Goal: Information Seeking & Learning: Learn about a topic

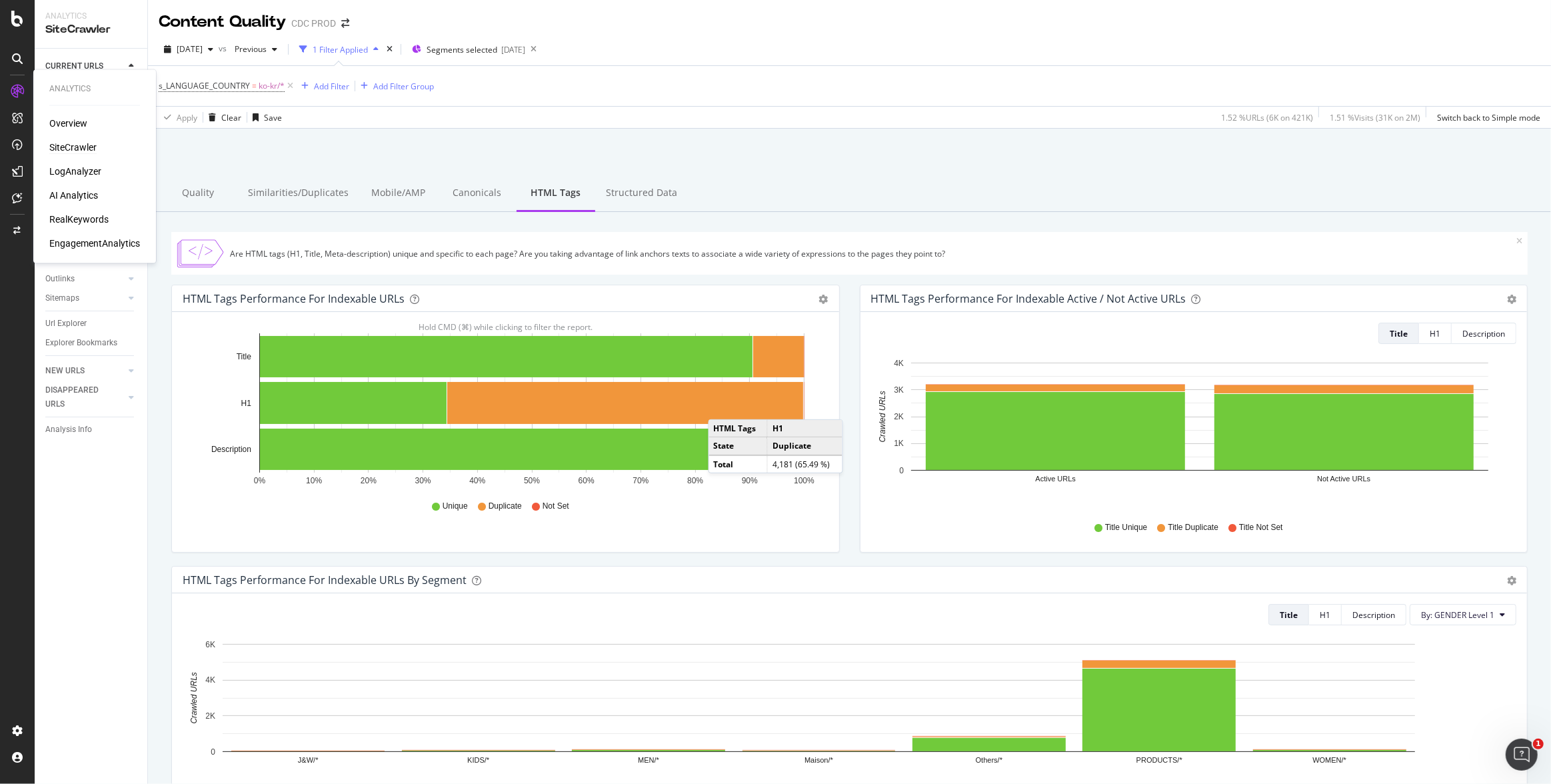
click at [75, 147] on div "SiteCrawler" at bounding box center [73, 148] width 47 height 14
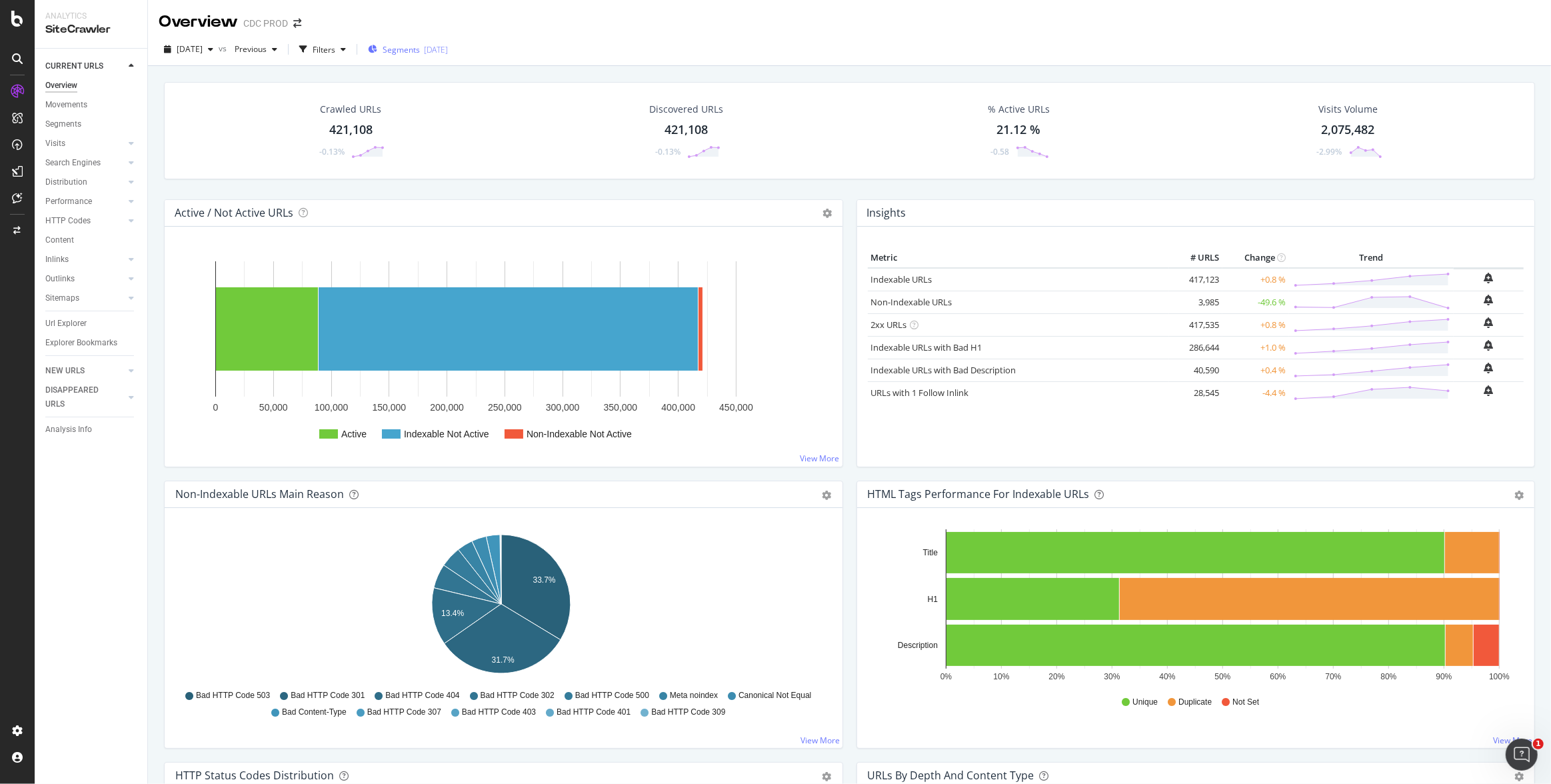
click at [420, 51] on span "Segments" at bounding box center [401, 49] width 37 height 11
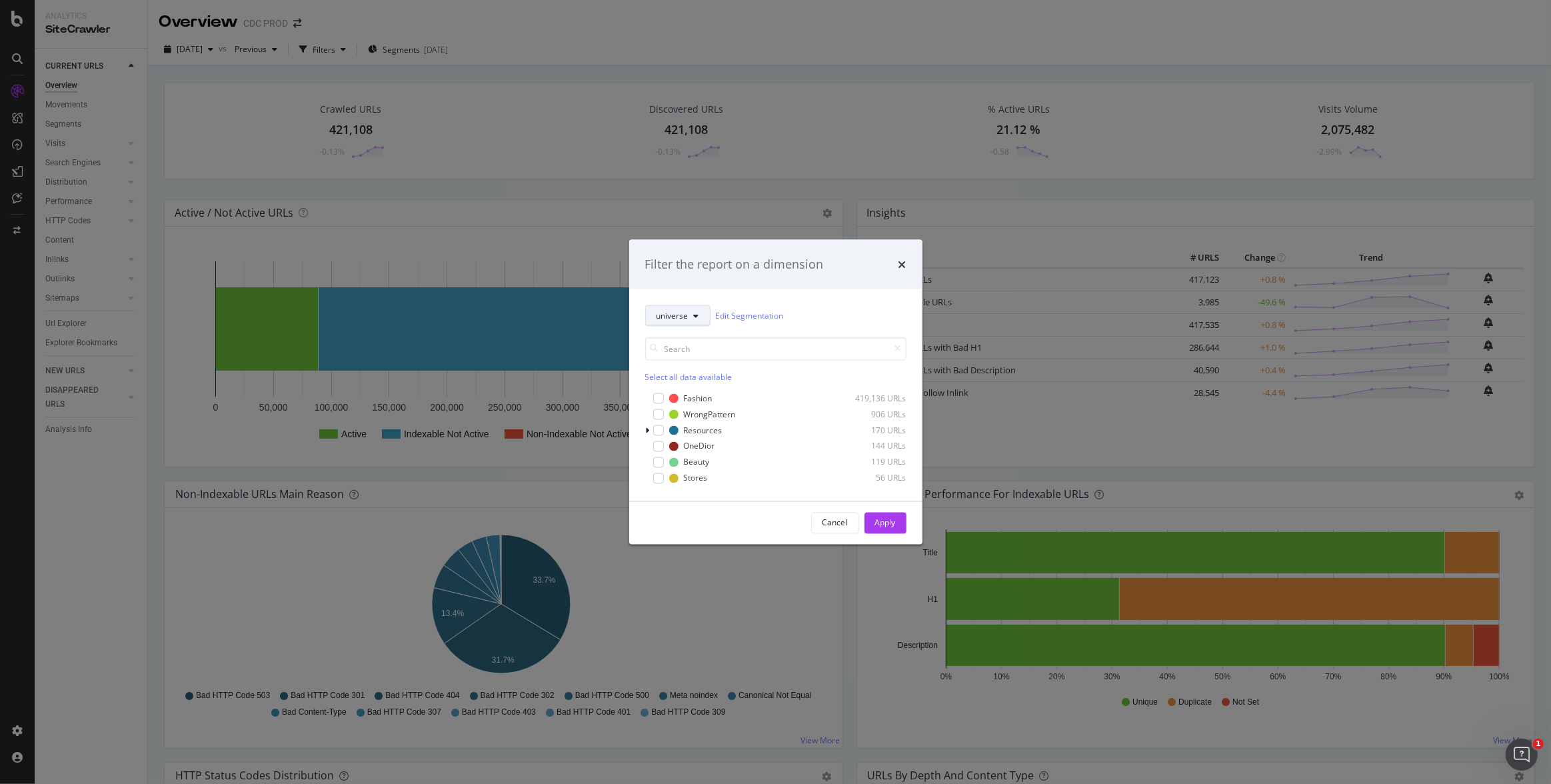
click at [689, 320] on button "universe" at bounding box center [678, 315] width 65 height 21
click at [713, 392] on span "pagetype&universe" at bounding box center [701, 389] width 91 height 12
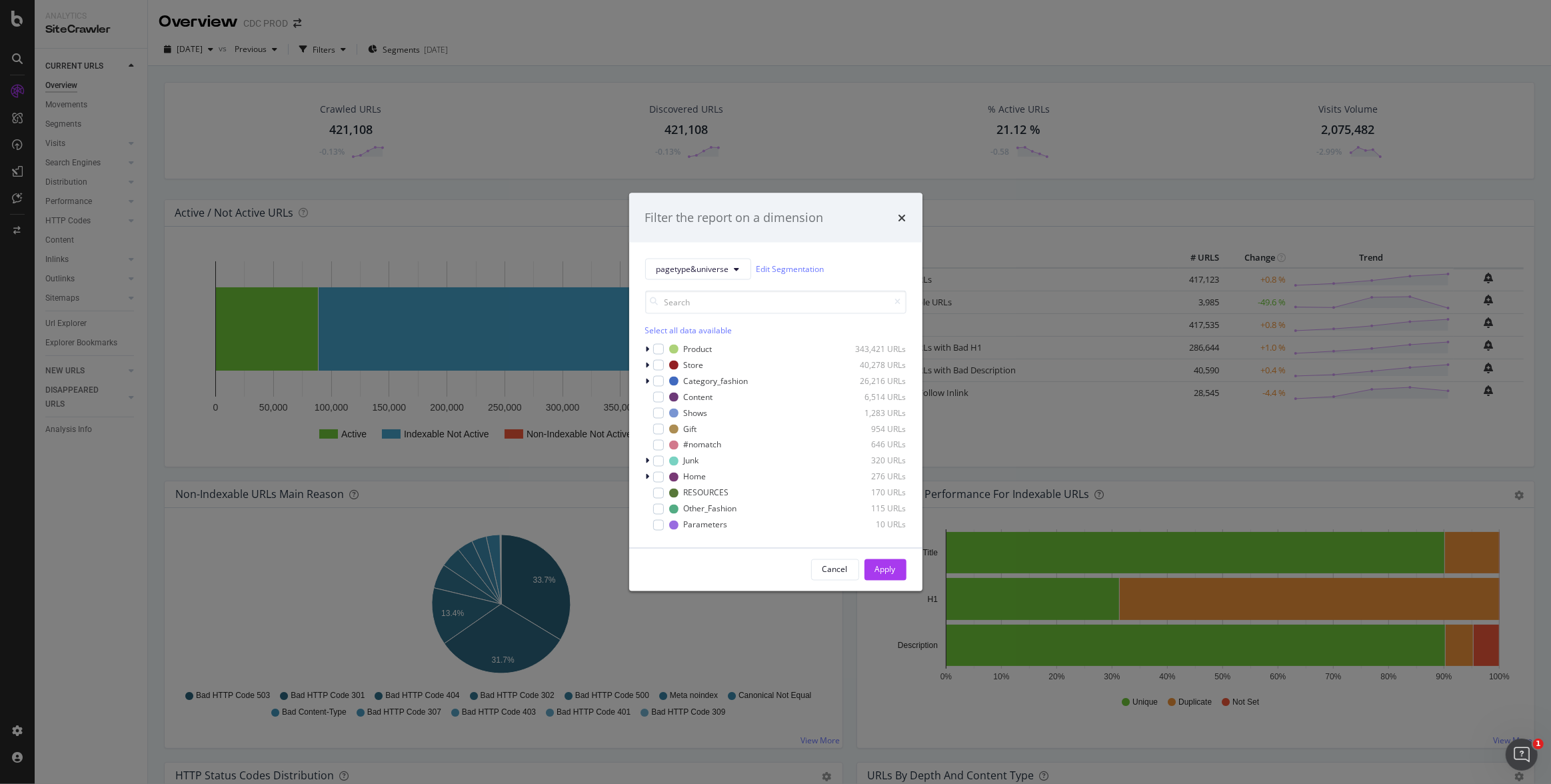
drag, startPoint x: 660, startPoint y: 379, endPoint x: 761, endPoint y: 405, distance: 104.3
click at [660, 379] on div "modal" at bounding box center [659, 380] width 11 height 11
click at [881, 573] on div "Apply" at bounding box center [885, 569] width 21 height 11
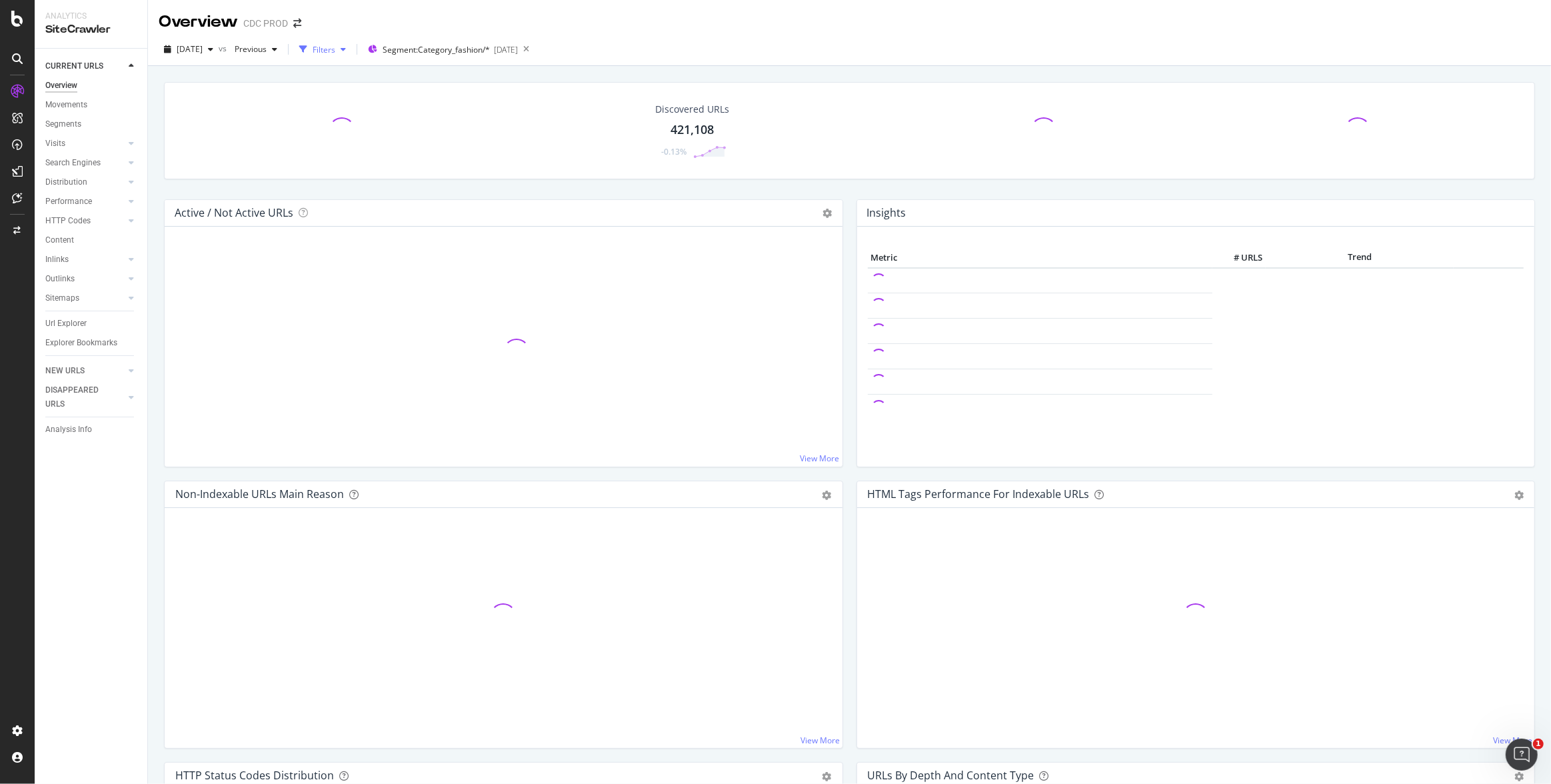
click at [335, 46] on div "Filters" at bounding box center [324, 49] width 23 height 11
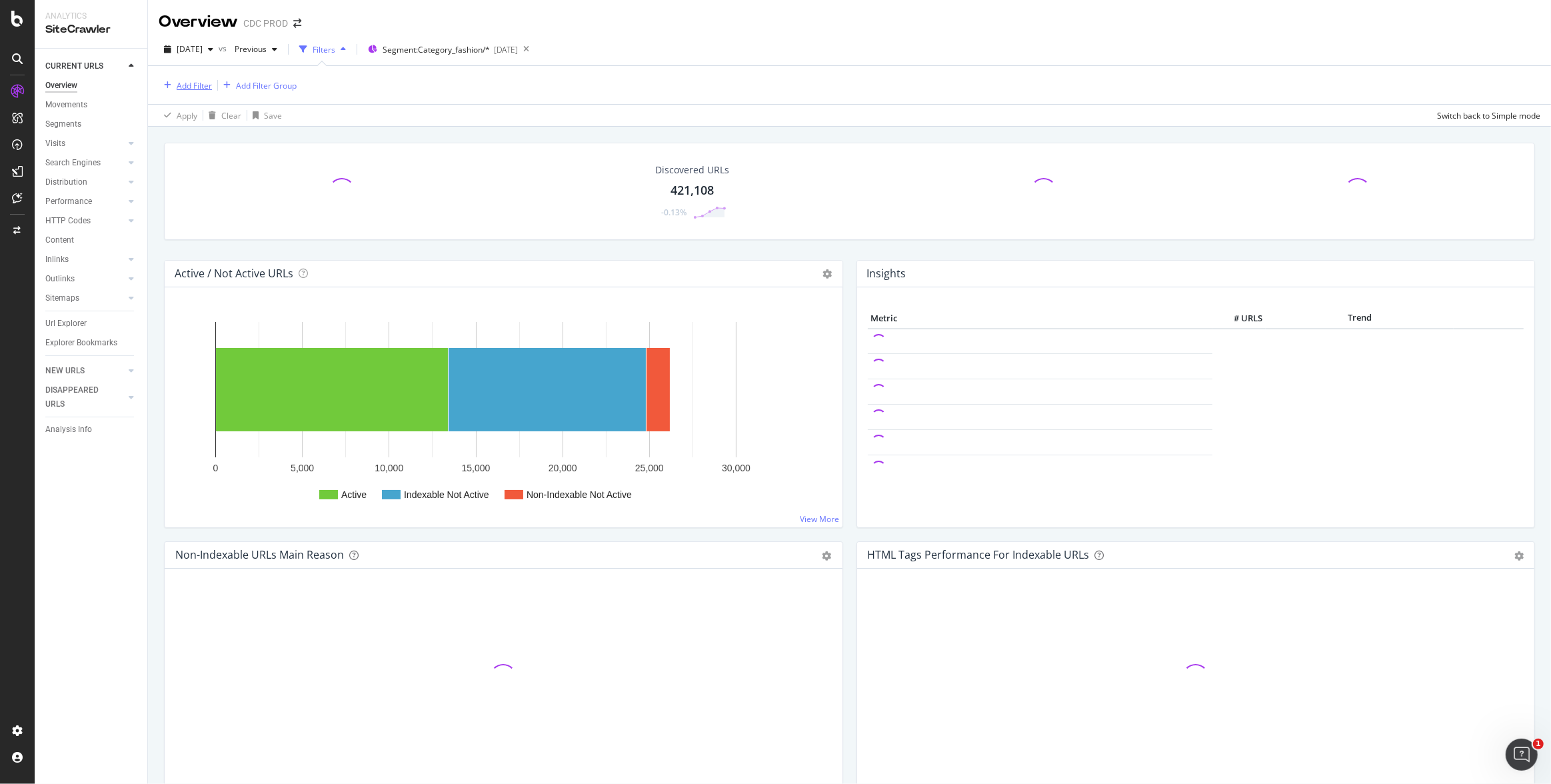
click at [189, 84] on div "Add Filter" at bounding box center [194, 85] width 35 height 11
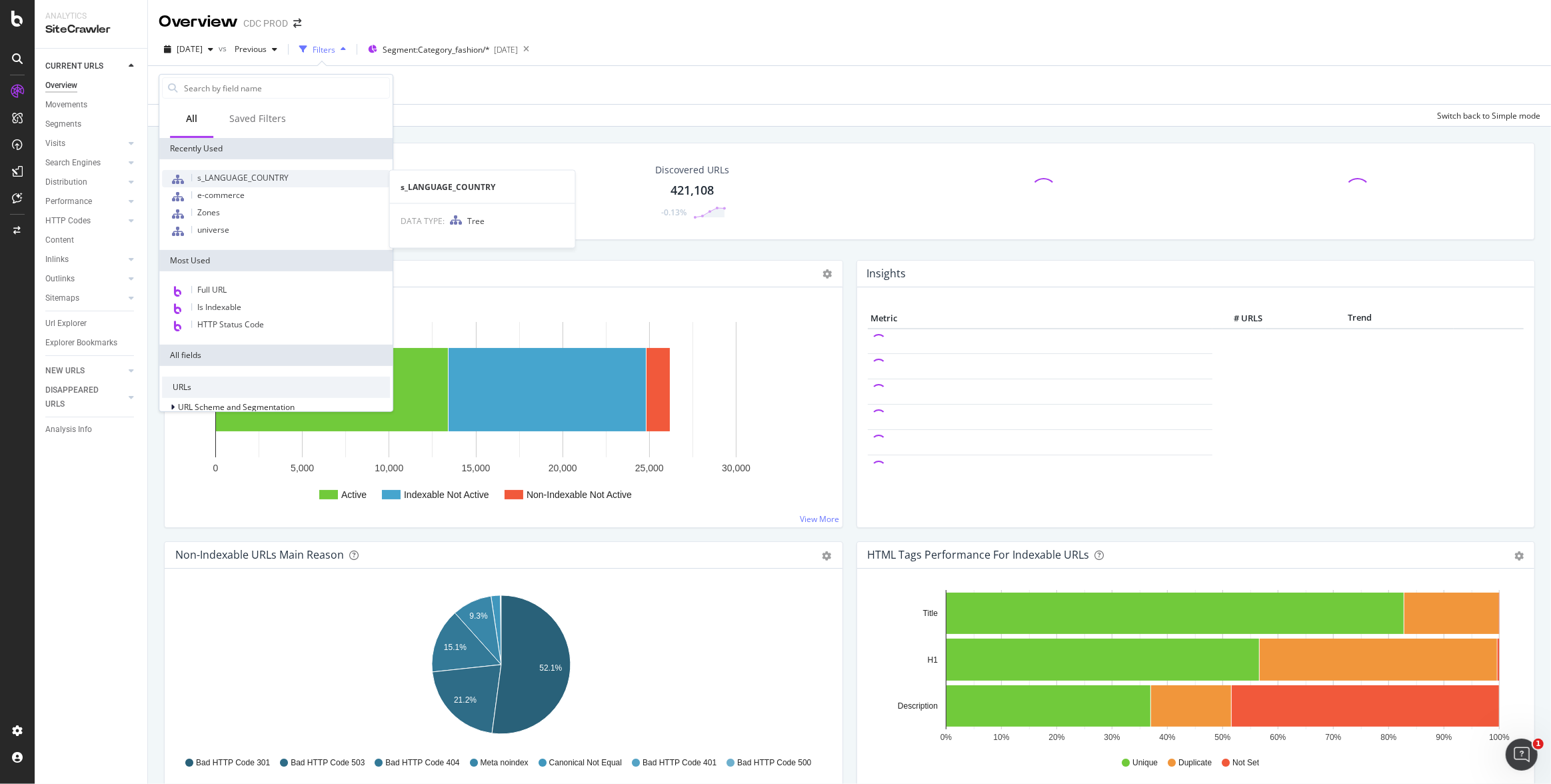
click at [250, 175] on span "s_LANGUAGE_COUNTRY" at bounding box center [243, 177] width 91 height 11
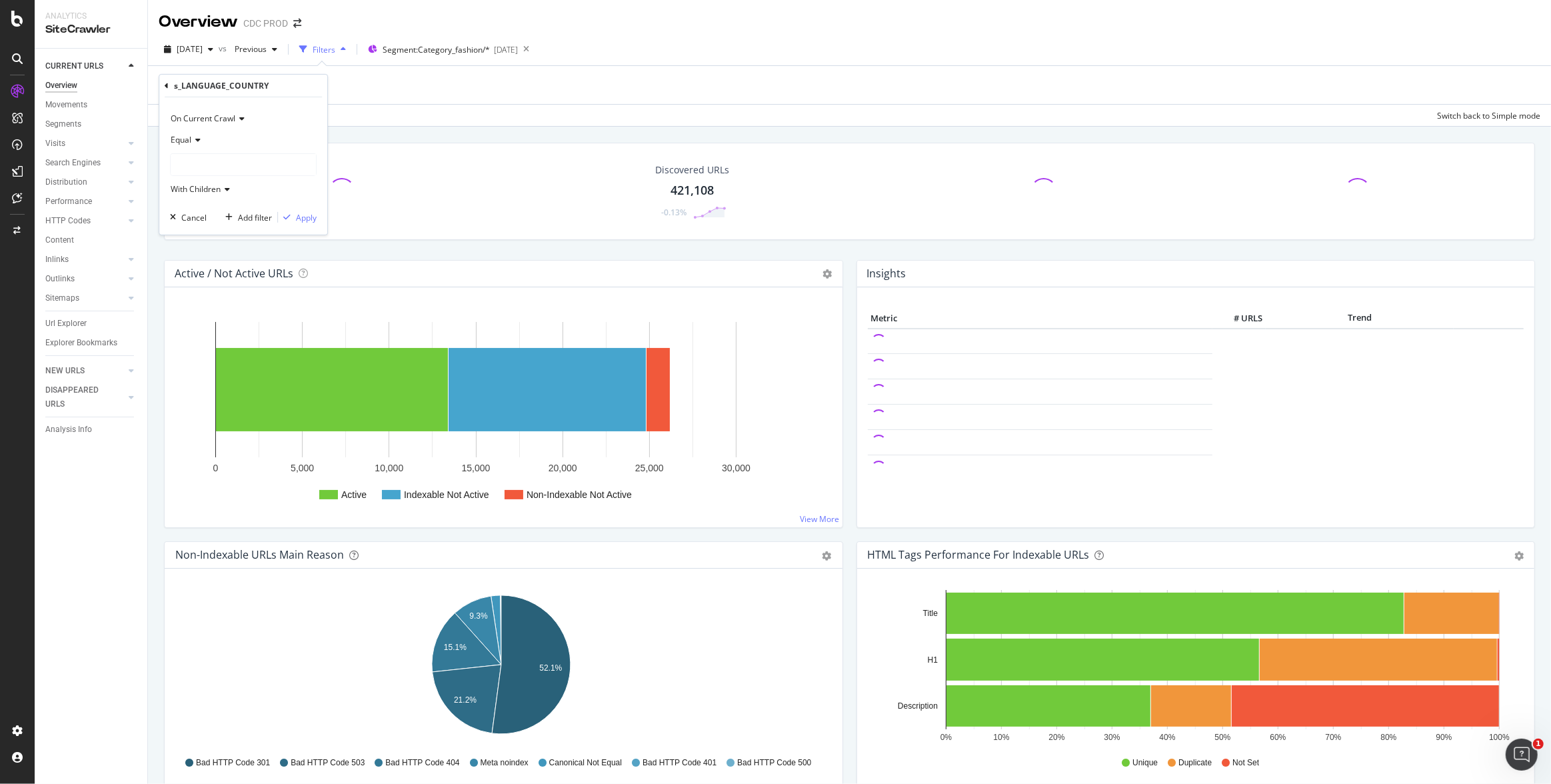
click at [202, 158] on div at bounding box center [243, 164] width 145 height 21
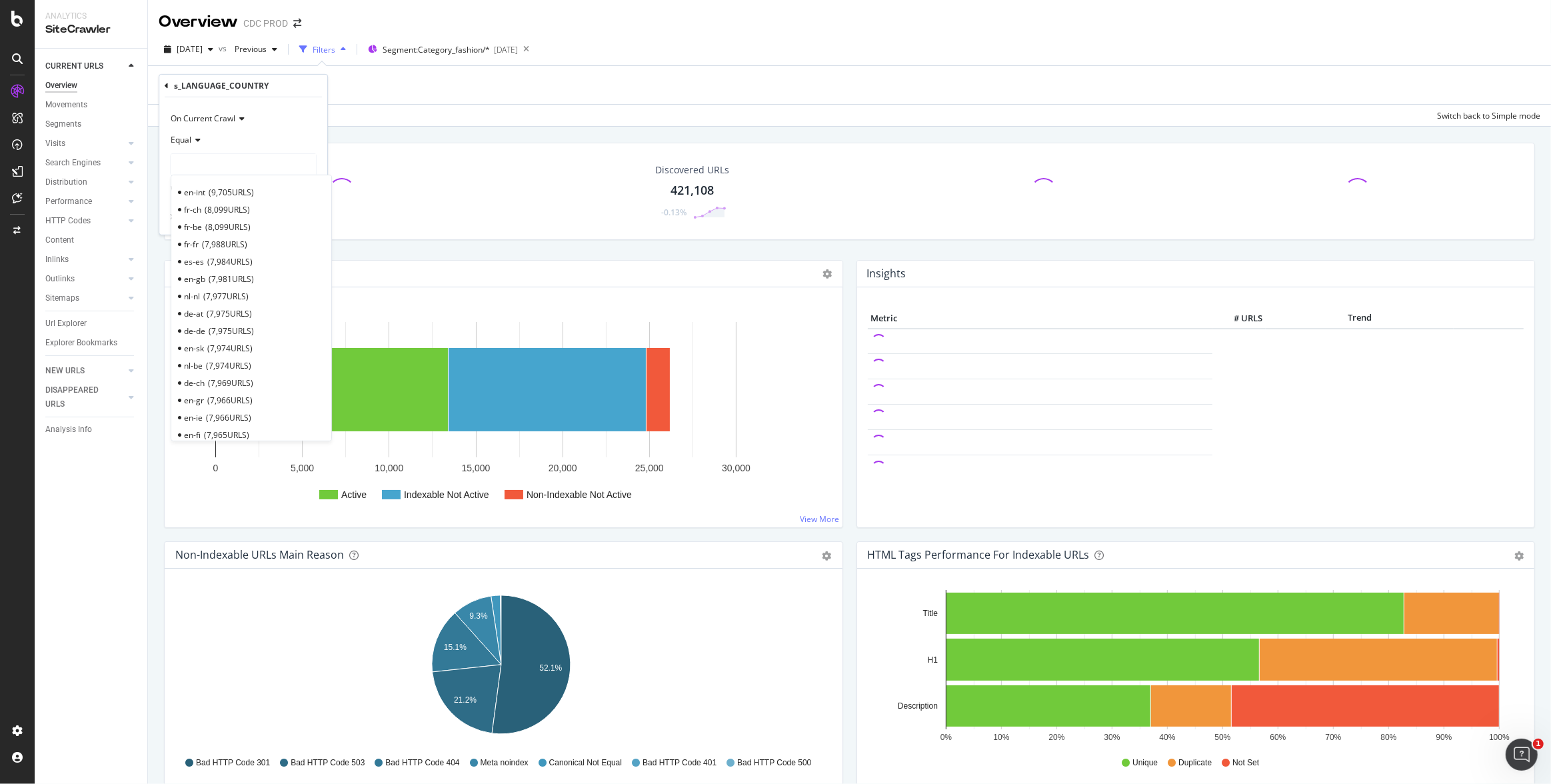
click at [220, 160] on div at bounding box center [243, 164] width 145 height 21
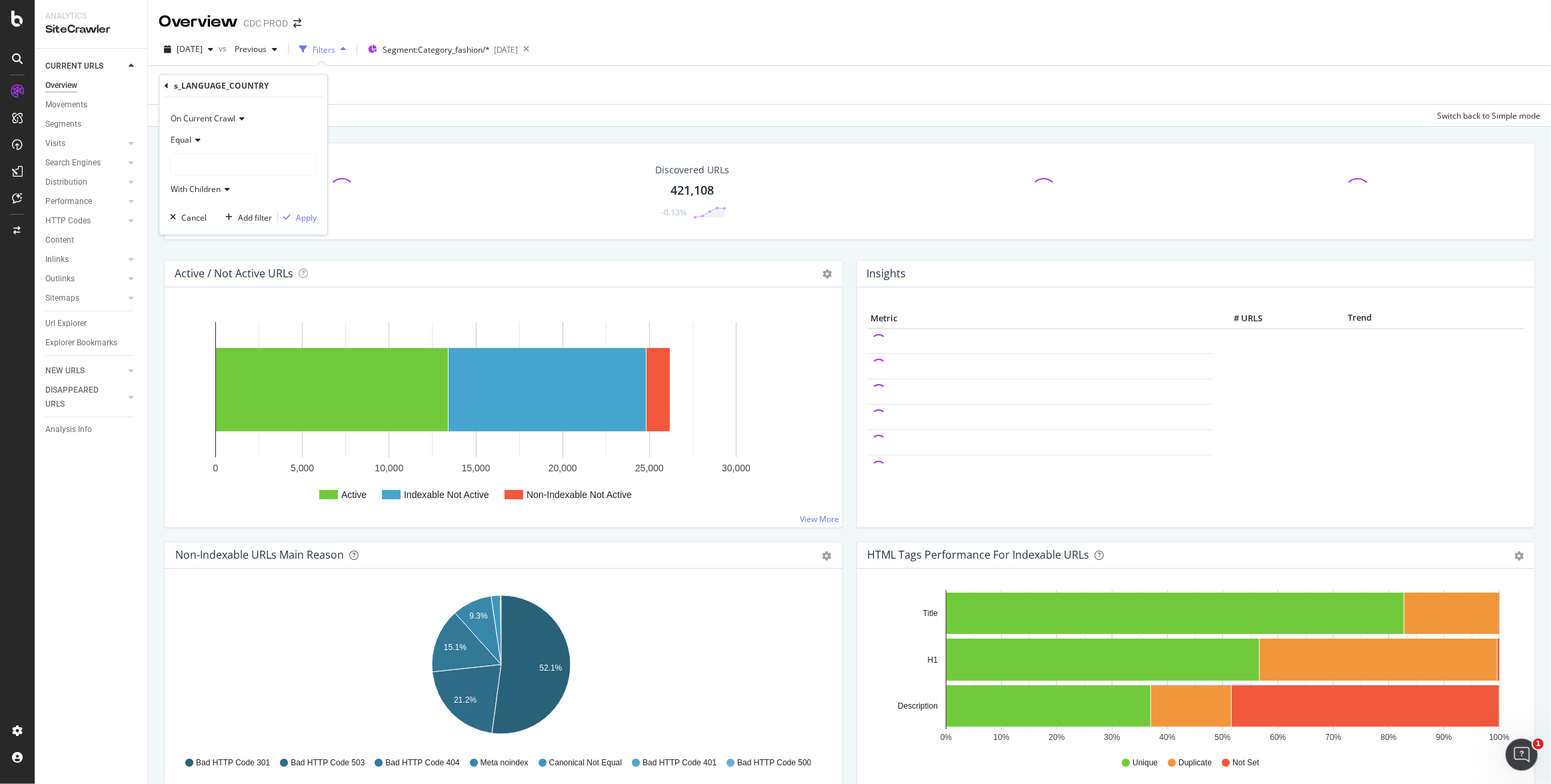
click at [218, 166] on div at bounding box center [243, 164] width 145 height 21
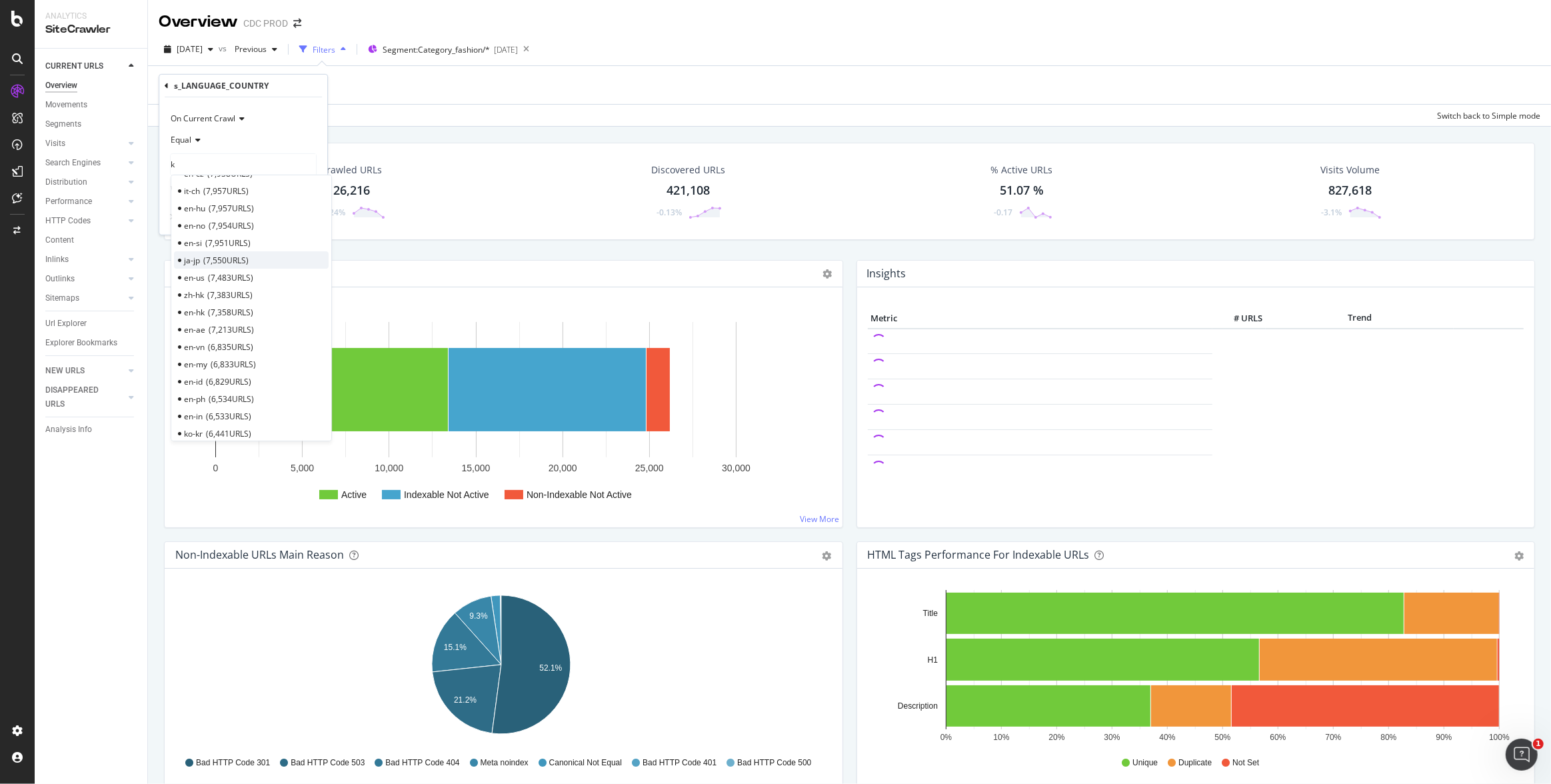
scroll to position [573, 0]
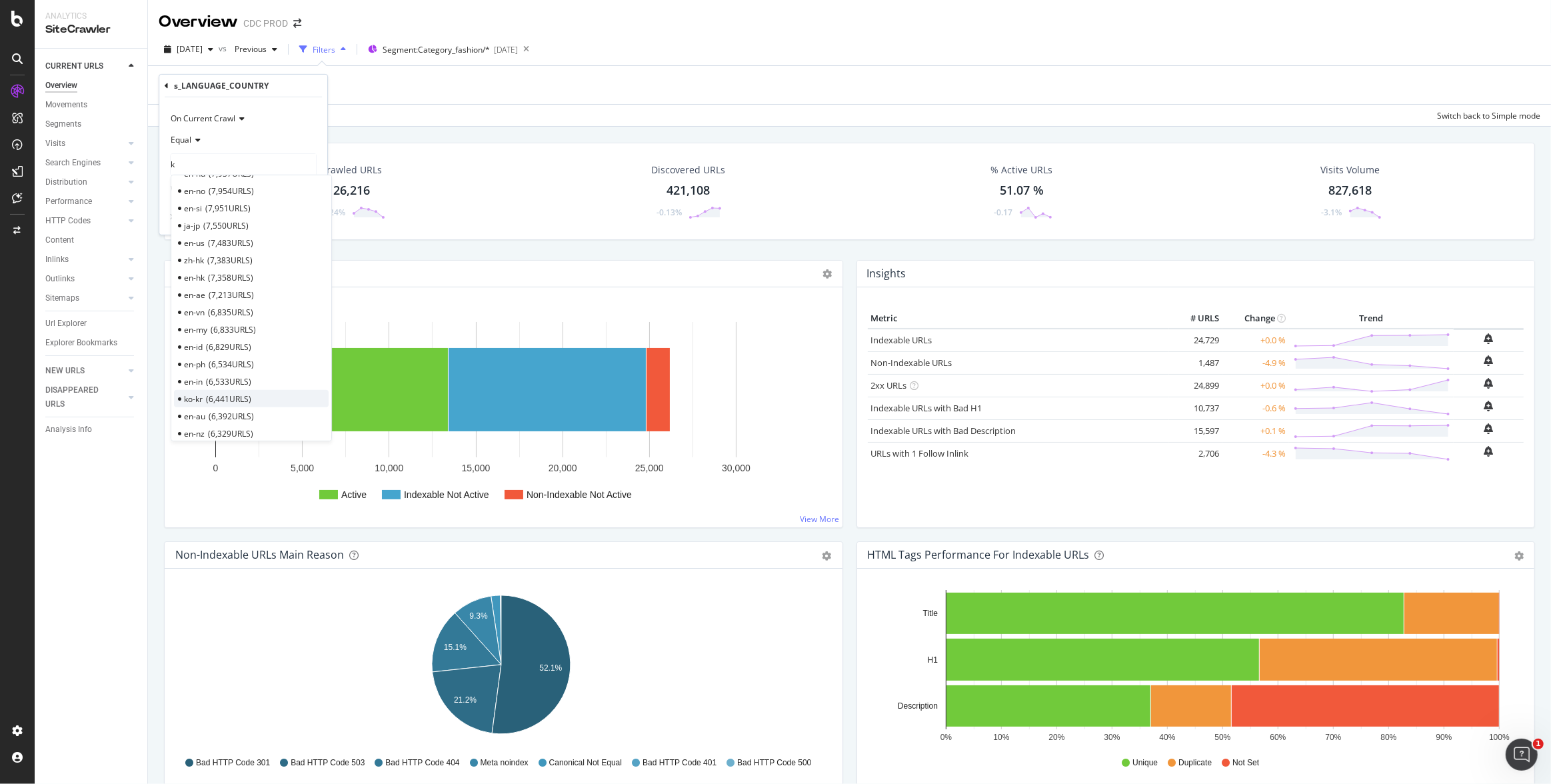
type input "k"
click at [213, 400] on span "6,441 URLS" at bounding box center [229, 398] width 46 height 11
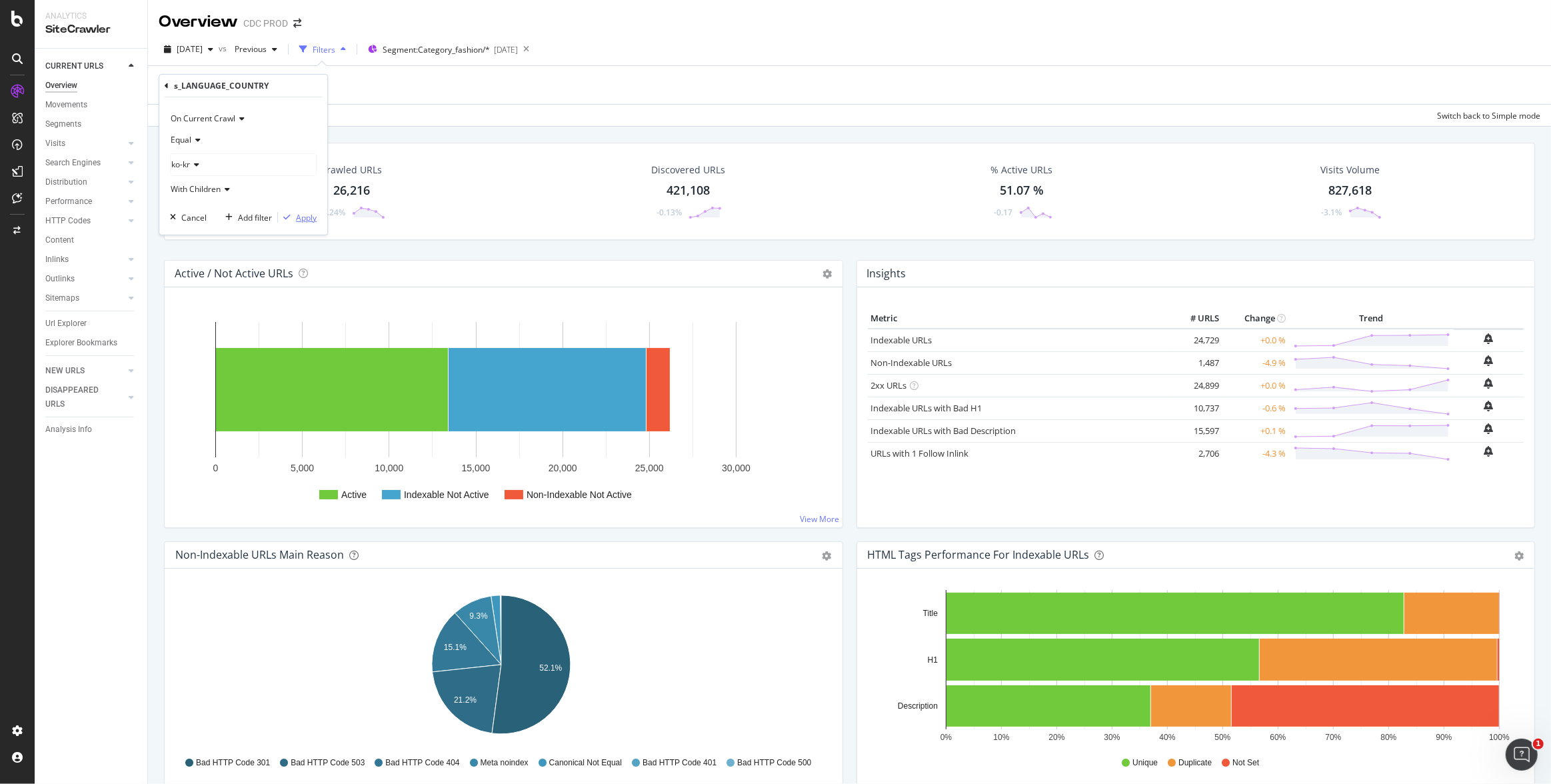
click at [307, 215] on div "Apply" at bounding box center [306, 217] width 21 height 11
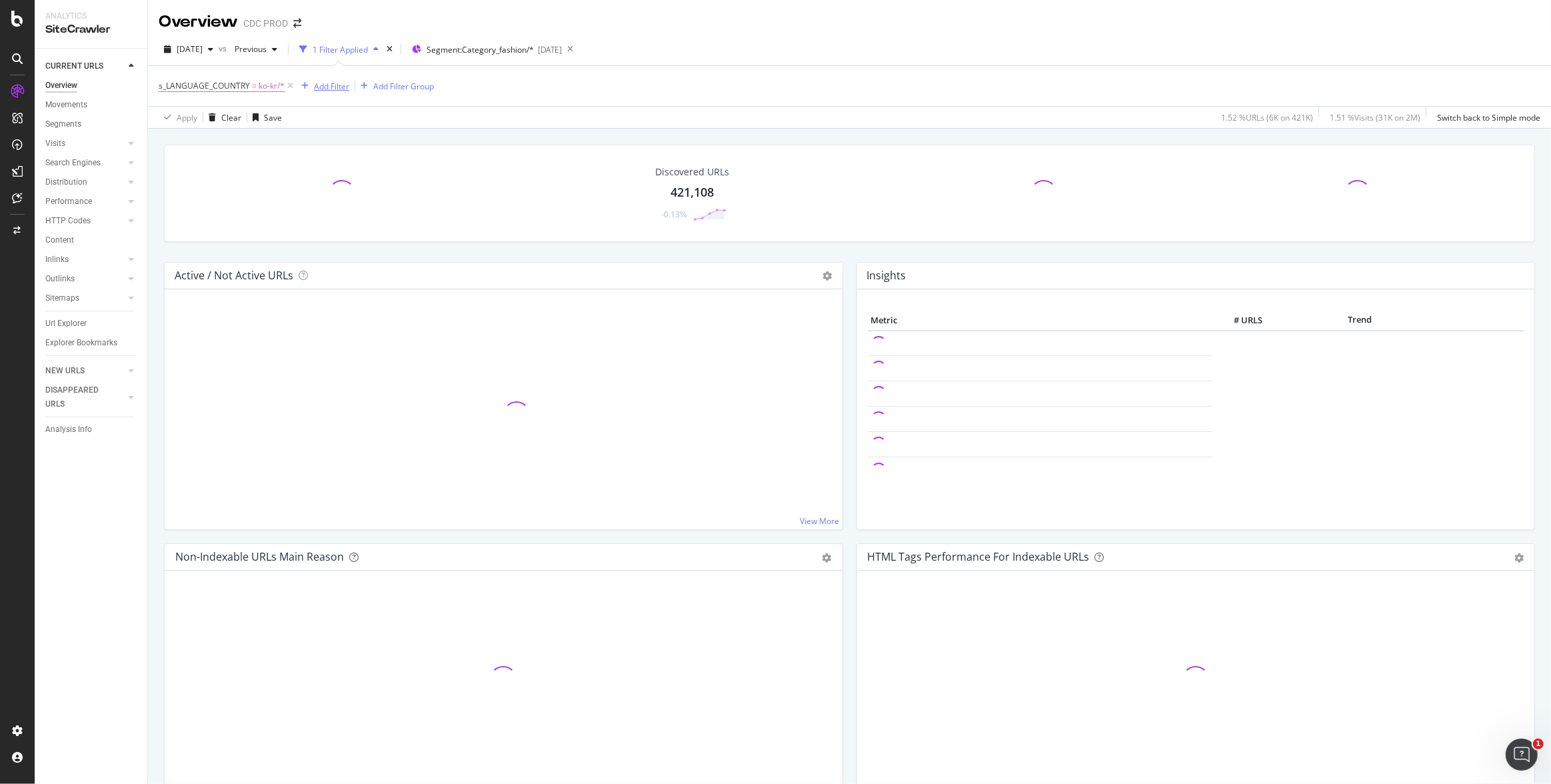
click at [338, 87] on div "Add Filter" at bounding box center [332, 86] width 35 height 11
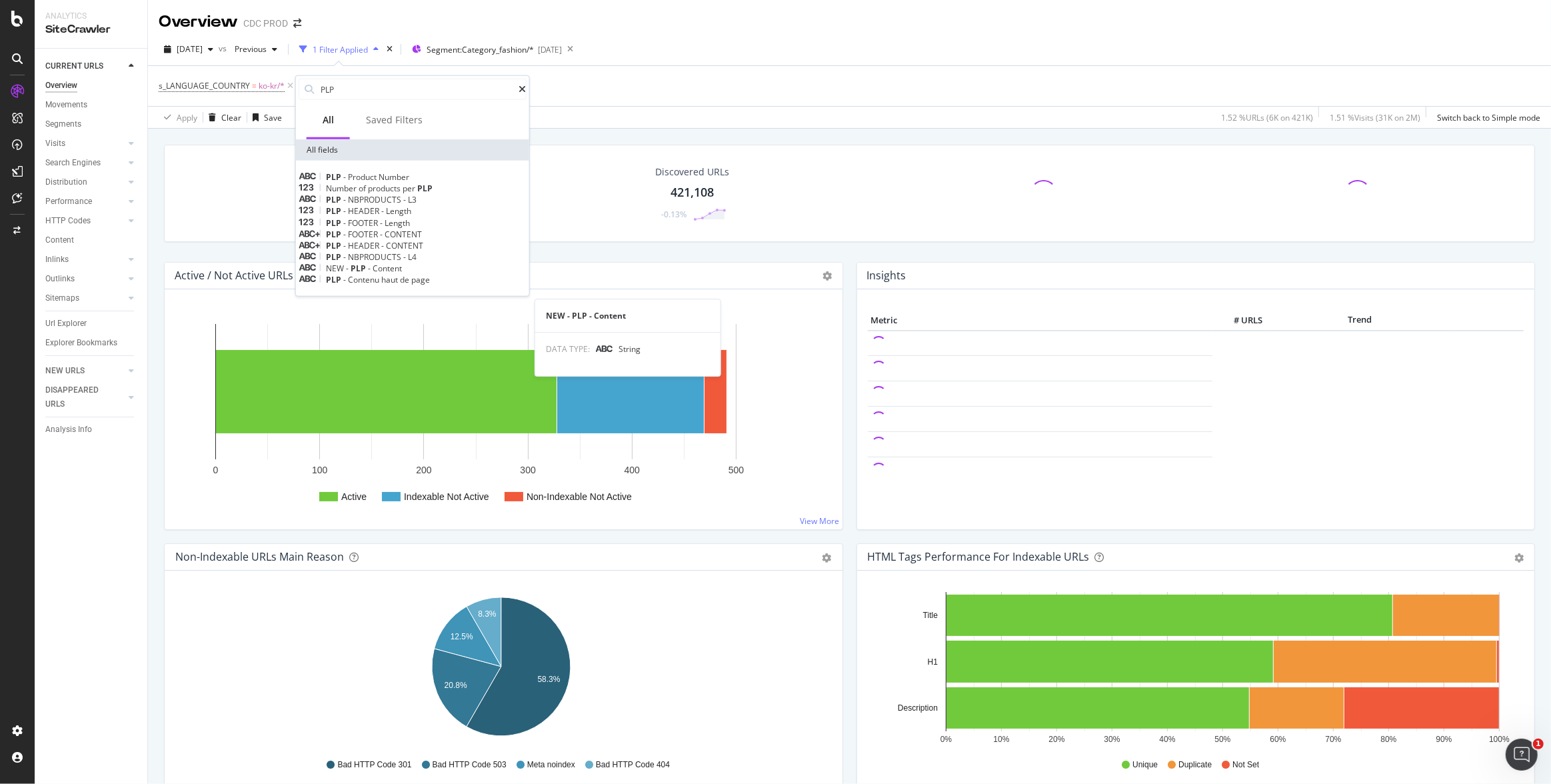
type input "PLP"
click at [427, 274] on div "NEW - PLP - Content" at bounding box center [413, 268] width 228 height 11
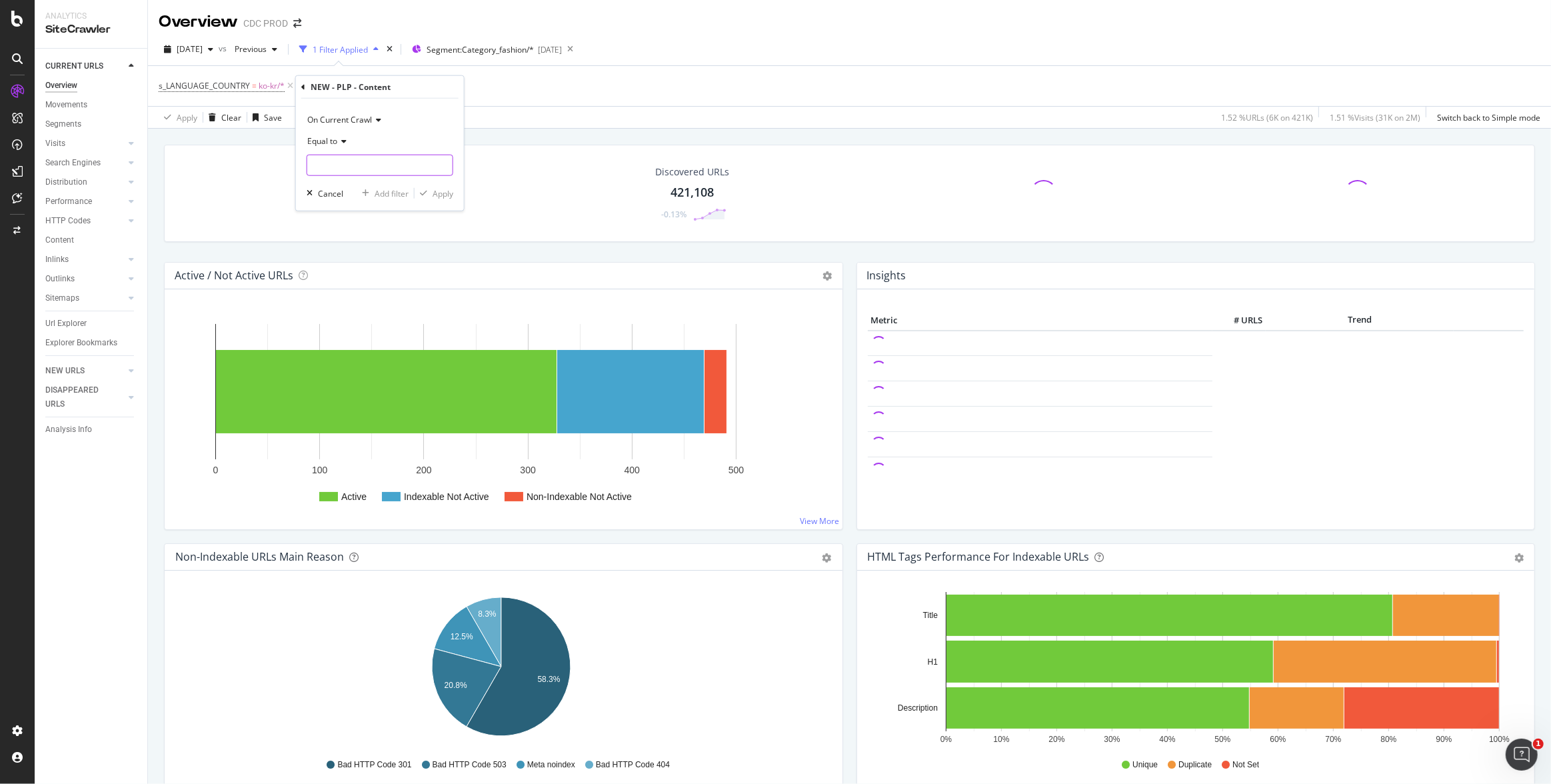
click at [351, 161] on input "text" at bounding box center [380, 165] width 145 height 21
click at [338, 139] on icon at bounding box center [342, 141] width 9 height 8
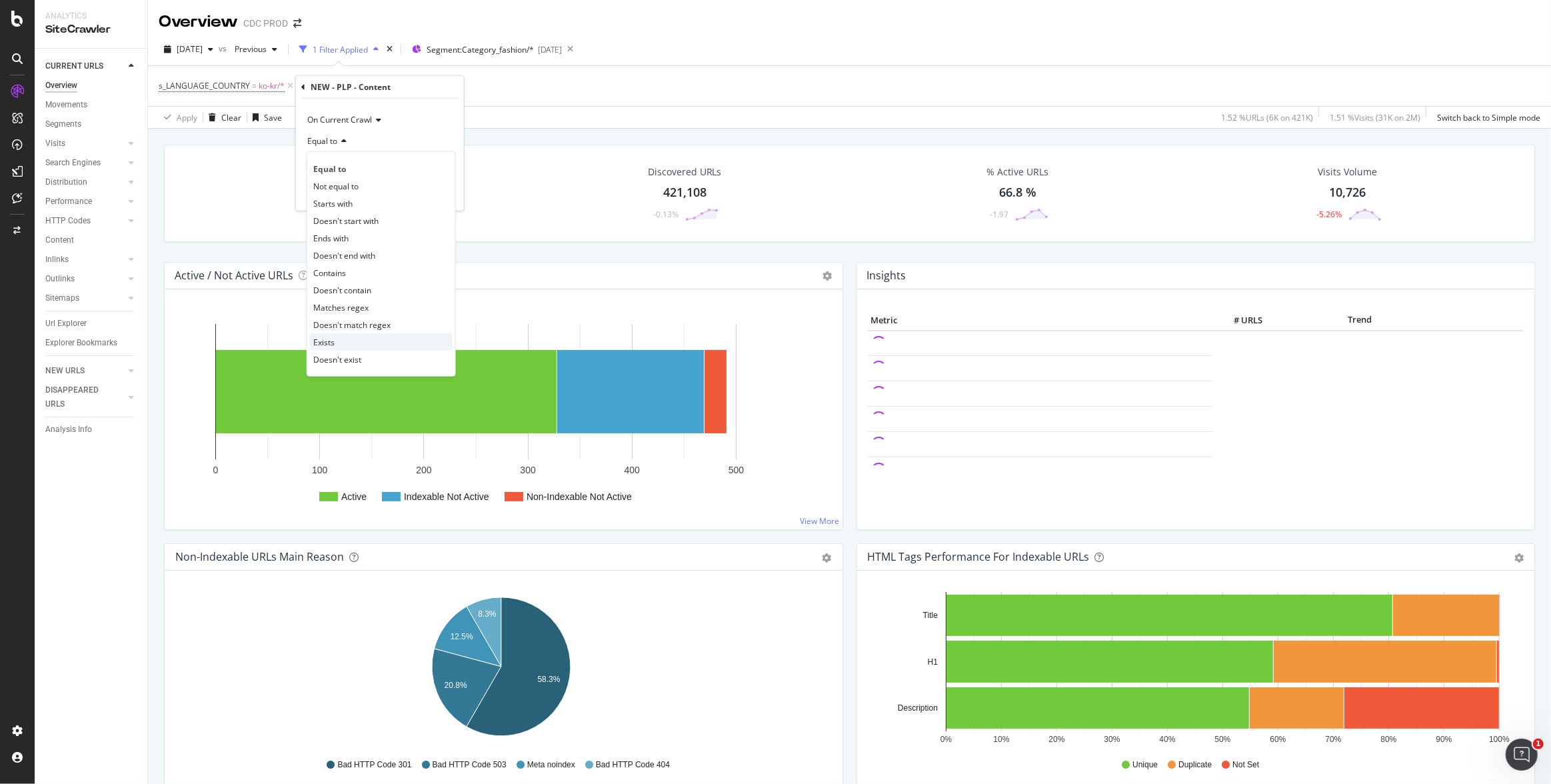
click at [361, 339] on div "Exists" at bounding box center [381, 341] width 143 height 17
click at [443, 168] on div "Apply" at bounding box center [443, 169] width 21 height 11
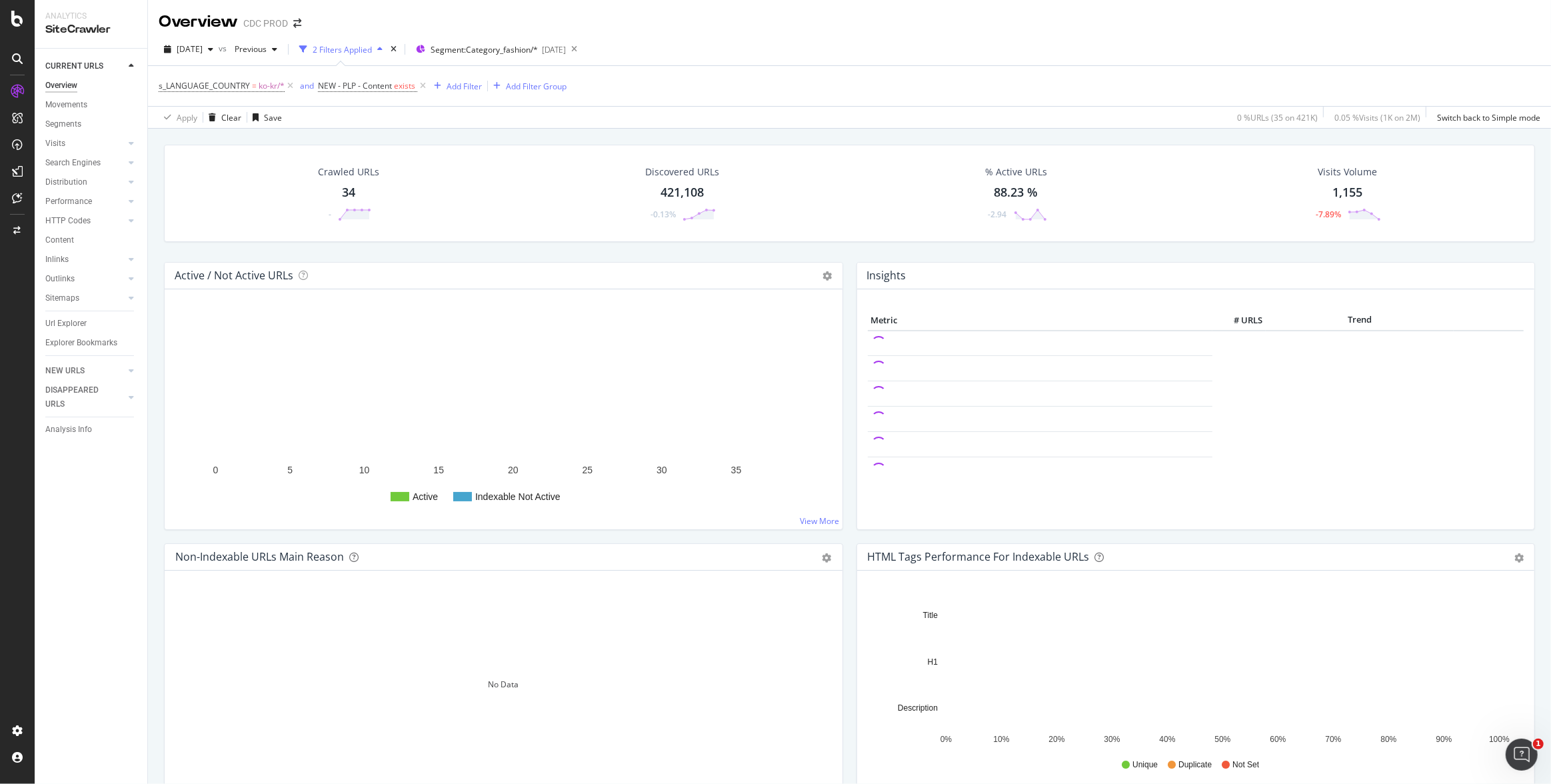
click at [61, 332] on div "Url Explorer" at bounding box center [97, 323] width 102 height 19
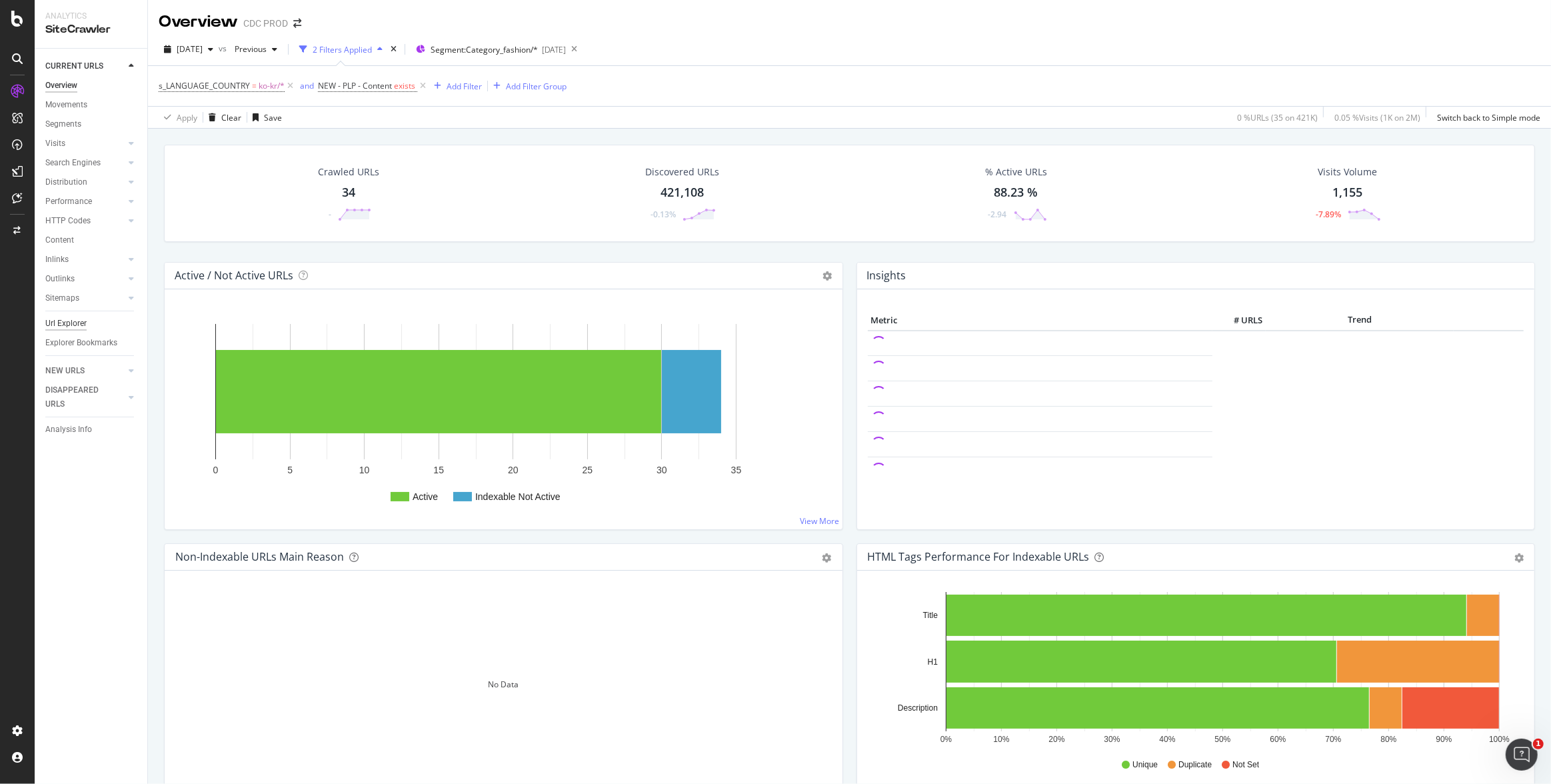
click at [65, 324] on div "Url Explorer" at bounding box center [66, 323] width 41 height 14
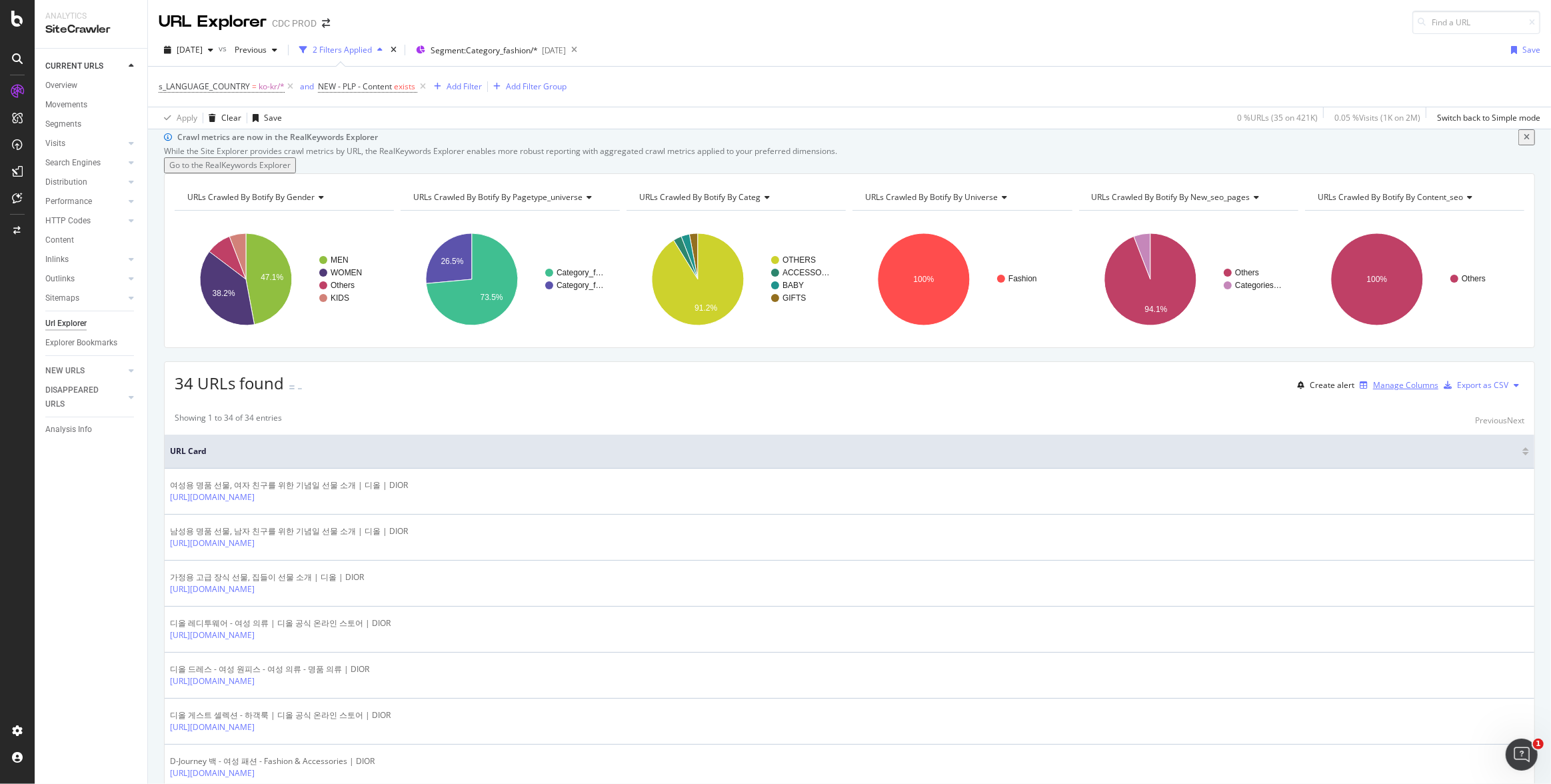
click at [1373, 391] on div "Manage Columns" at bounding box center [1406, 385] width 65 height 11
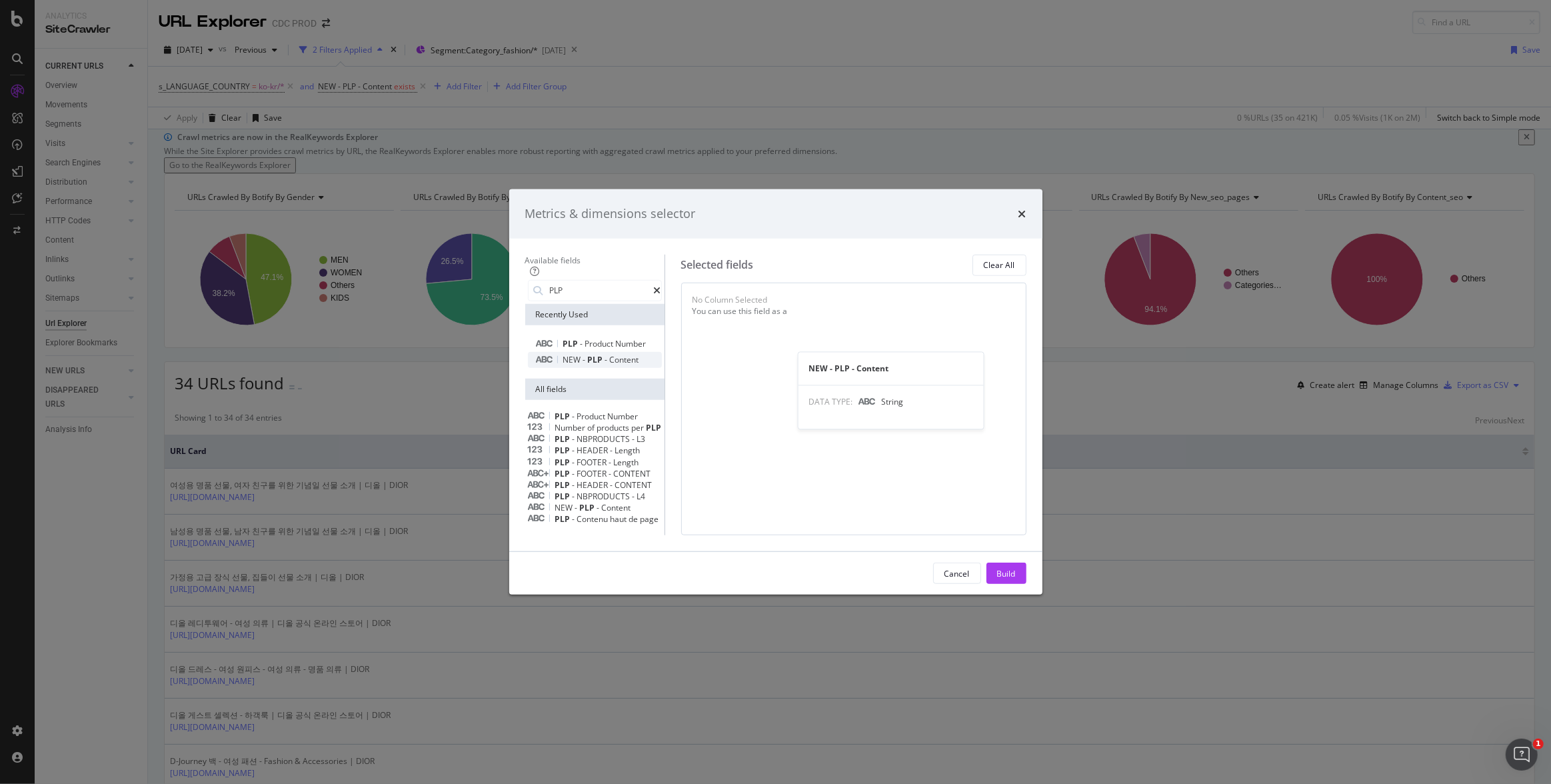
type input "PLP"
click at [610, 354] on span "Content" at bounding box center [625, 359] width 30 height 11
click at [1015, 579] on div "Build" at bounding box center [1006, 573] width 19 height 11
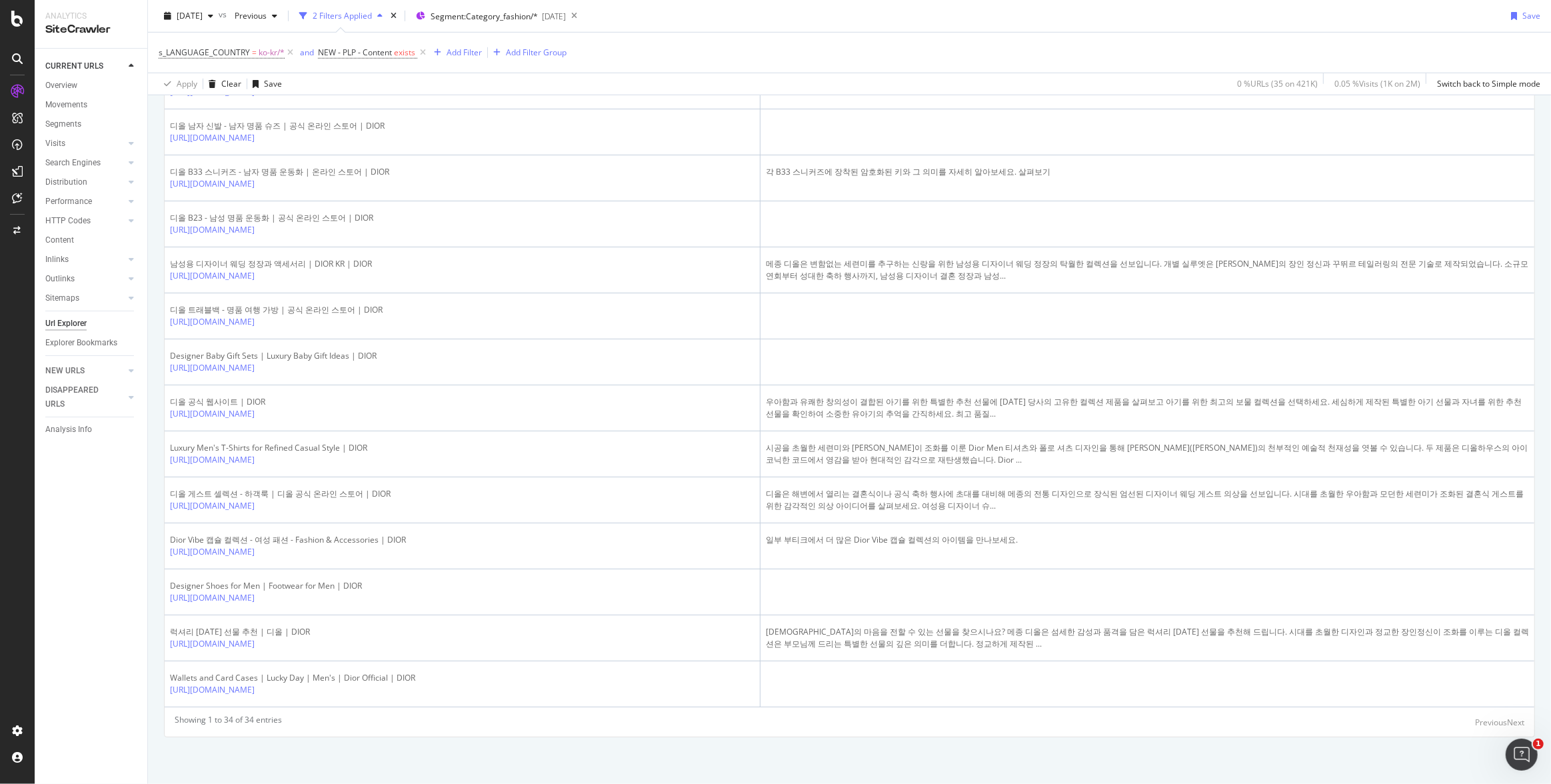
scroll to position [1474, 0]
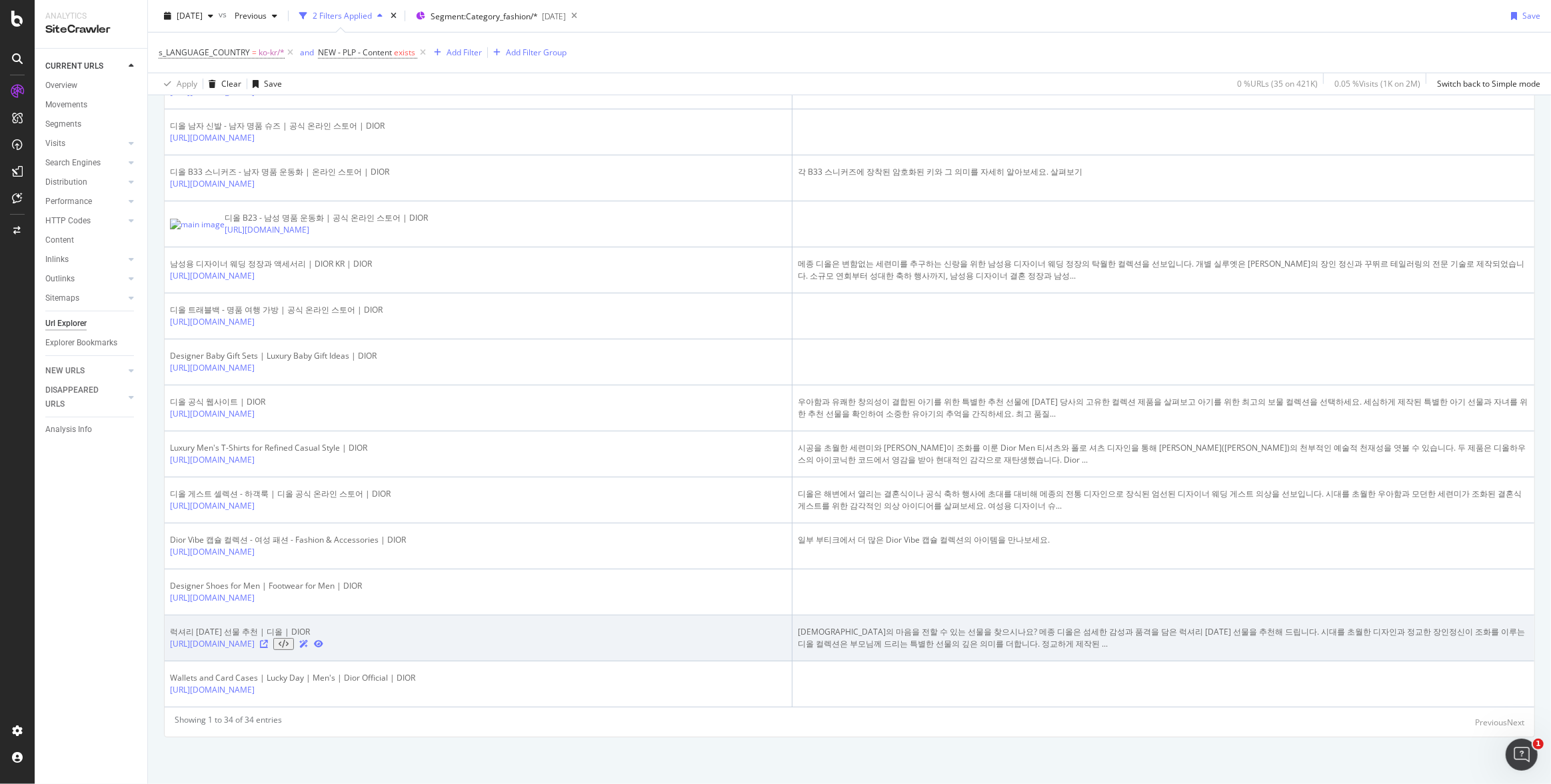
click at [268, 640] on icon at bounding box center [264, 643] width 8 height 8
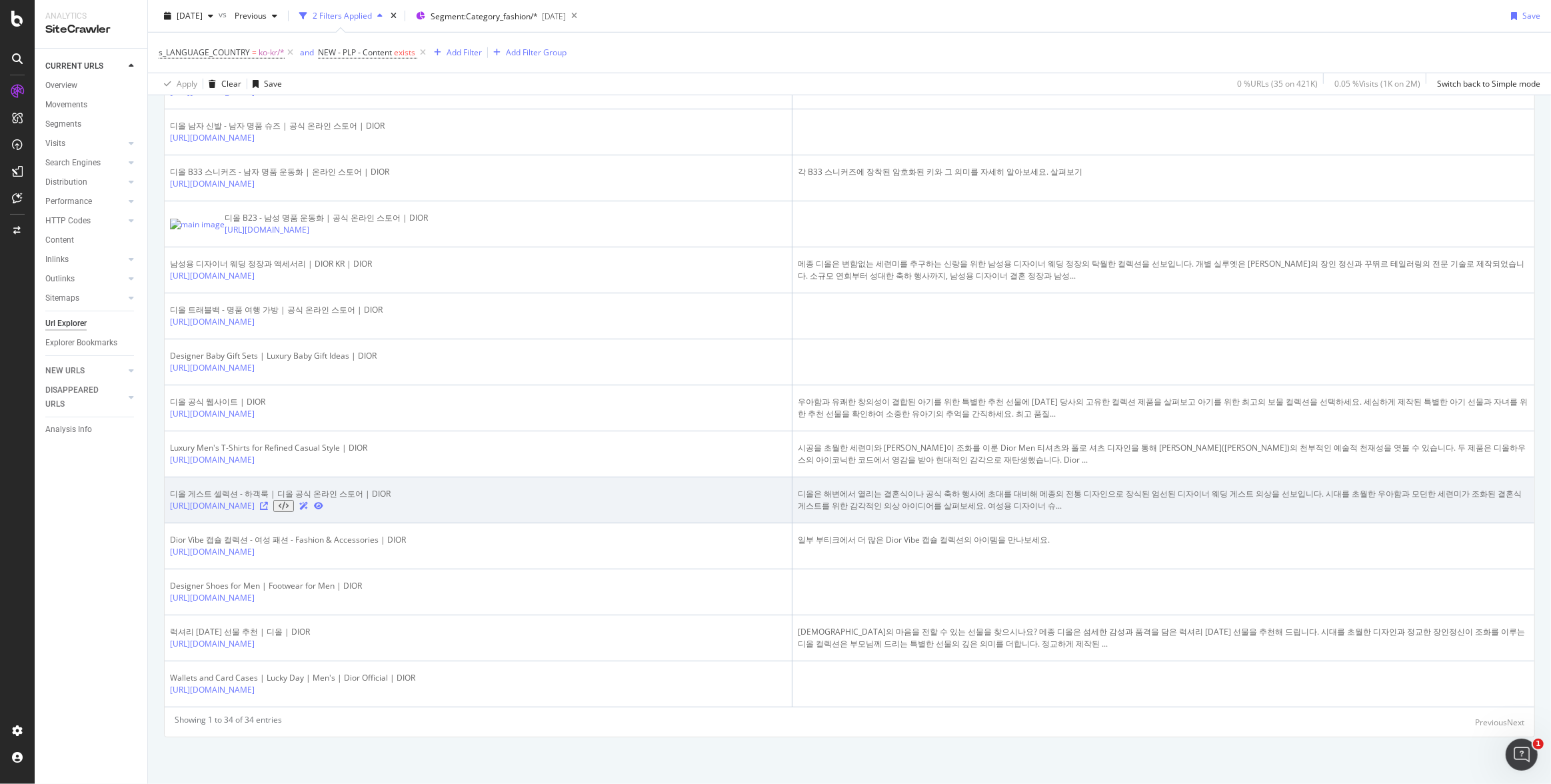
click at [268, 502] on icon at bounding box center [264, 506] width 8 height 8
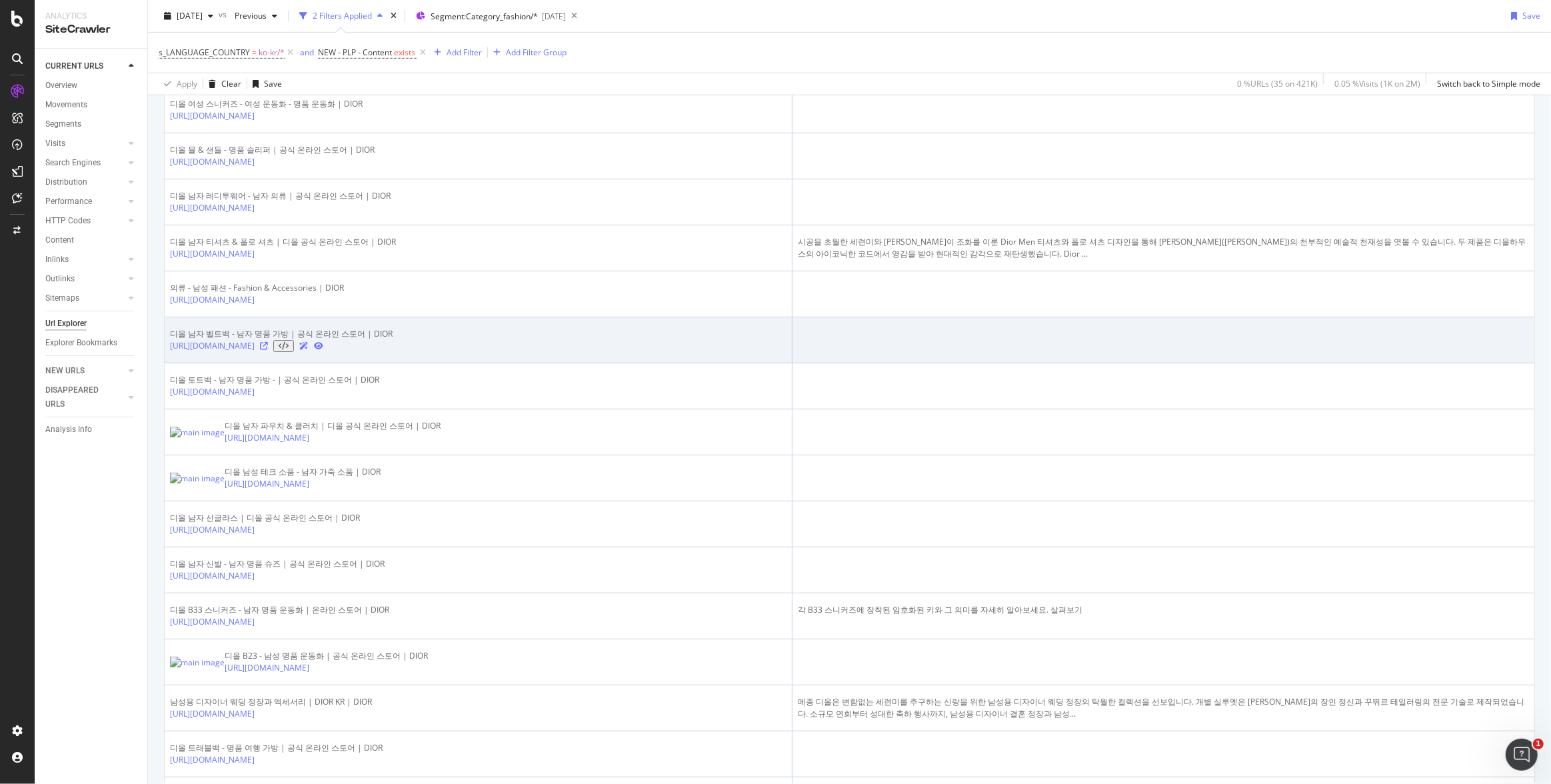
scroll to position [654, 0]
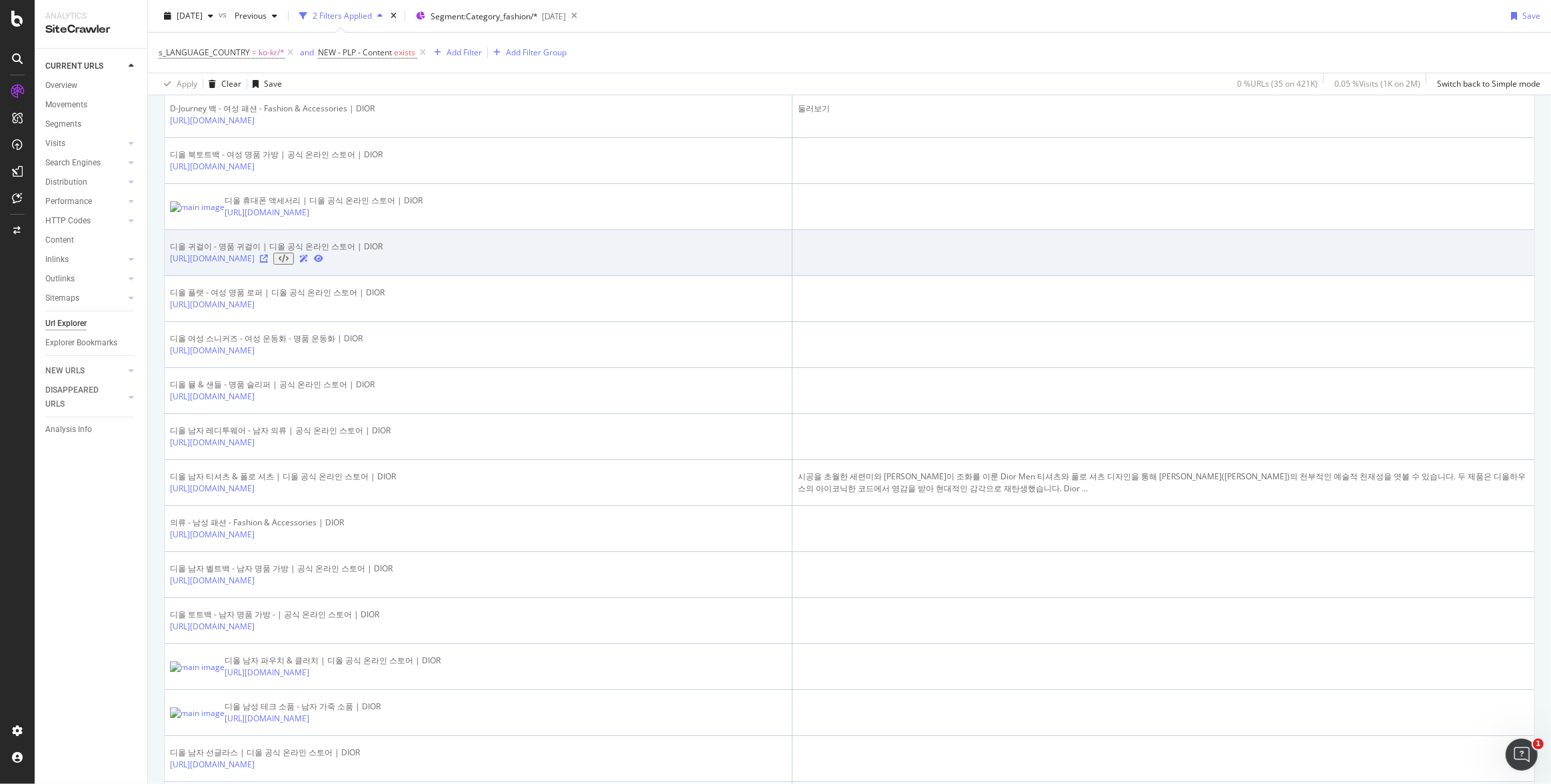
click at [268, 262] on icon at bounding box center [264, 259] width 8 height 8
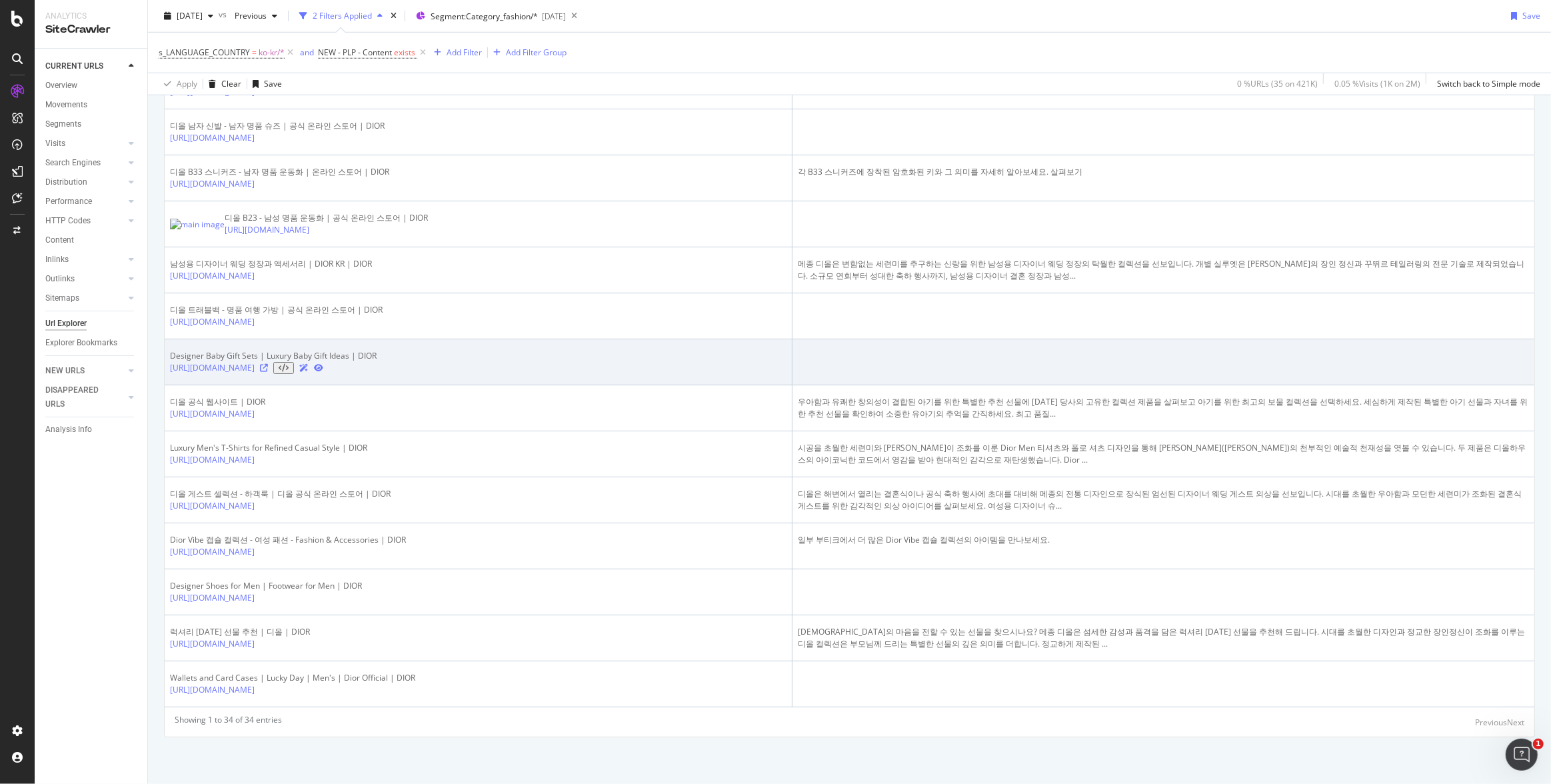
scroll to position [1474, 0]
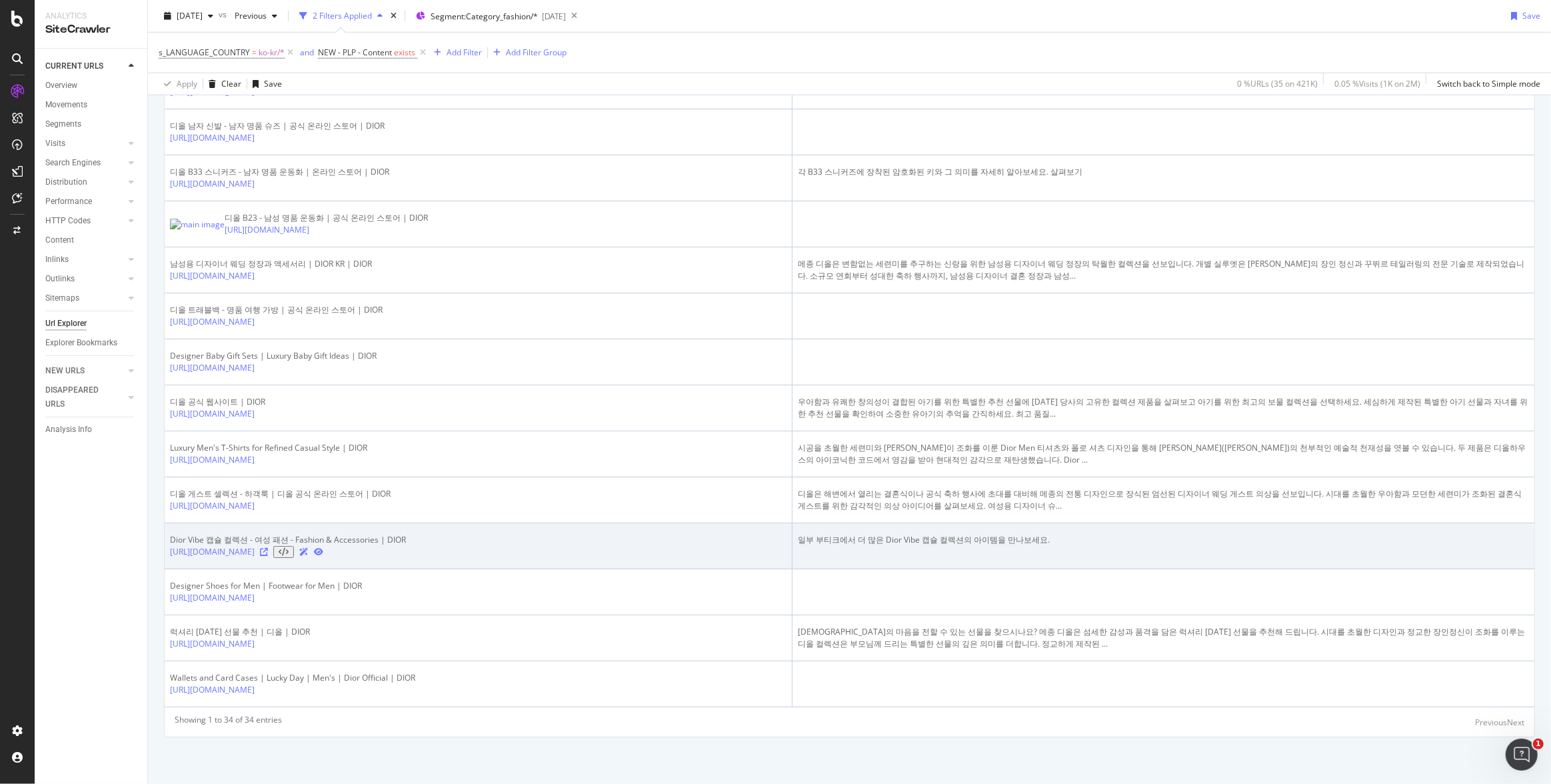
click at [268, 548] on icon at bounding box center [264, 551] width 8 height 8
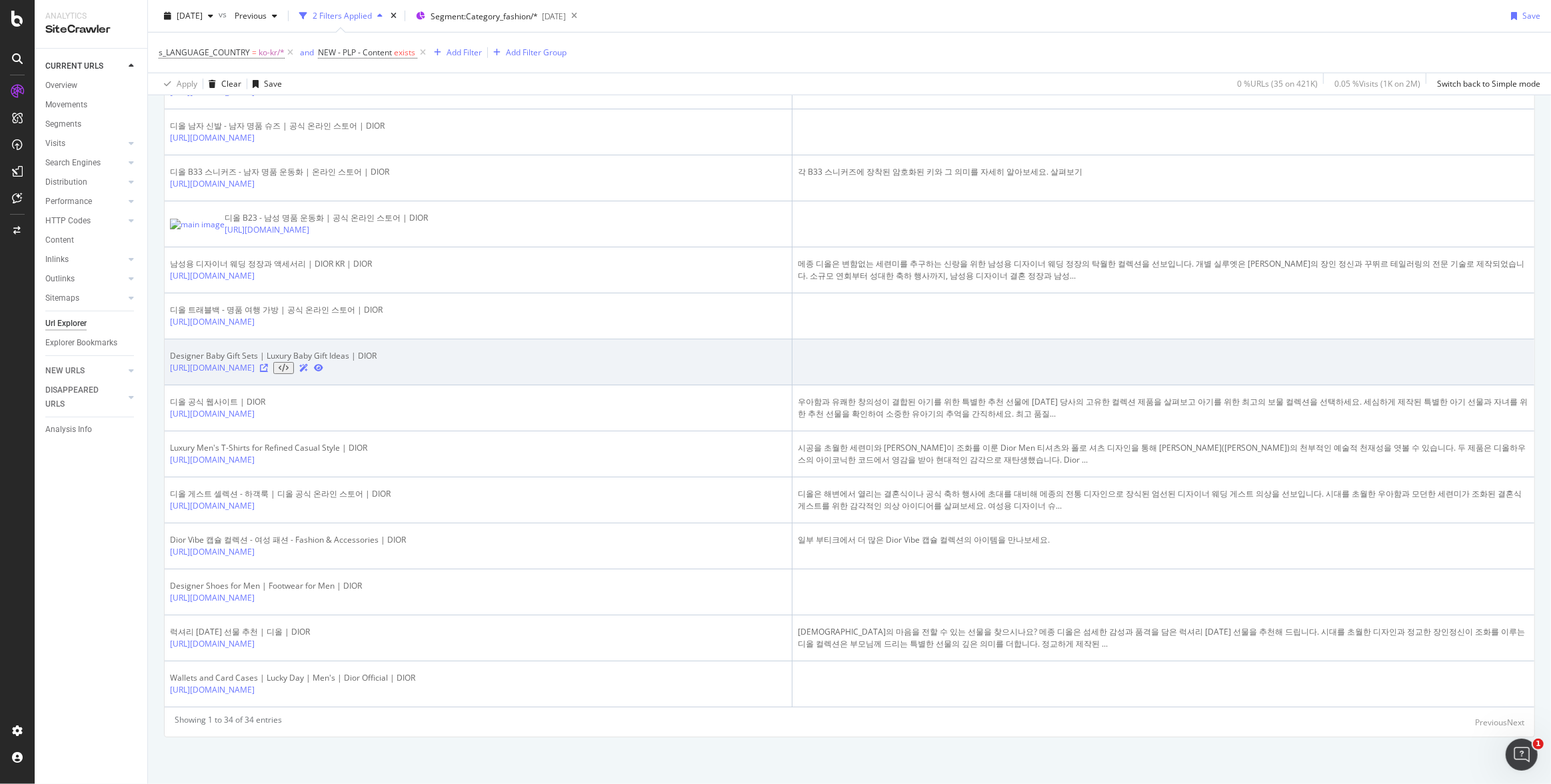
click at [268, 363] on icon at bounding box center [264, 367] width 8 height 8
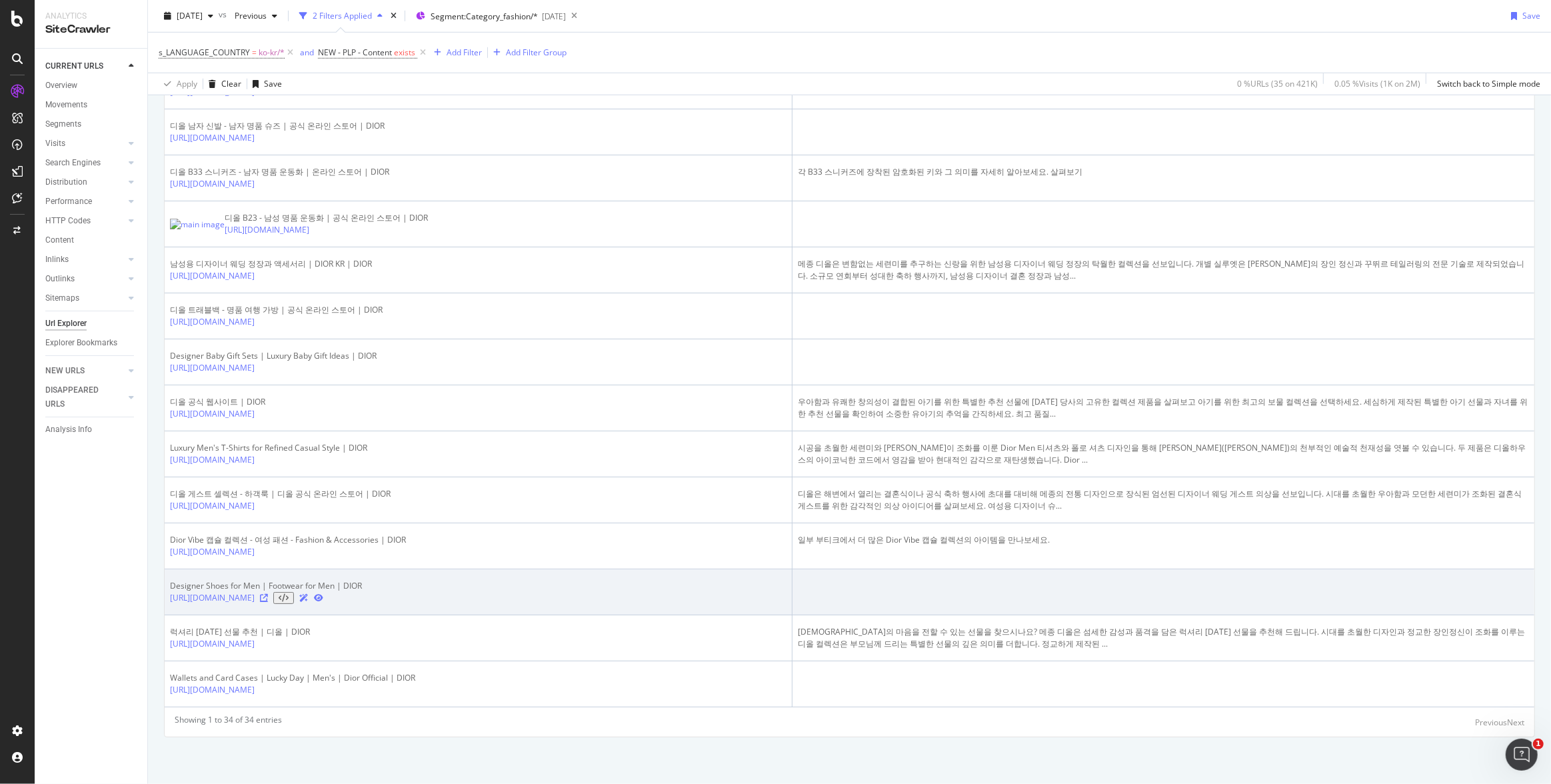
click at [268, 594] on icon at bounding box center [264, 598] width 8 height 8
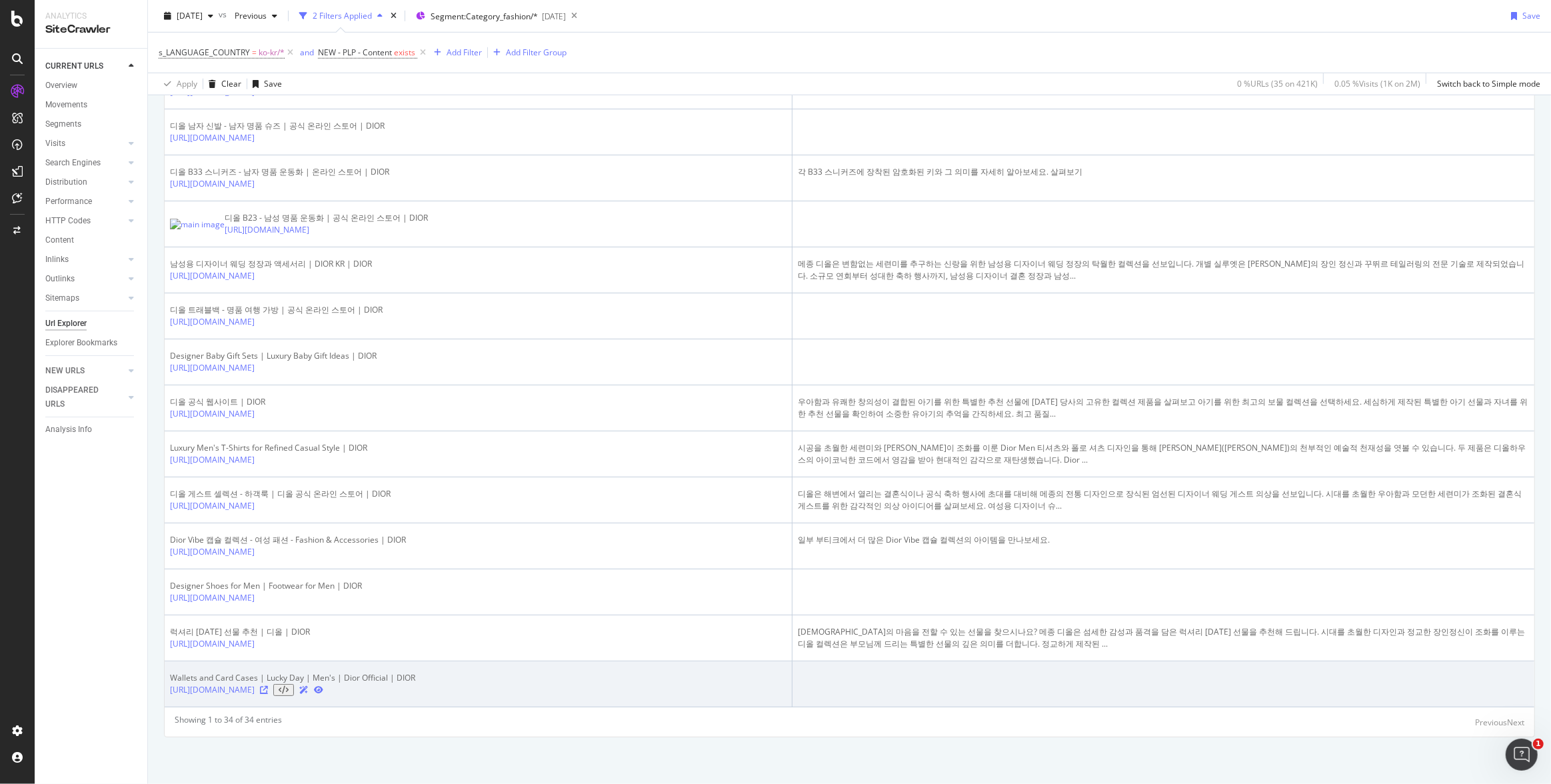
click at [268, 690] on icon at bounding box center [264, 690] width 8 height 8
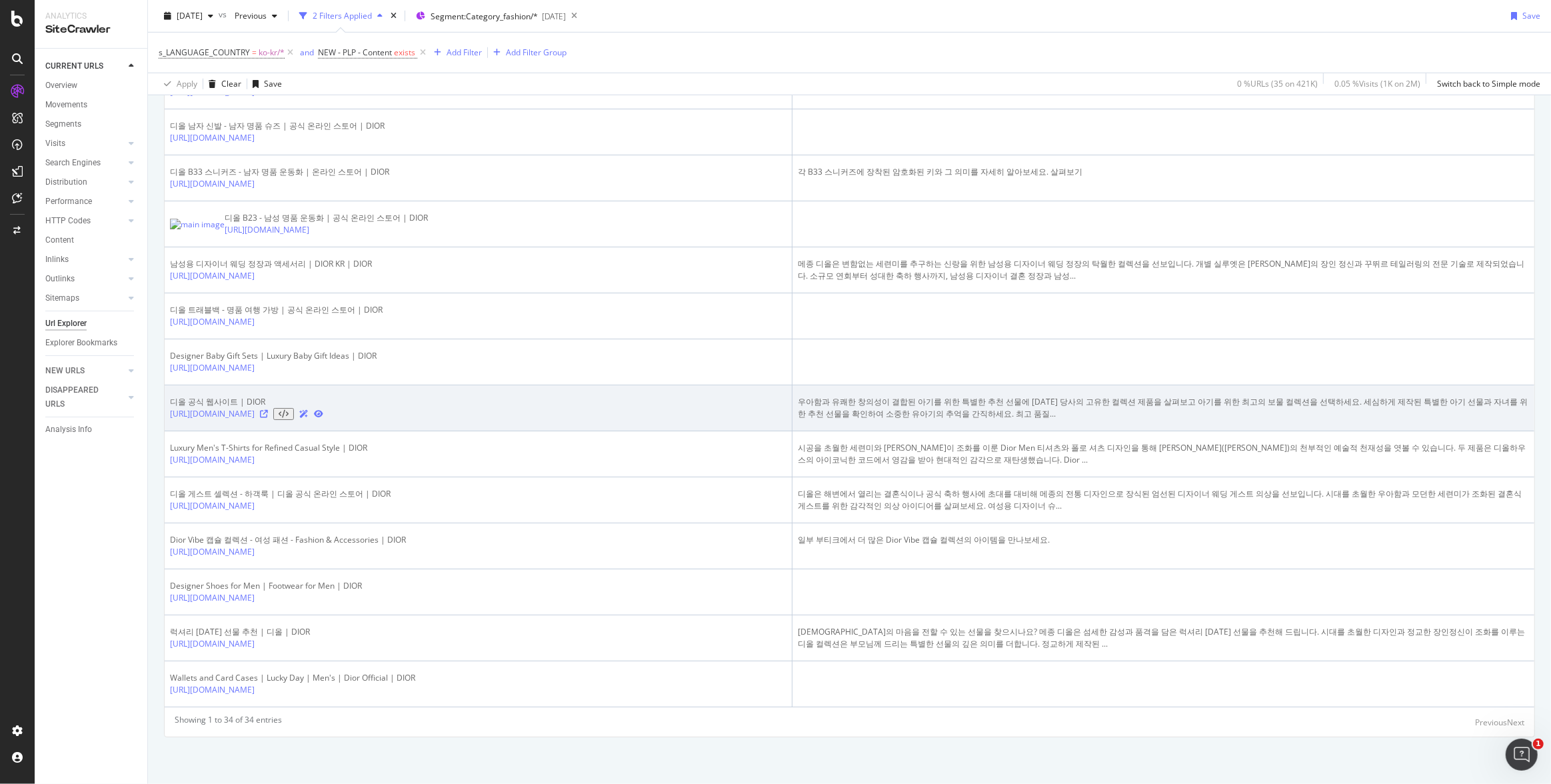
scroll to position [1460, 0]
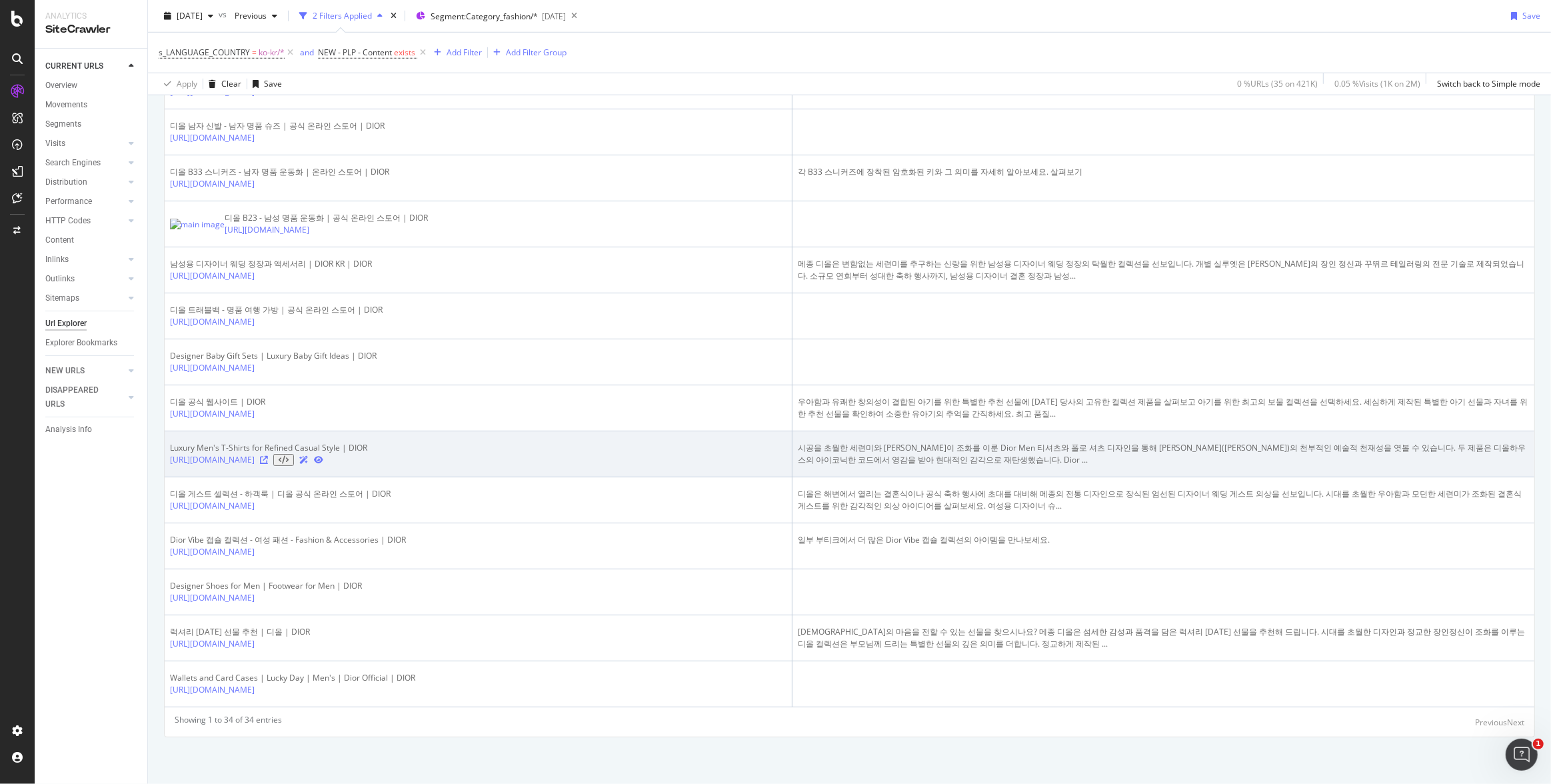
click at [268, 462] on icon at bounding box center [264, 459] width 8 height 8
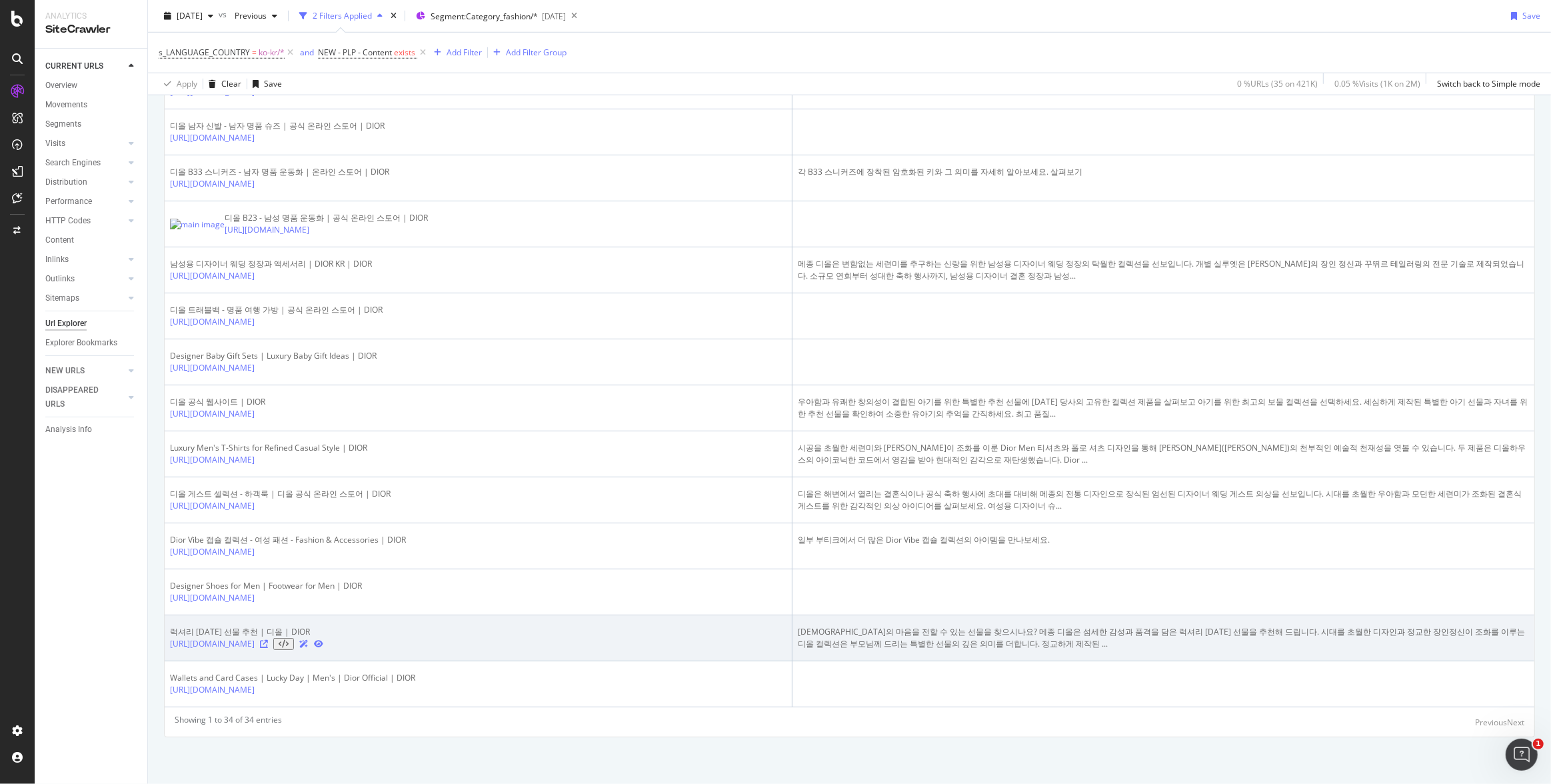
click at [268, 648] on icon at bounding box center [264, 643] width 8 height 8
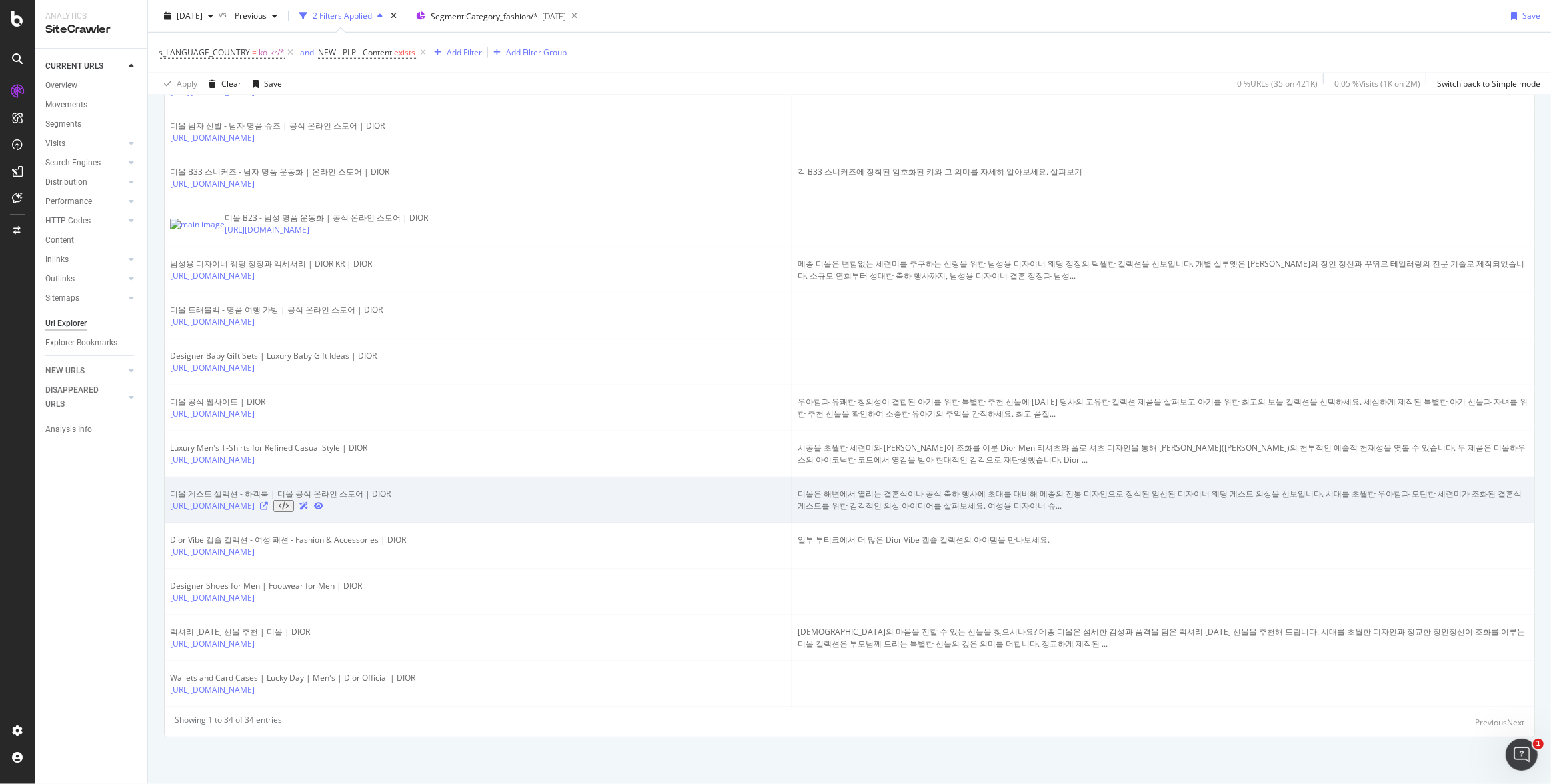
scroll to position [1474, 0]
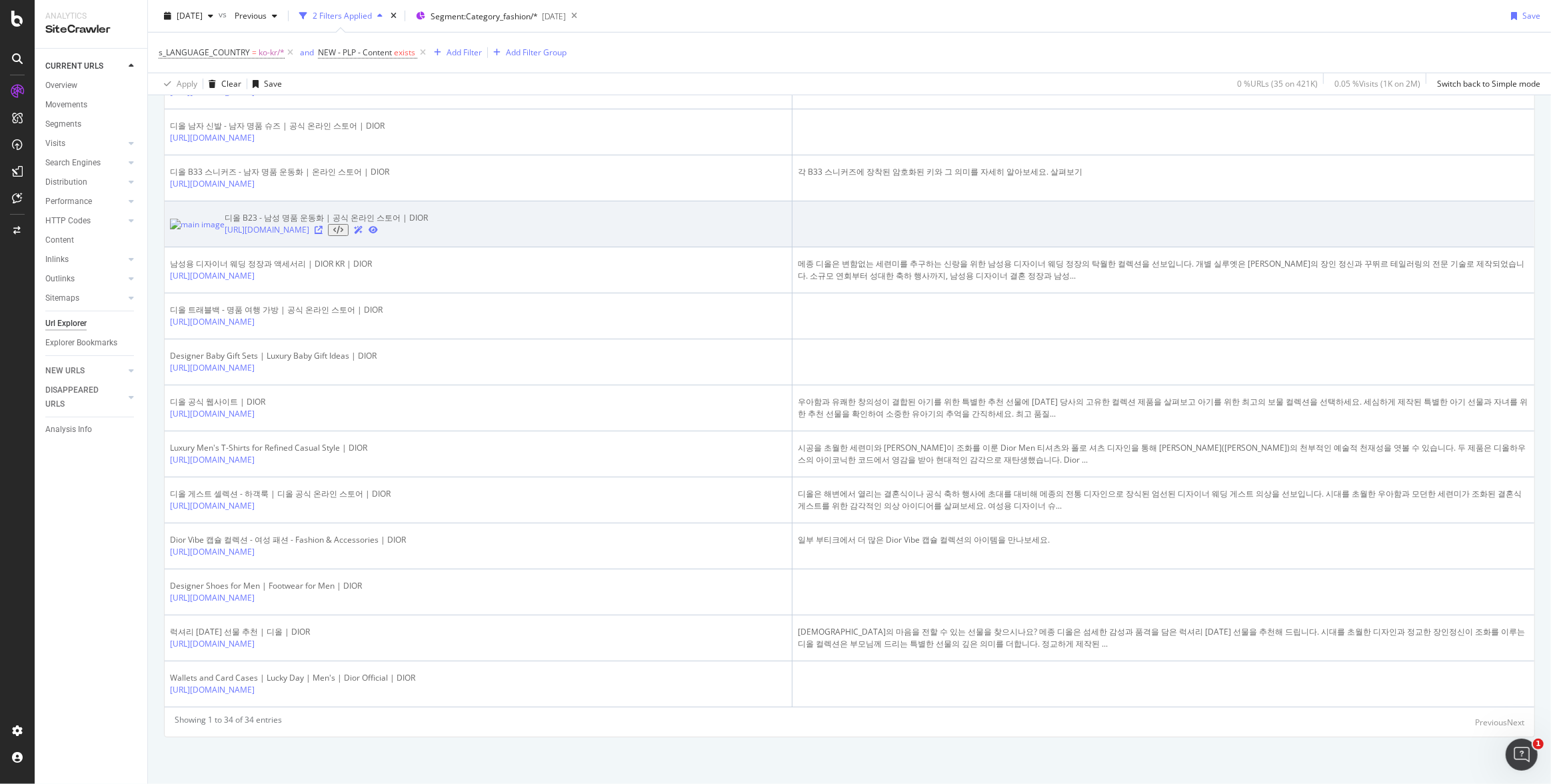
click at [323, 226] on icon at bounding box center [319, 230] width 8 height 8
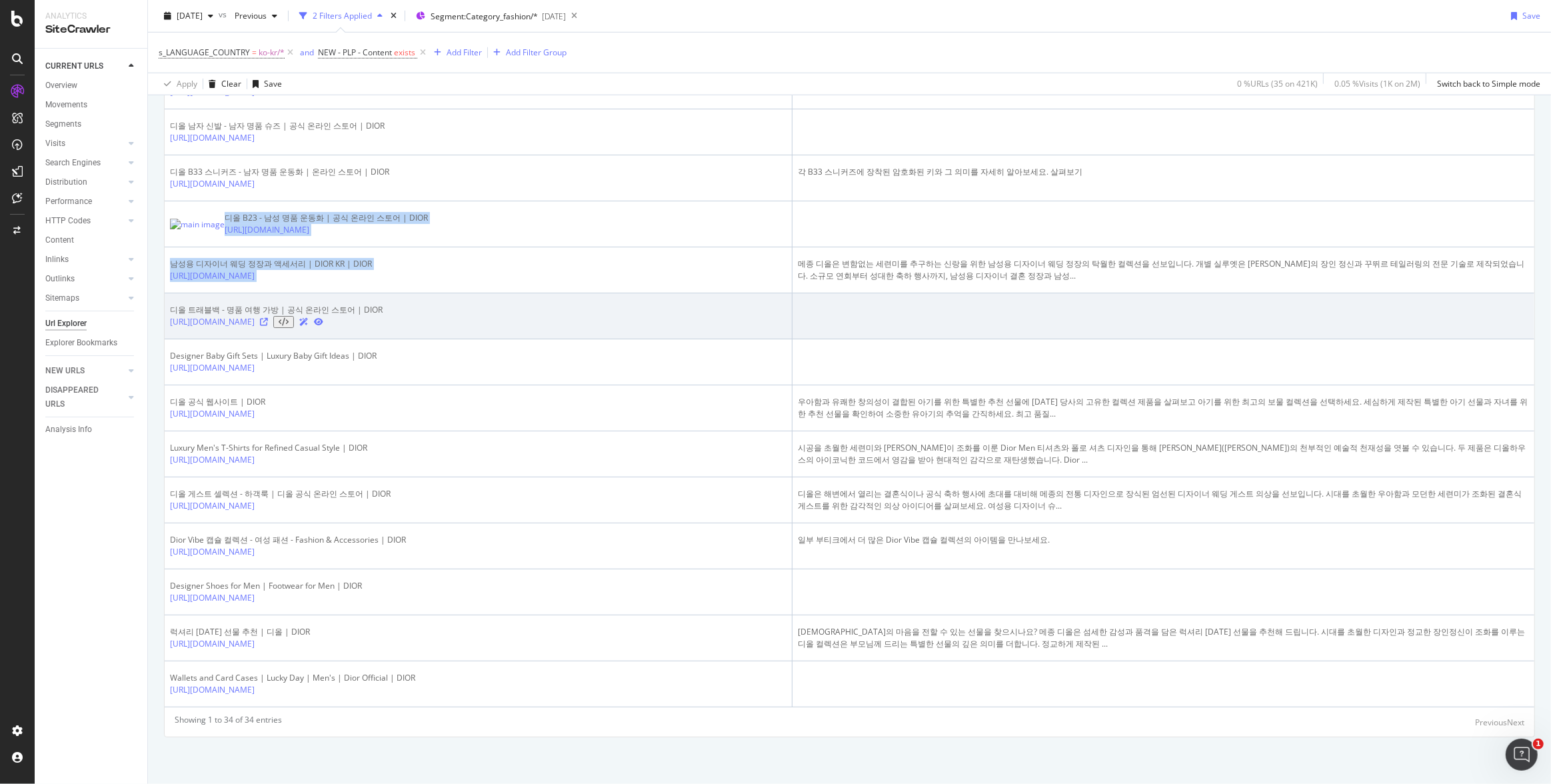
drag, startPoint x: 655, startPoint y: 202, endPoint x: 644, endPoint y: 287, distance: 85.7
click at [1307, 308] on td at bounding box center [1163, 316] width 742 height 46
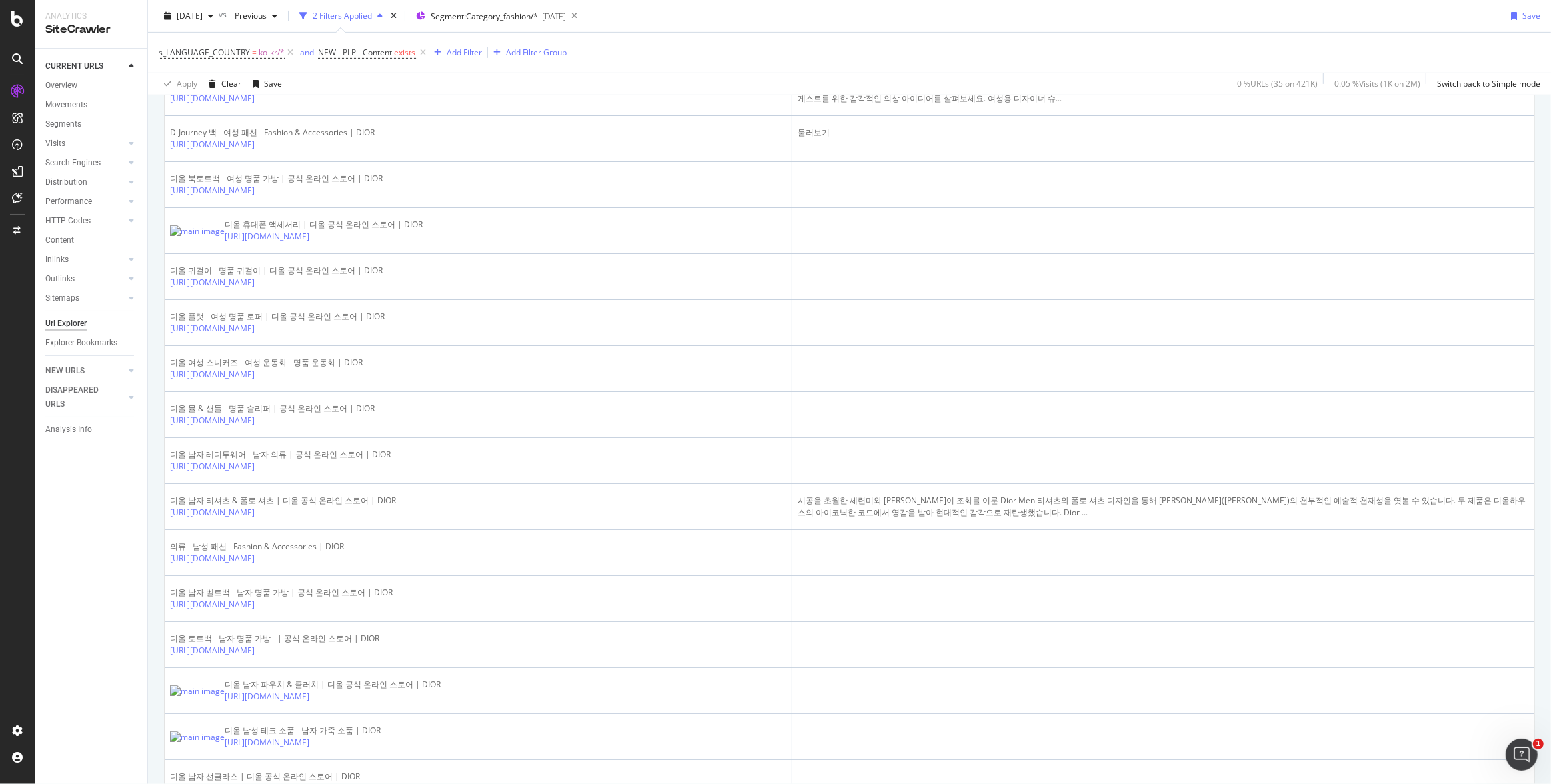
scroll to position [0, 0]
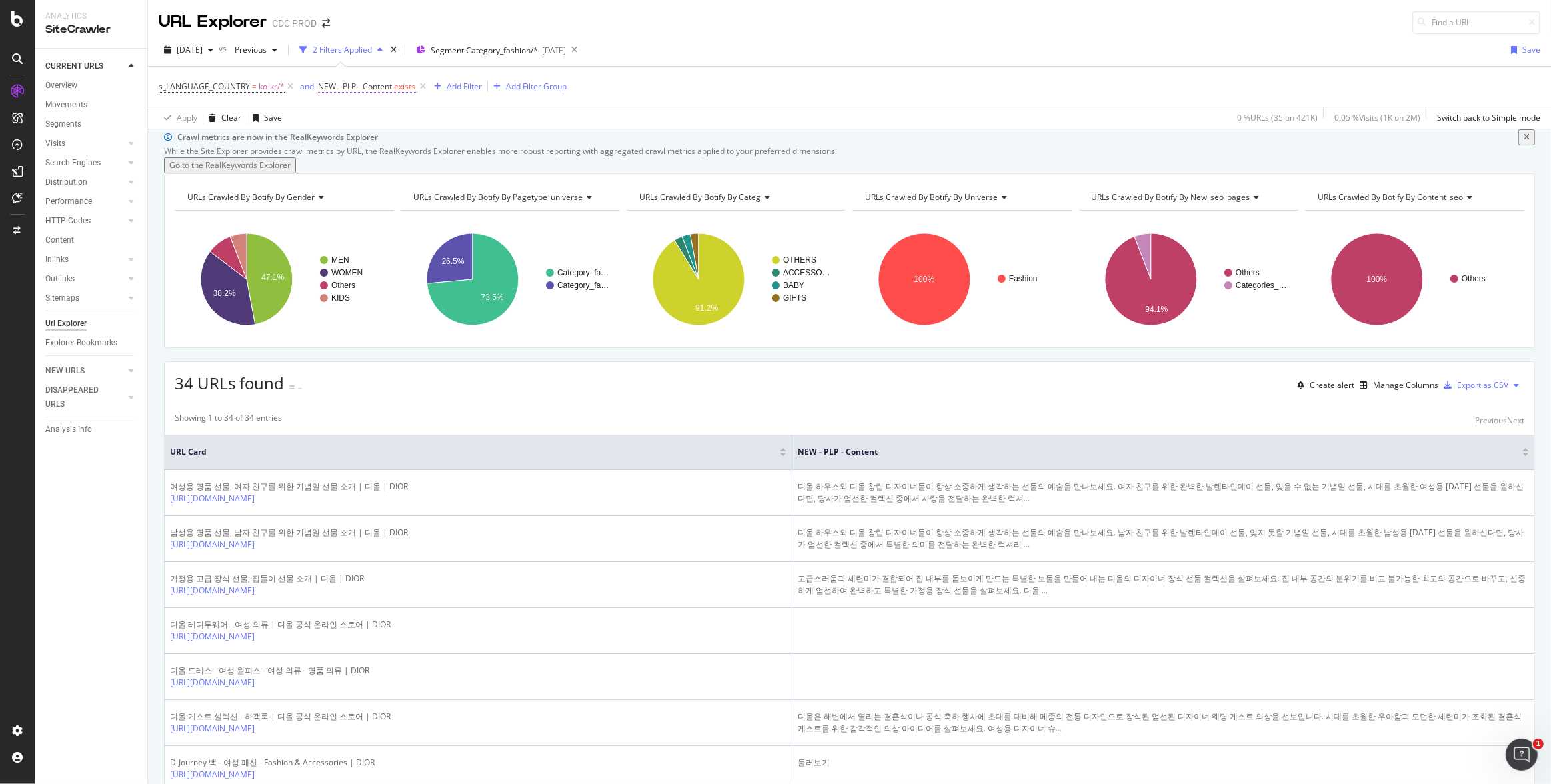
click at [398, 86] on span "exists" at bounding box center [405, 86] width 21 height 11
click at [326, 83] on icon at bounding box center [325, 84] width 4 height 8
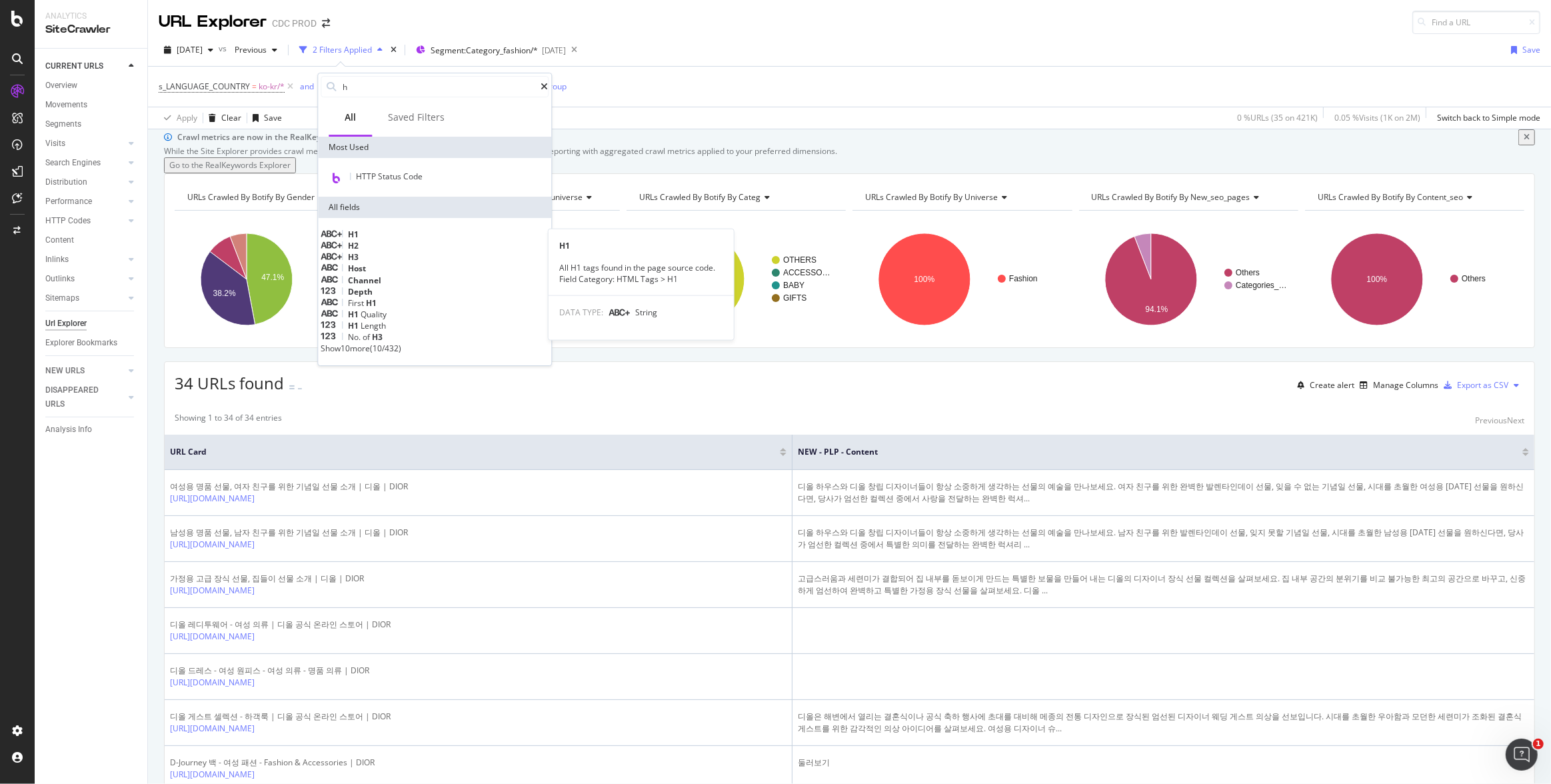
type input "h"
drag, startPoint x: 378, startPoint y: 234, endPoint x: 390, endPoint y: 228, distance: 13.4
click at [378, 233] on div "H1" at bounding box center [435, 234] width 228 height 11
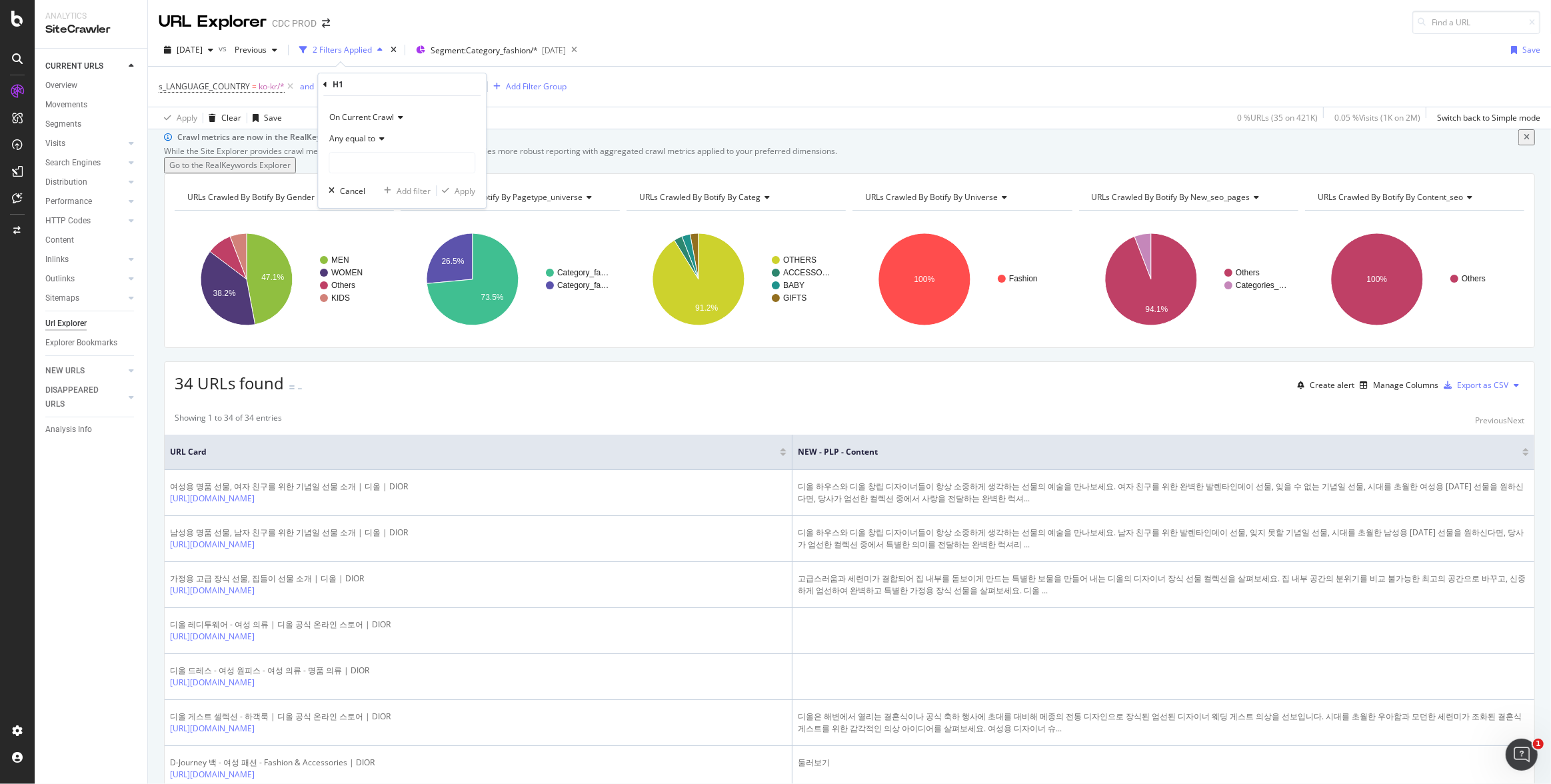
click at [382, 144] on div "Any equal to" at bounding box center [402, 138] width 147 height 21
click at [380, 269] on span "Any contains" at bounding box center [359, 270] width 47 height 11
click at [366, 166] on input "text" at bounding box center [402, 163] width 145 height 21
paste input "고급"
type input "고급"
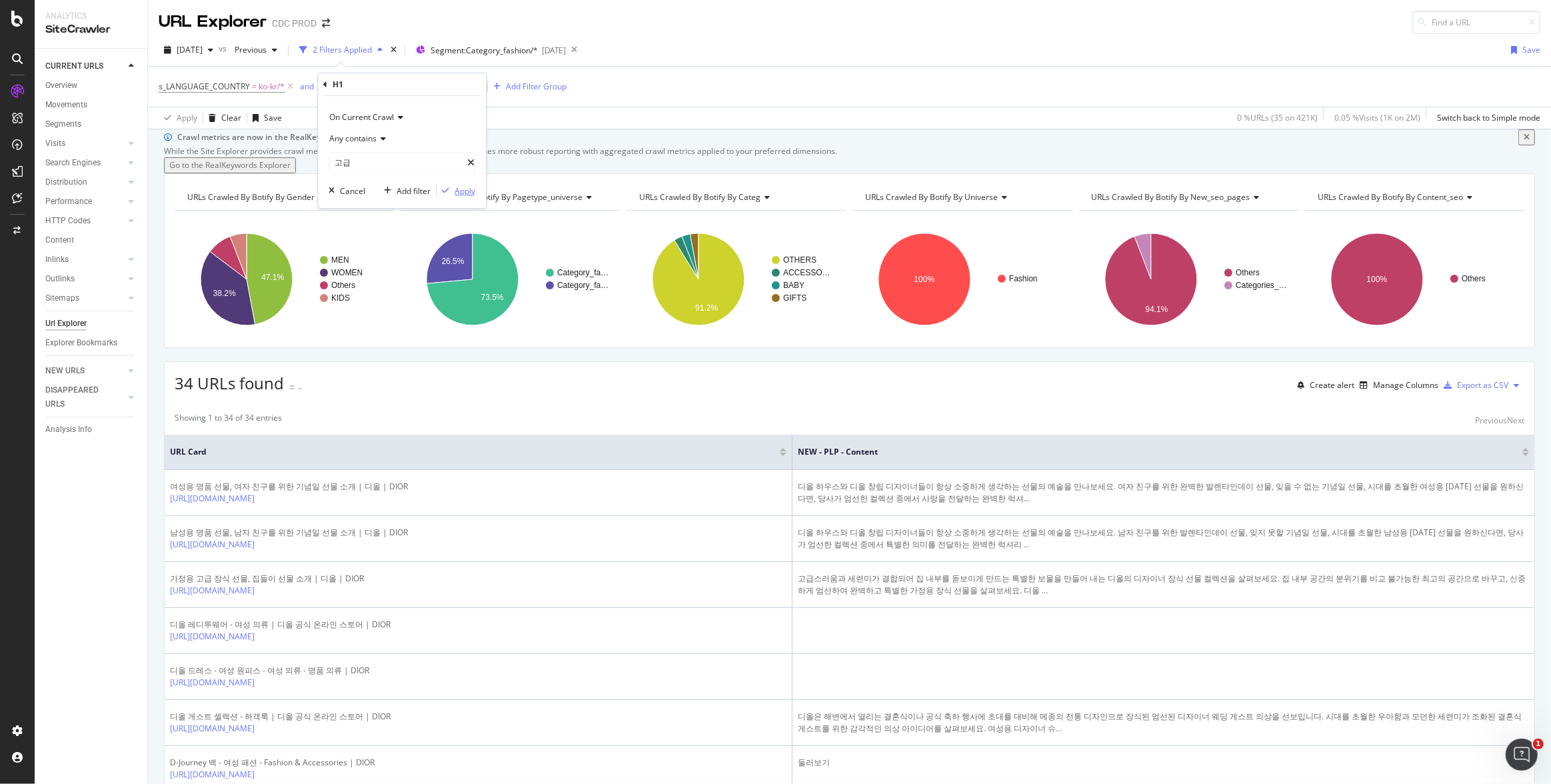
click at [471, 189] on div "Apply" at bounding box center [465, 191] width 21 height 11
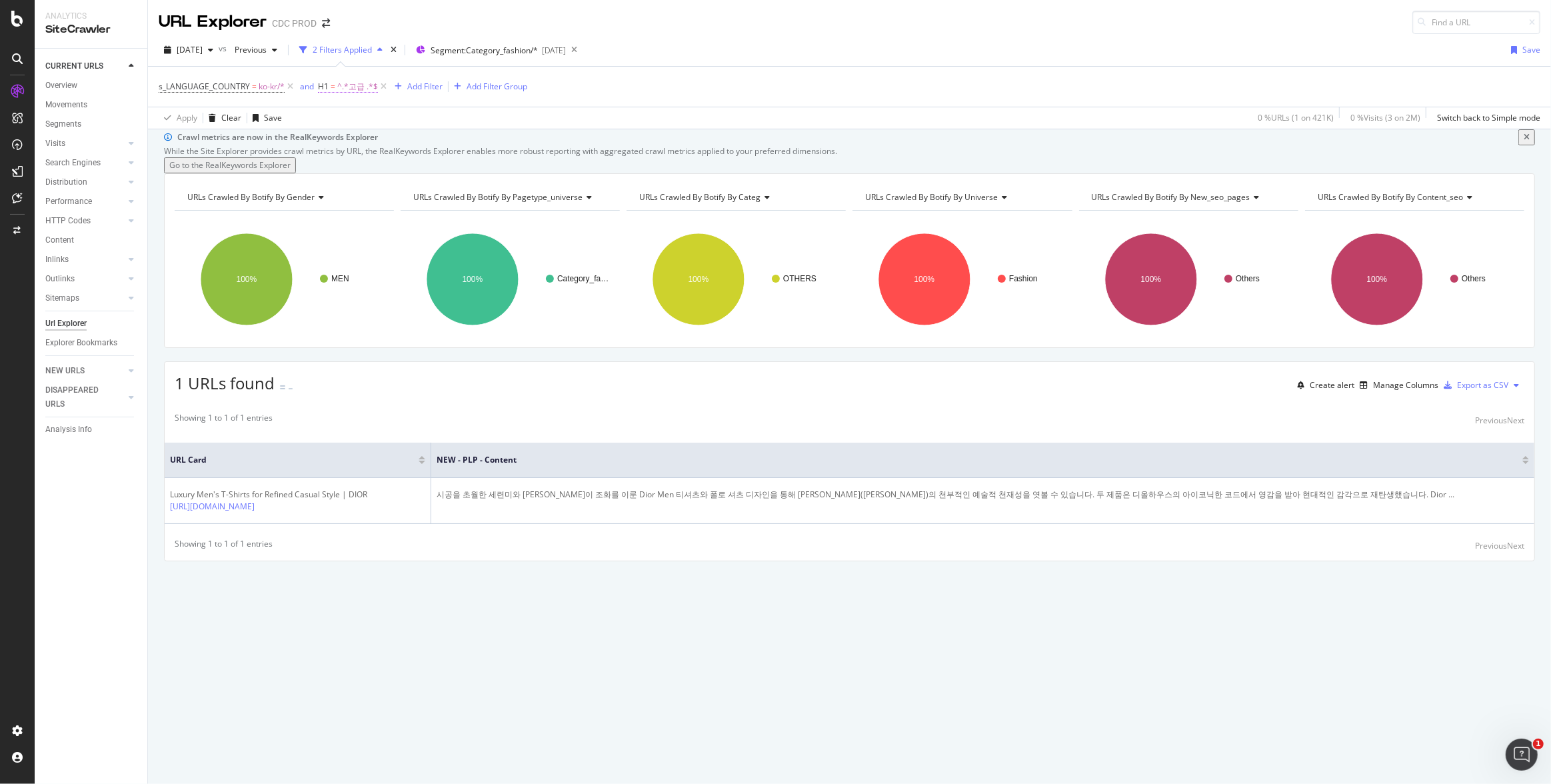
click at [348, 93] on span "^.*고급 .*$" at bounding box center [357, 87] width 40 height 19
click at [324, 83] on div "H1" at bounding box center [402, 84] width 157 height 23
click at [324, 83] on icon at bounding box center [325, 84] width 4 height 8
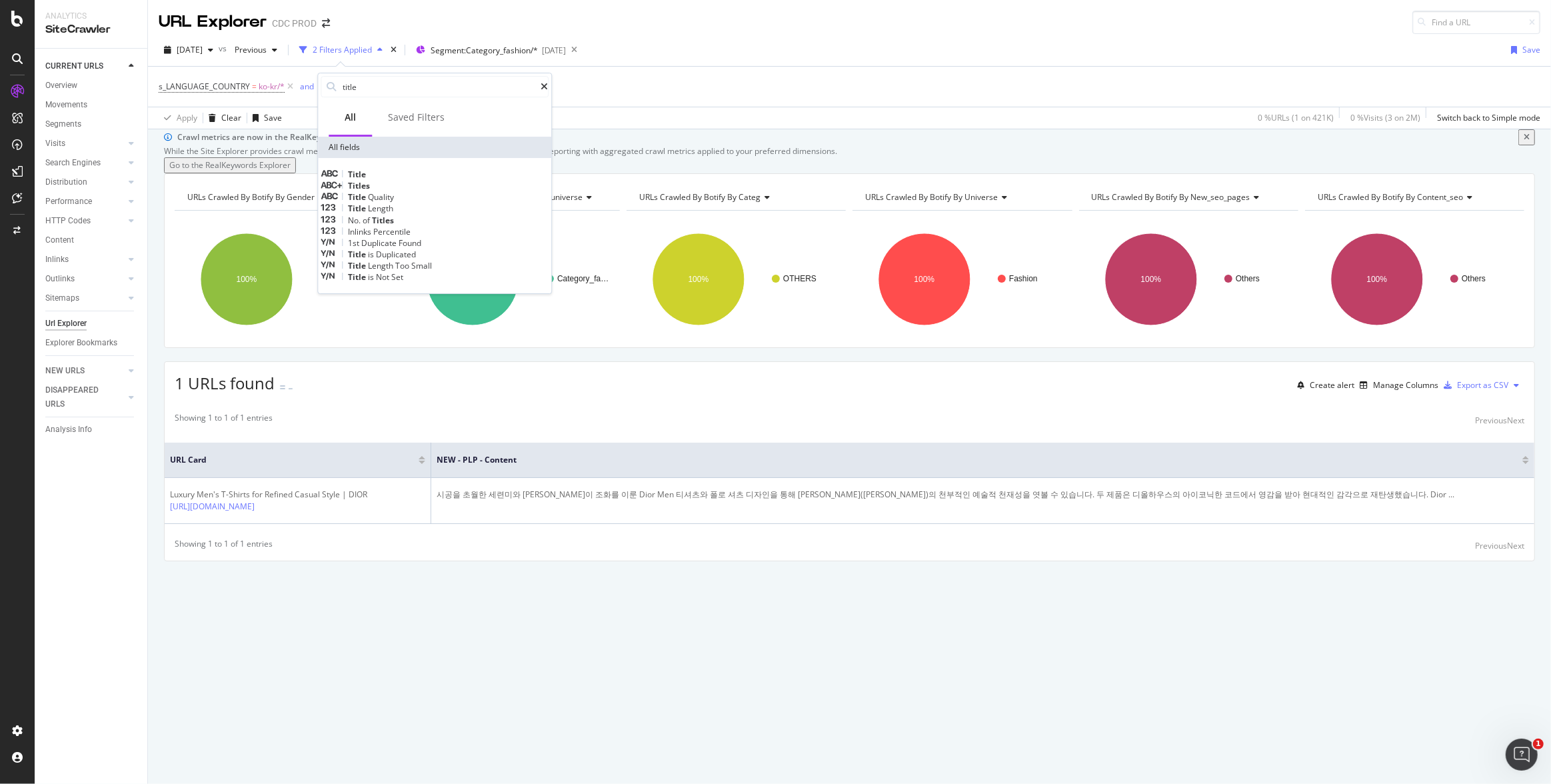
type input "title"
click at [366, 170] on span "Title" at bounding box center [357, 174] width 18 height 11
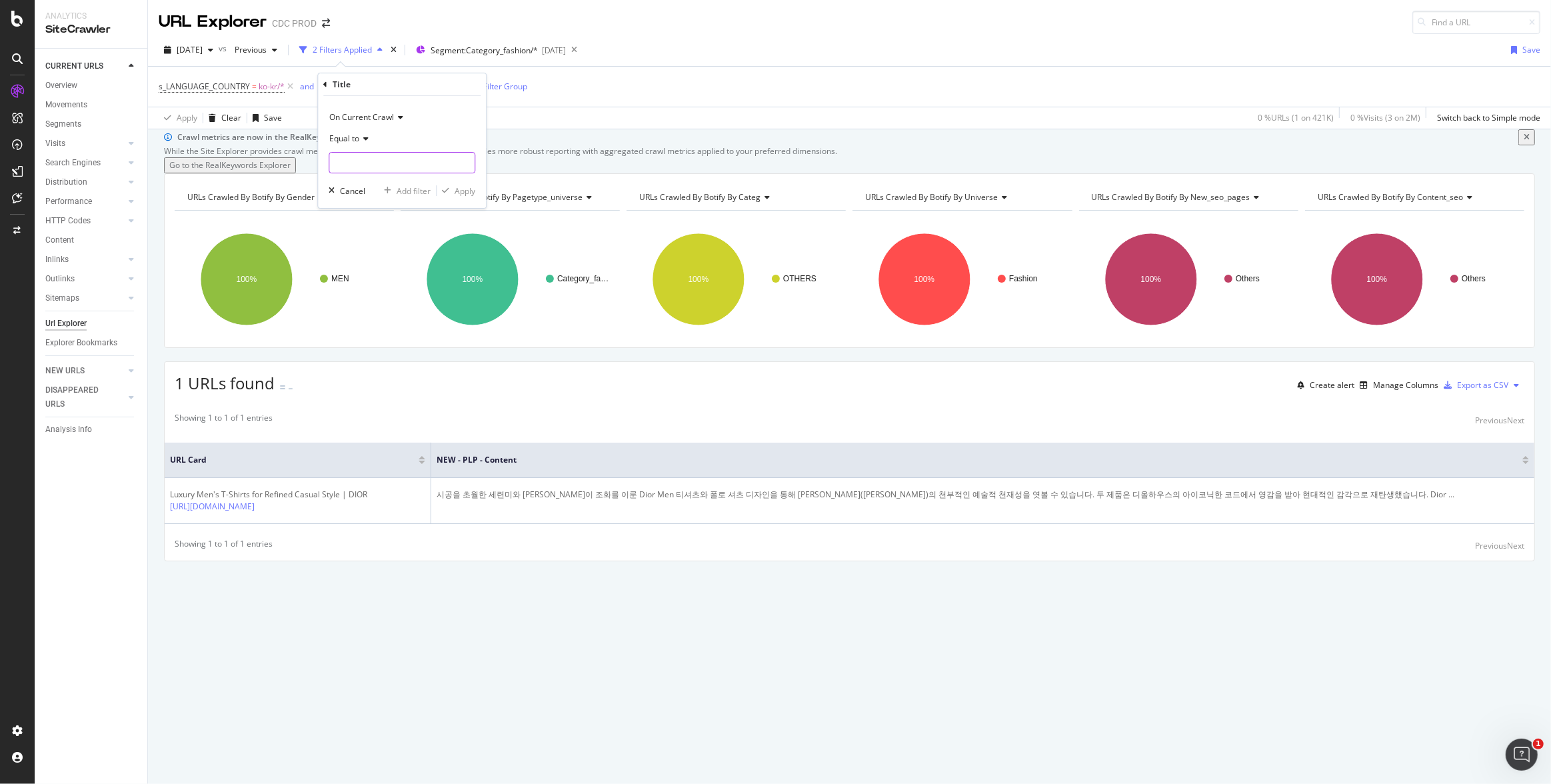
click at [384, 170] on input "text" at bounding box center [402, 163] width 145 height 21
click at [369, 136] on icon at bounding box center [364, 138] width 9 height 8
click at [380, 268] on div "Contains" at bounding box center [403, 270] width 143 height 17
click at [361, 164] on input "text" at bounding box center [402, 163] width 145 height 21
paste input "고급"
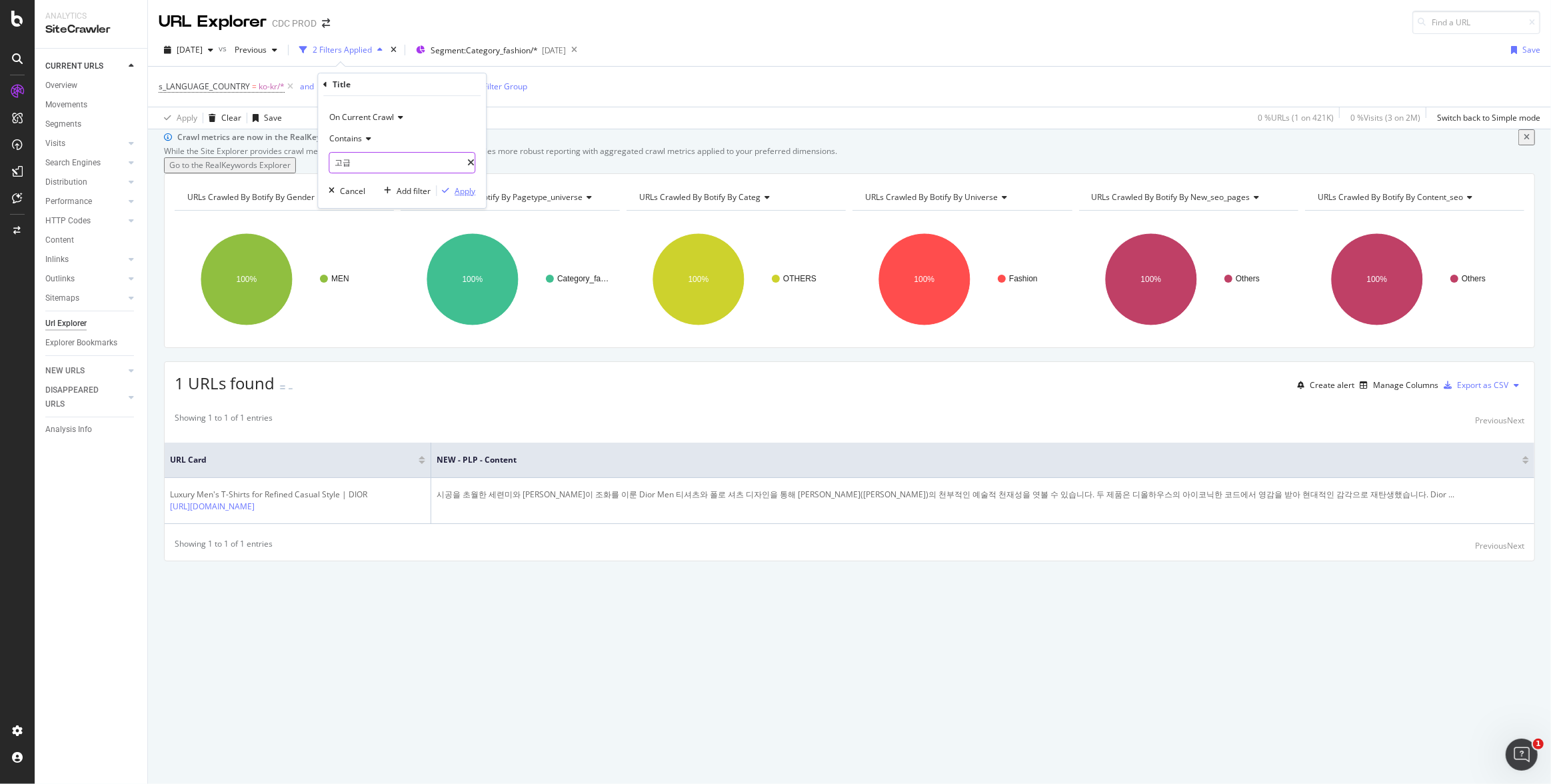
type input "고급"
click at [466, 192] on div "Apply" at bounding box center [465, 191] width 21 height 11
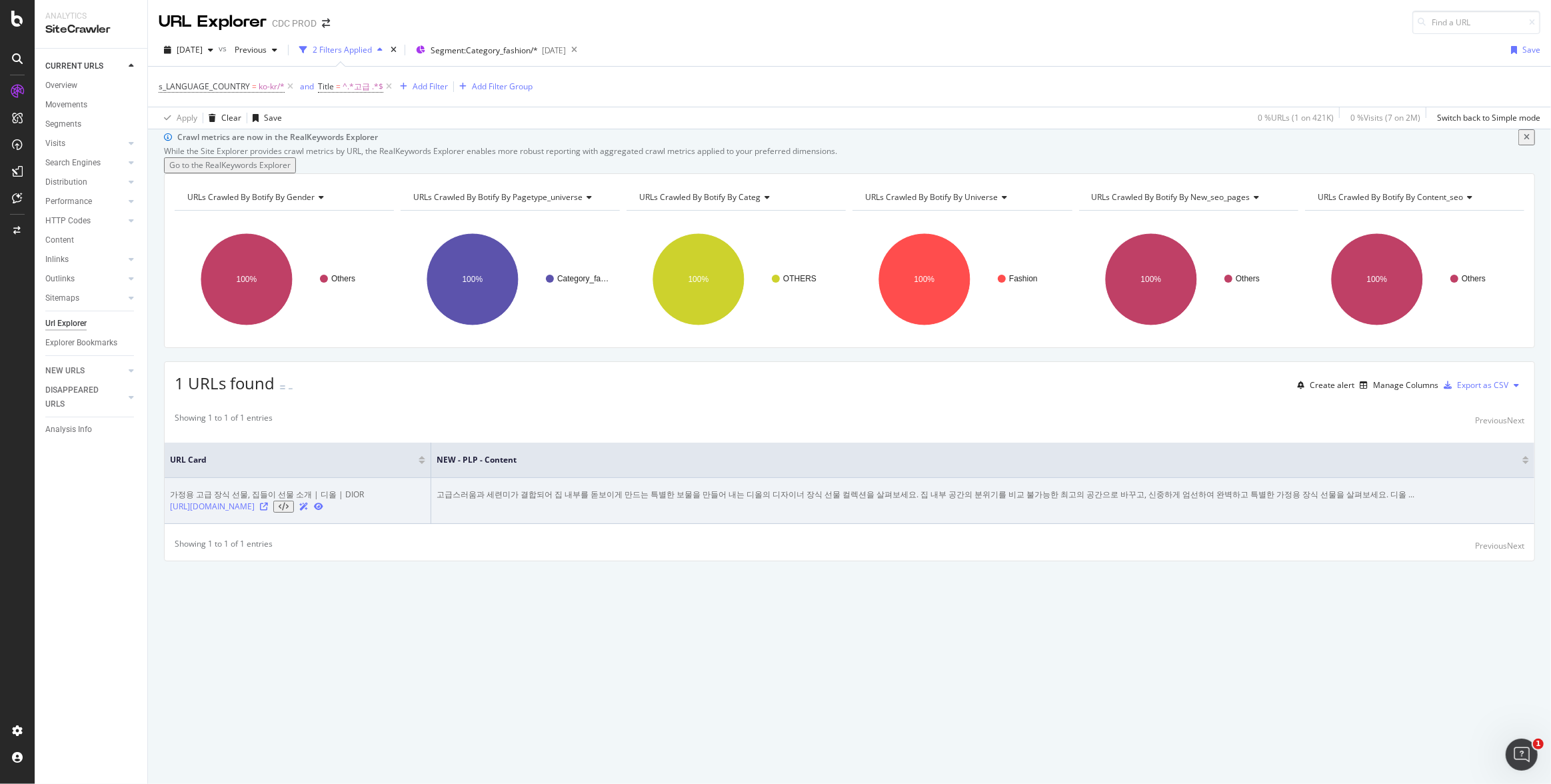
click at [268, 510] on icon at bounding box center [264, 506] width 8 height 8
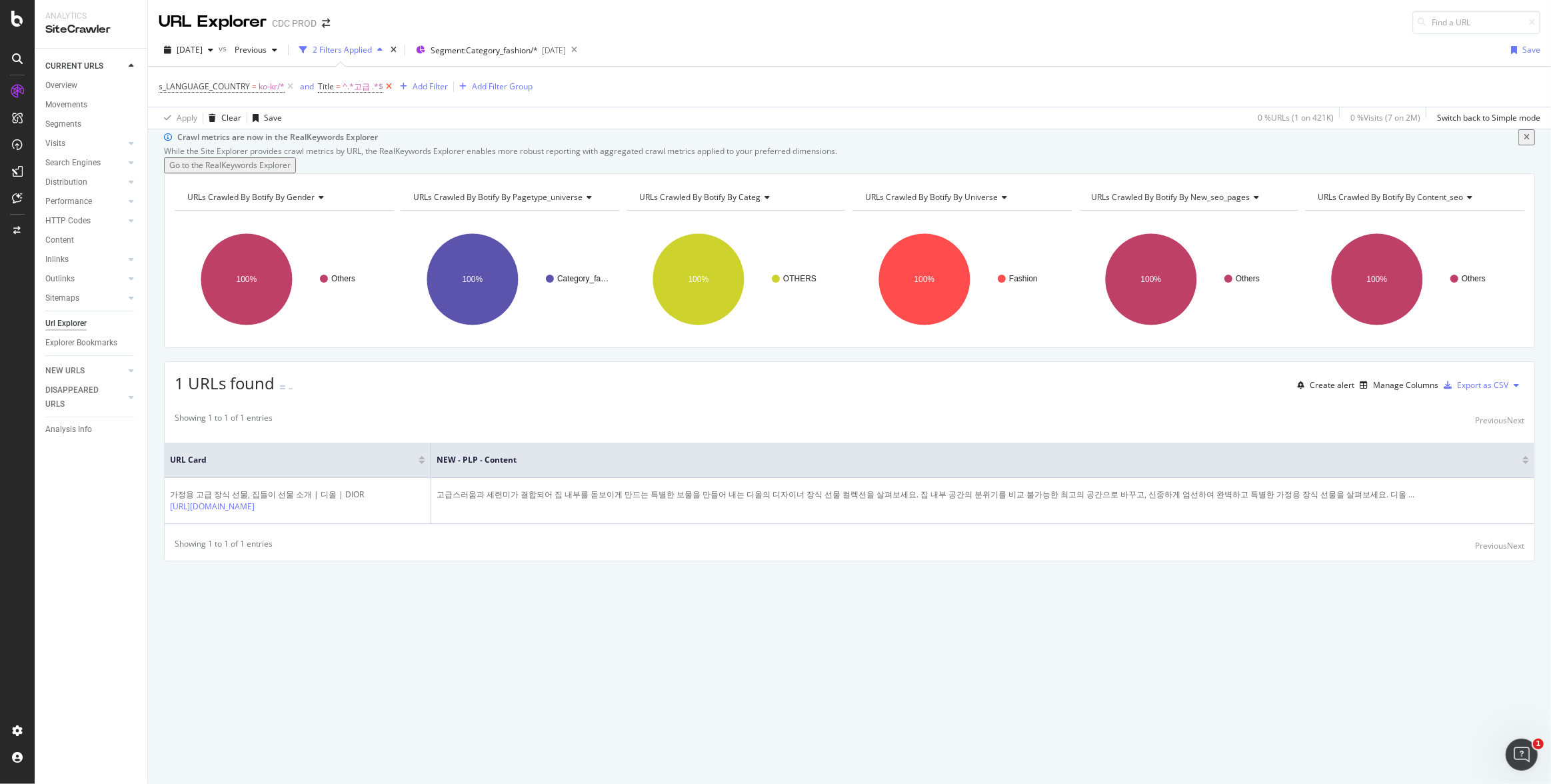
click at [386, 86] on icon at bounding box center [389, 87] width 11 height 14
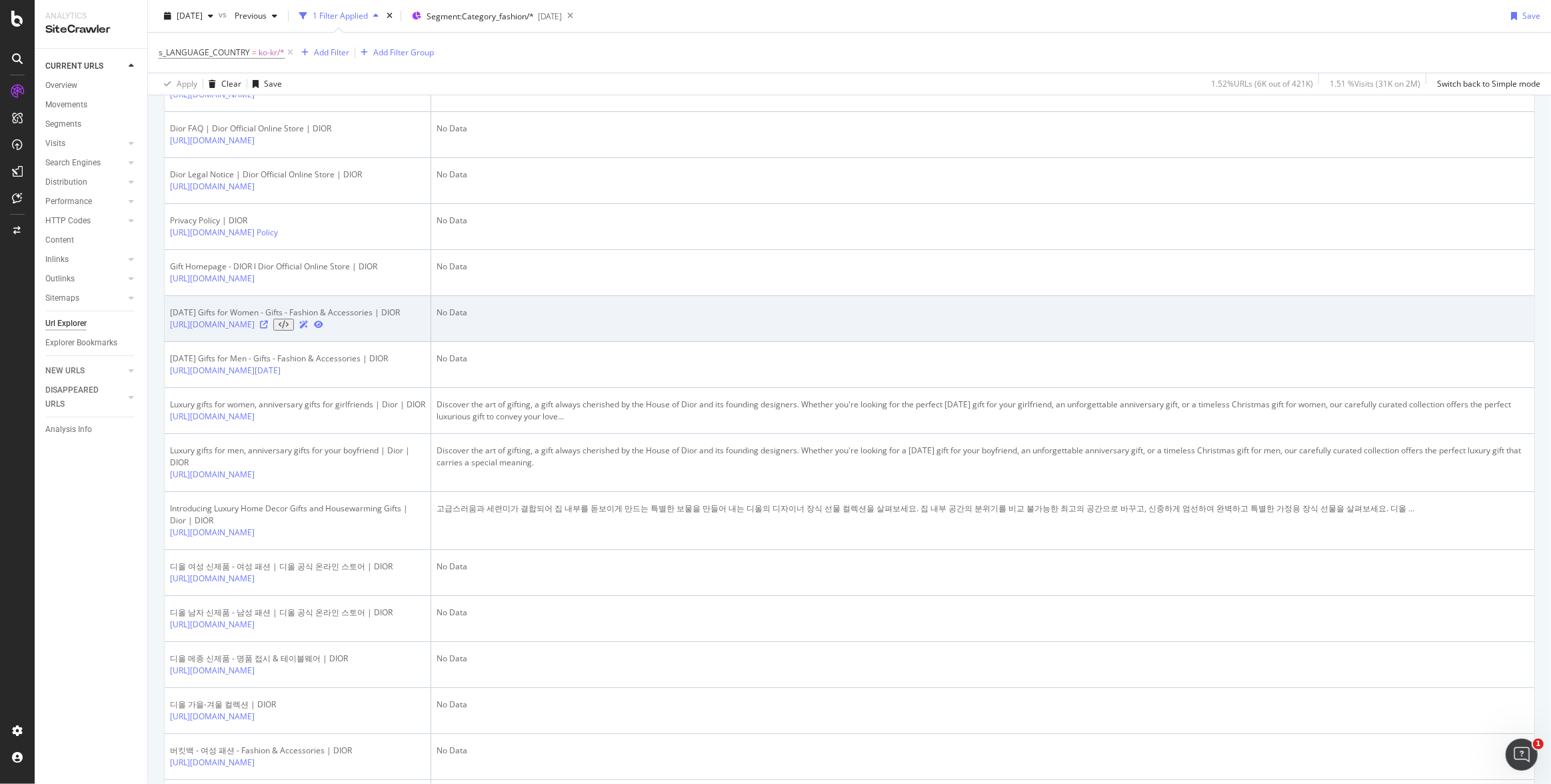
scroll to position [417, 0]
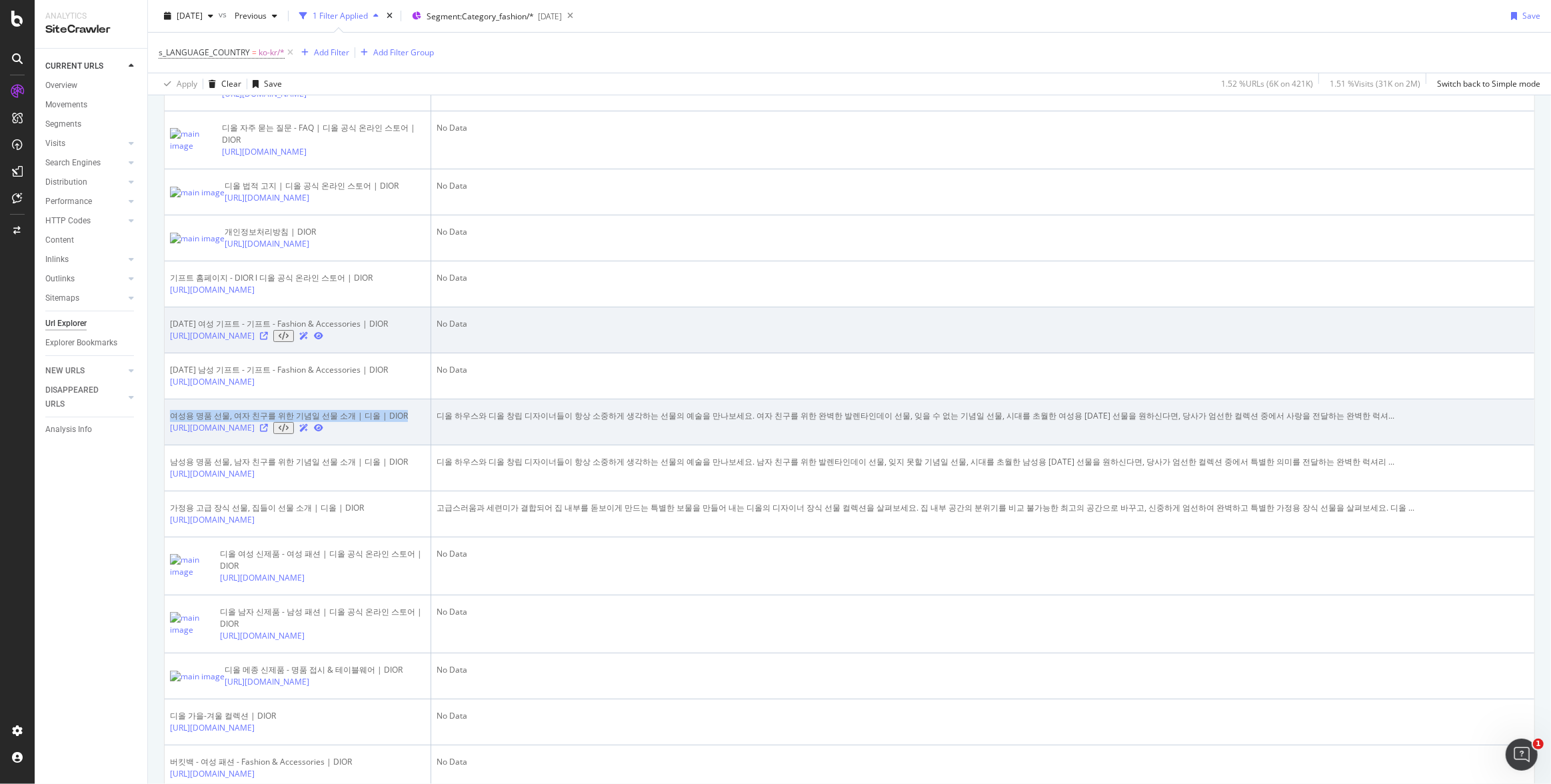
drag, startPoint x: 392, startPoint y: 546, endPoint x: 164, endPoint y: 543, distance: 228.0
click at [164, 445] on td "여성용 명품 선물, 여자 친구를 위한 기념일 선물 소개 | 디올 | DIOR [URL][DOMAIN_NAME]" at bounding box center [297, 422] width 267 height 46
copy div "여성용 명품 선물, 여자 친구를 위한 기념일 선물 소개 | 디올 | DIOR"
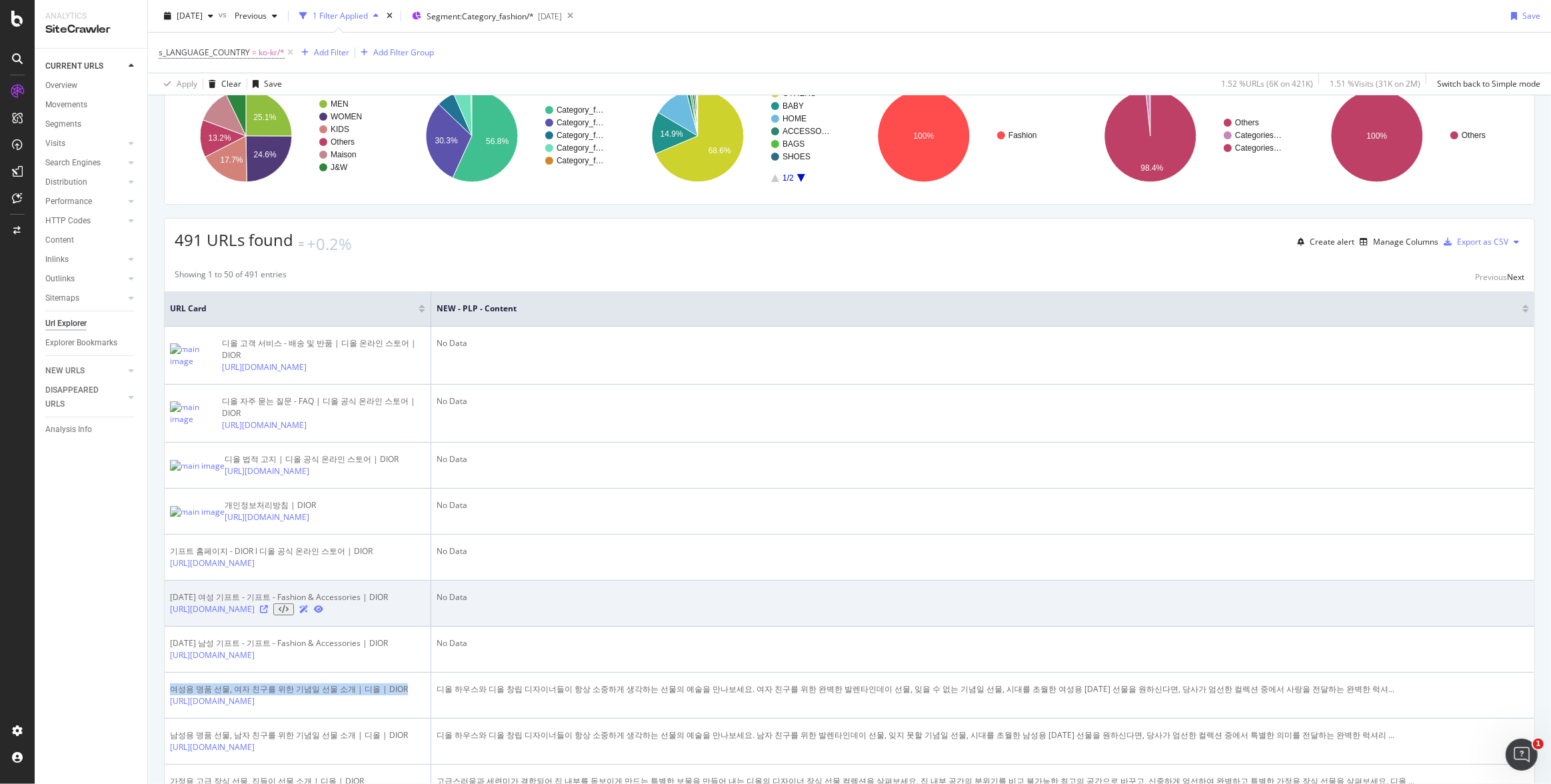
scroll to position [0, 0]
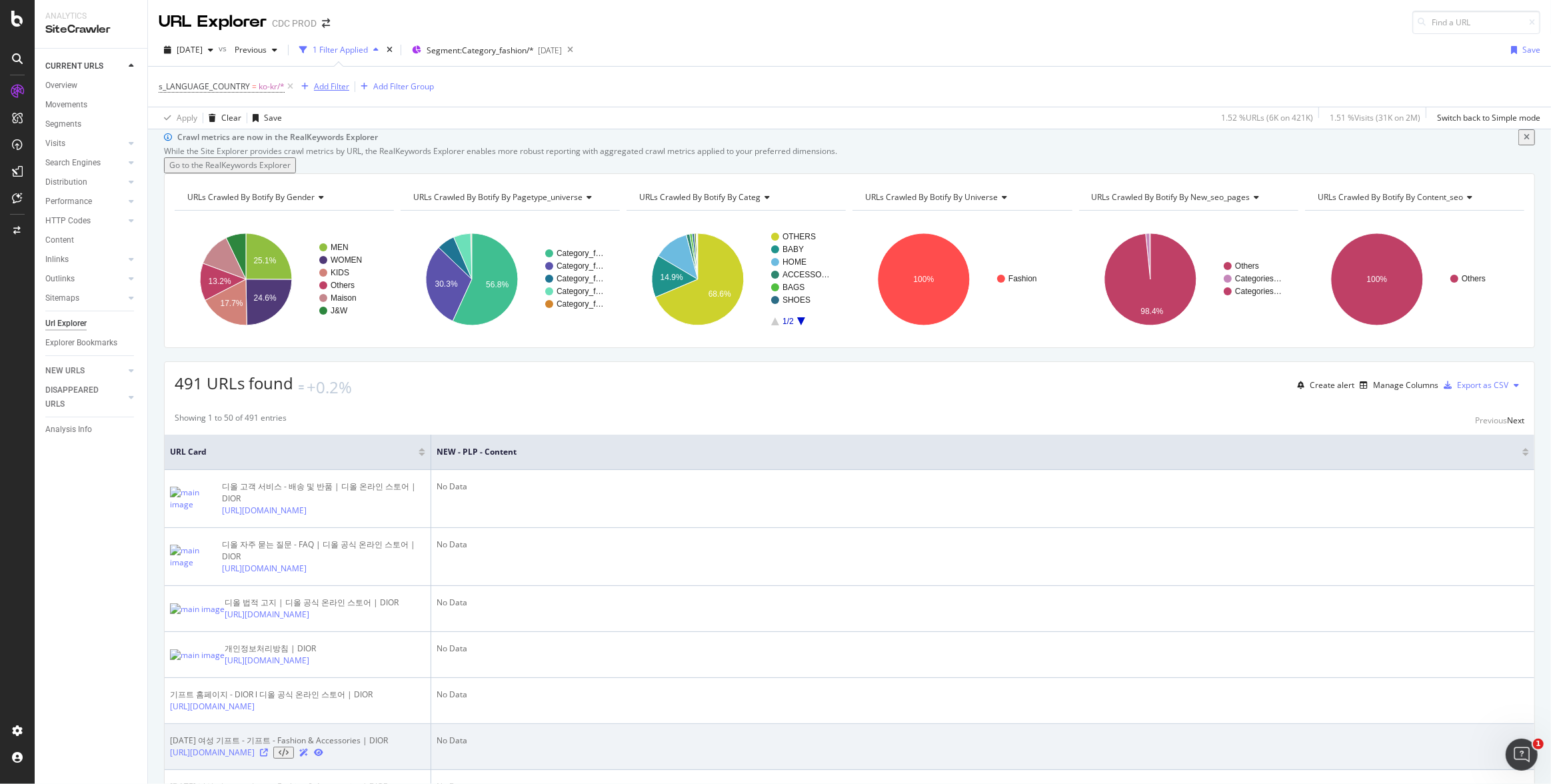
click at [330, 87] on div "Add Filter" at bounding box center [332, 86] width 35 height 11
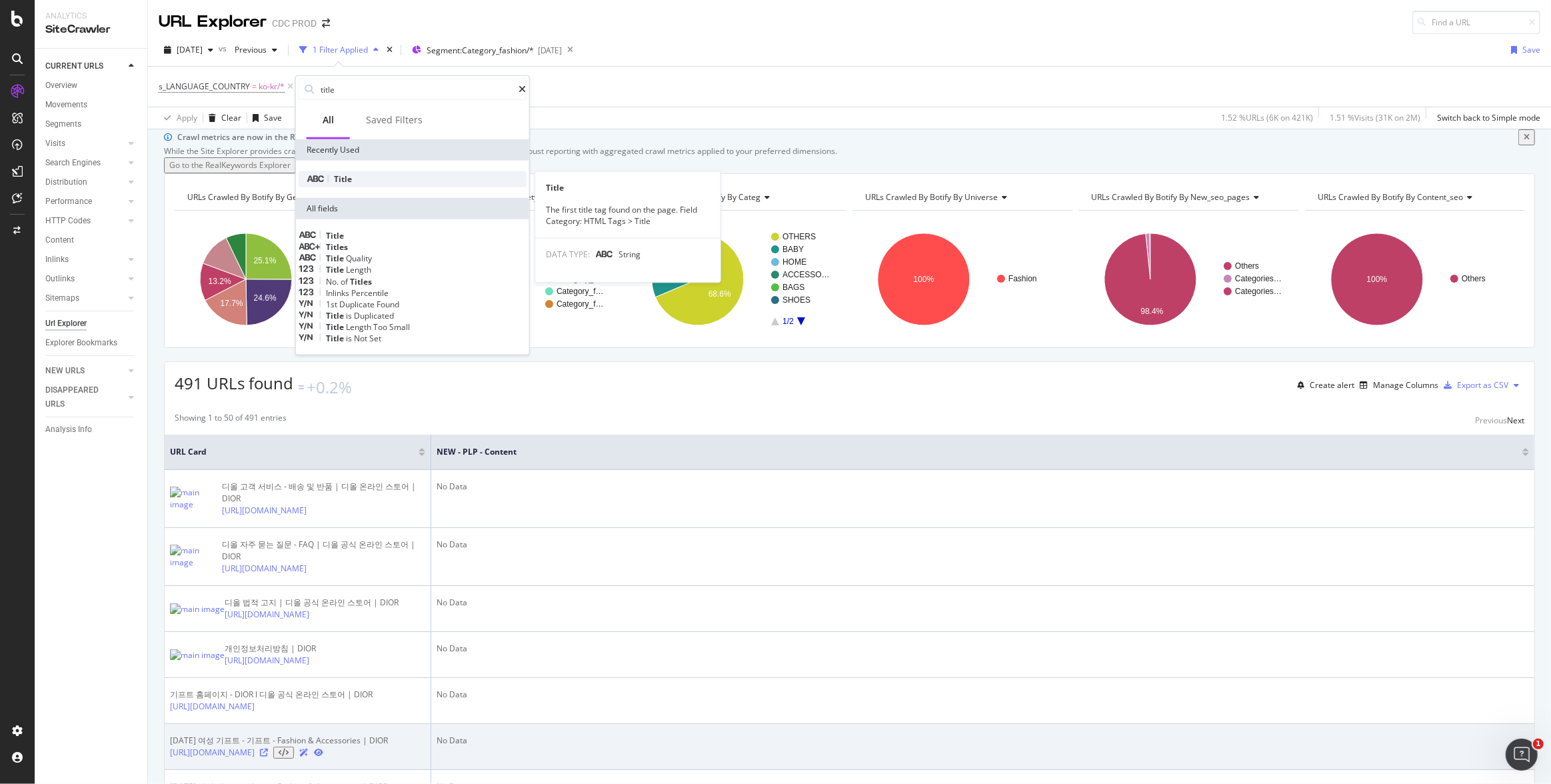
click at [343, 175] on span "Title" at bounding box center [343, 179] width 18 height 11
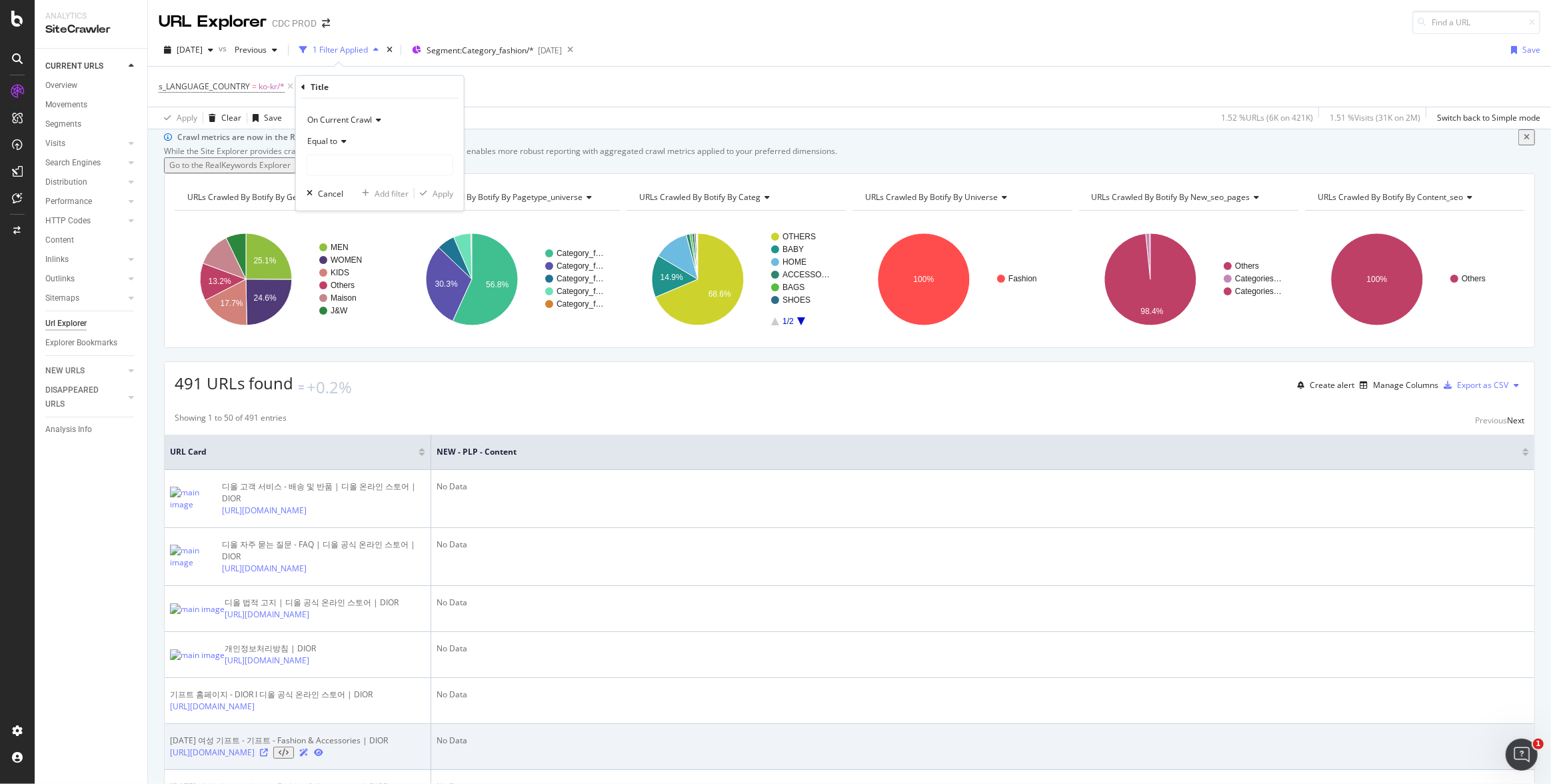
click at [338, 142] on icon at bounding box center [342, 141] width 9 height 8
click at [345, 268] on span "Contains" at bounding box center [329, 272] width 33 height 11
drag, startPoint x: 360, startPoint y: 173, endPoint x: 359, endPoint y: 165, distance: 8.1
click at [360, 170] on input "text" at bounding box center [380, 165] width 145 height 21
click at [359, 165] on input "text" at bounding box center [380, 165] width 145 height 21
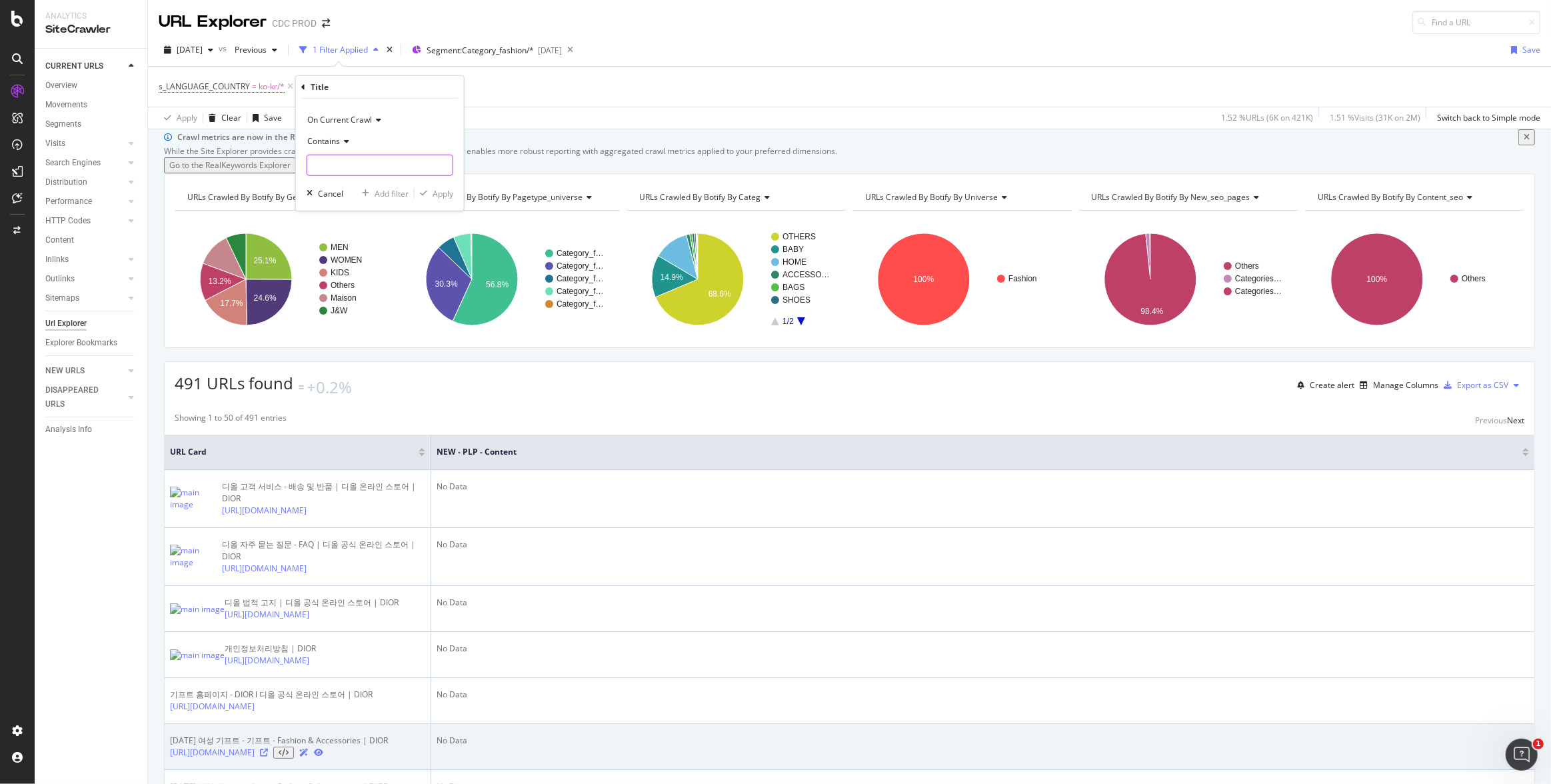
paste input "명품"
type input "명품"
click at [445, 192] on div "Apply" at bounding box center [443, 192] width 21 height 11
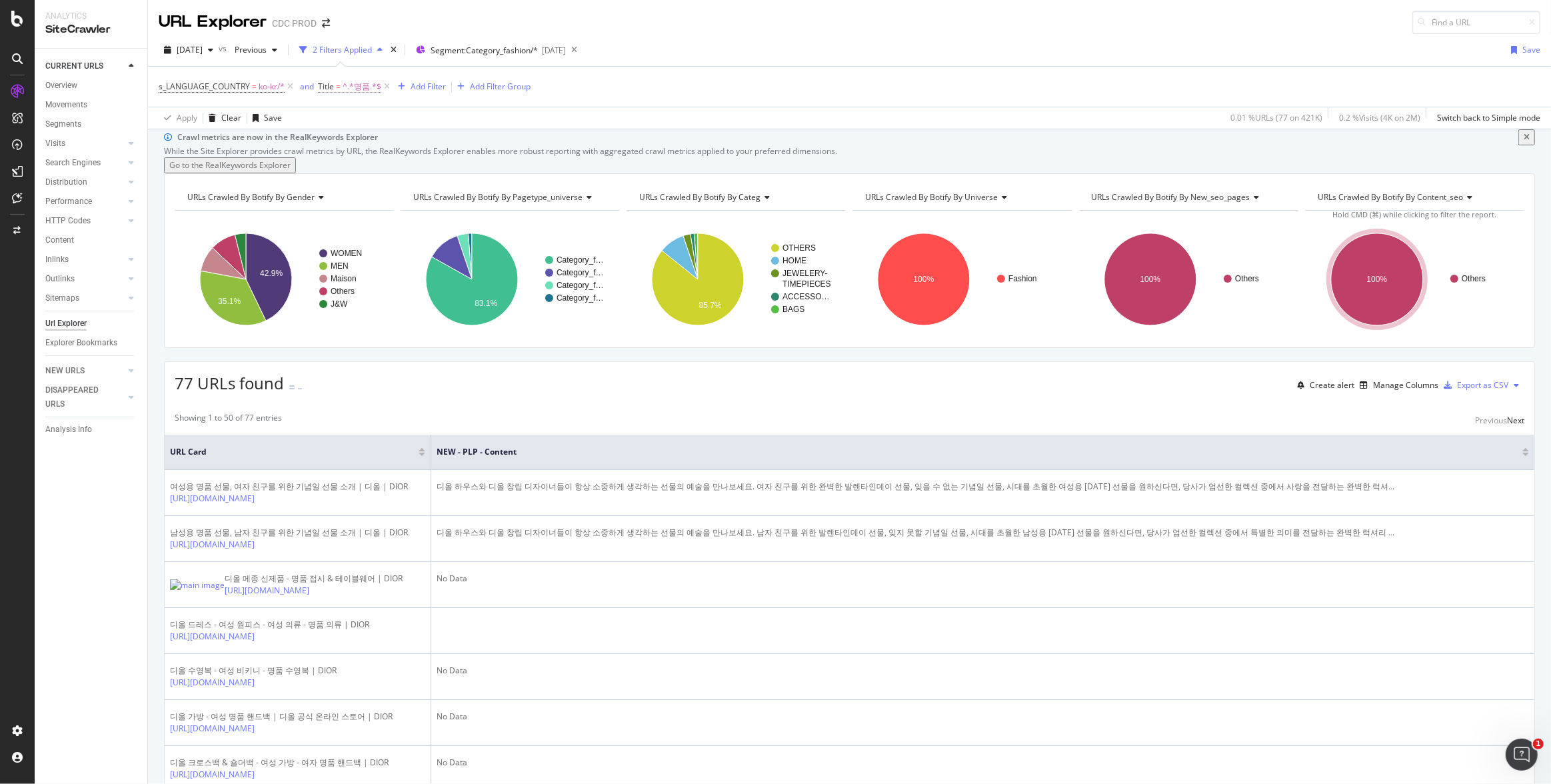
click at [352, 86] on span "^.*명품.*$" at bounding box center [361, 87] width 39 height 19
click at [358, 143] on span "Contains" at bounding box center [345, 138] width 33 height 11
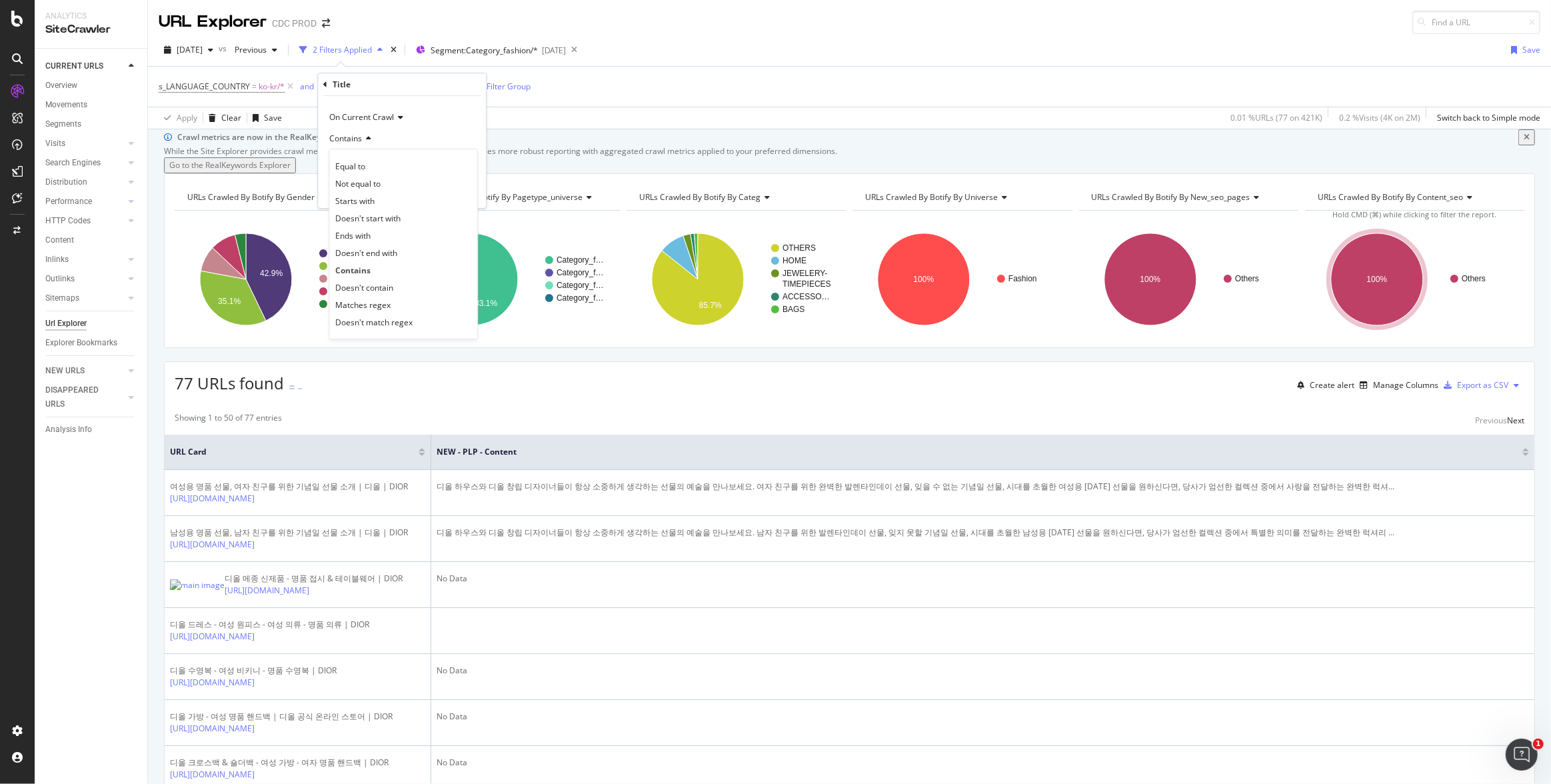
click at [395, 288] on div "Doesn't contain" at bounding box center [403, 287] width 143 height 17
click at [469, 190] on div "Apply" at bounding box center [465, 191] width 21 height 11
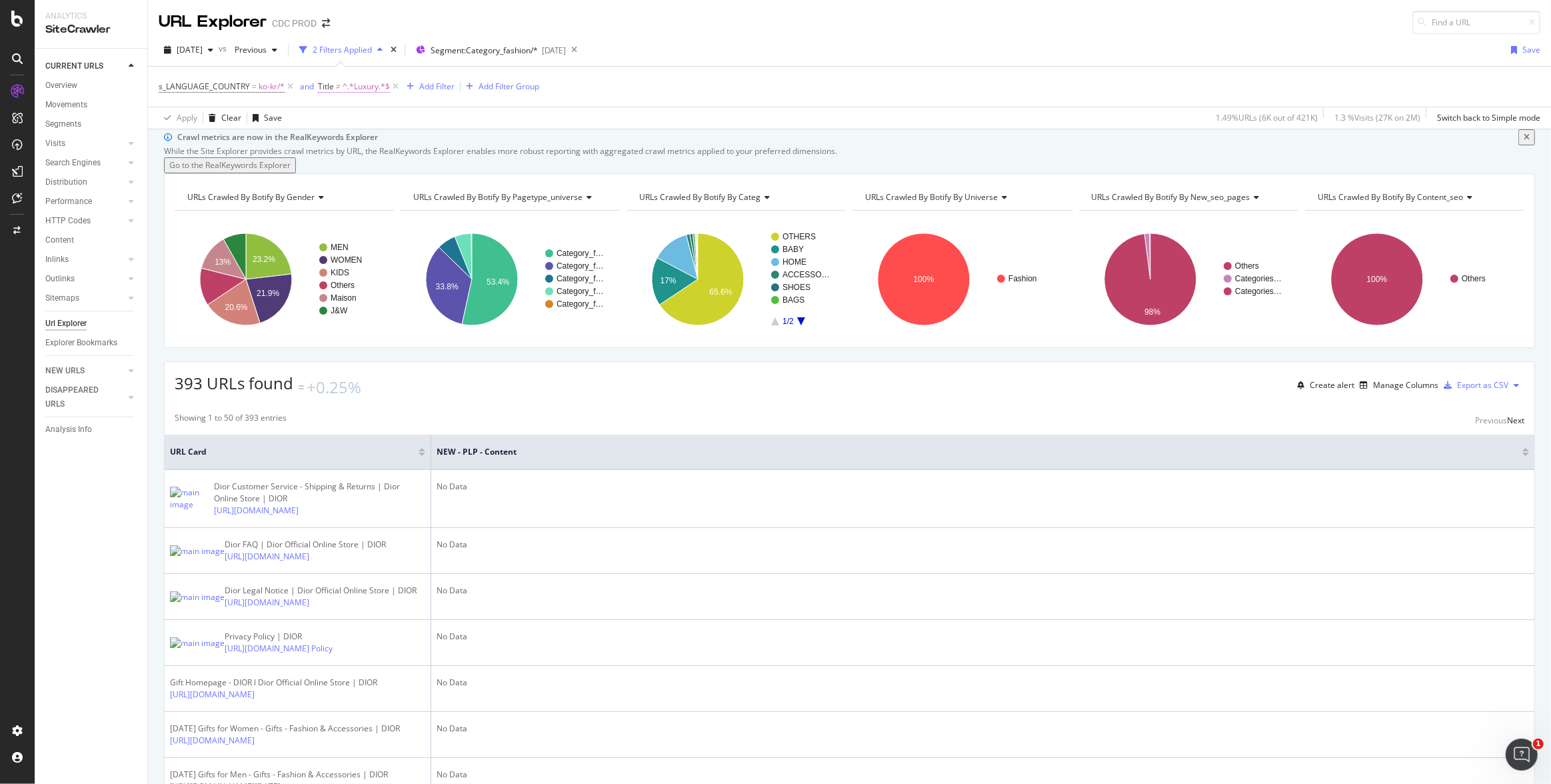
click at [344, 84] on font "^.*Luxury.*$" at bounding box center [366, 86] width 47 height 11
click at [366, 166] on input "명품" at bounding box center [398, 163] width 138 height 21
click at [377, 138] on span "Doesn't contain" at bounding box center [358, 138] width 58 height 11
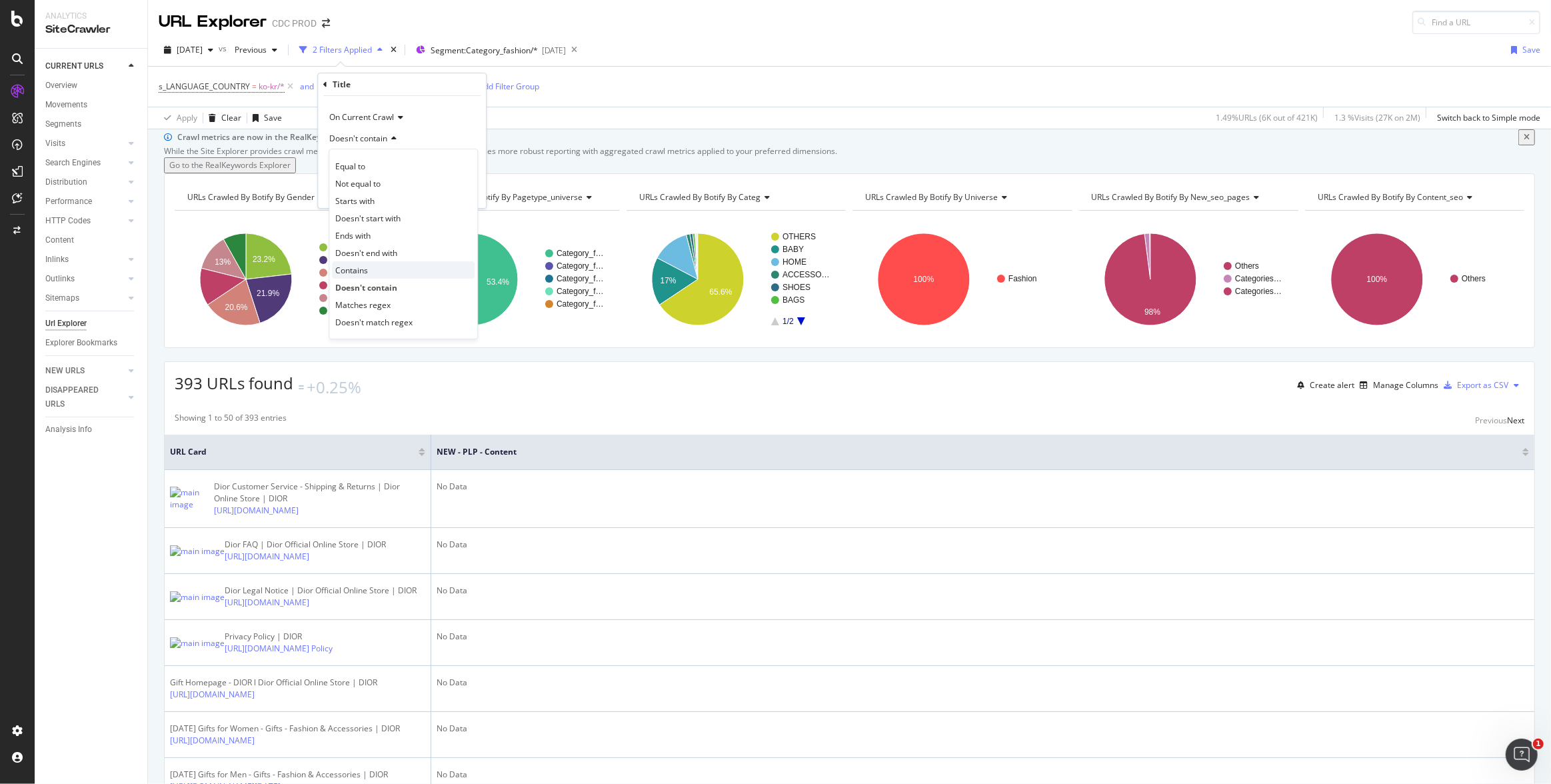
click at [364, 271] on span "Contains" at bounding box center [351, 270] width 33 height 11
click at [465, 189] on font "Apply" at bounding box center [465, 191] width 21 height 11
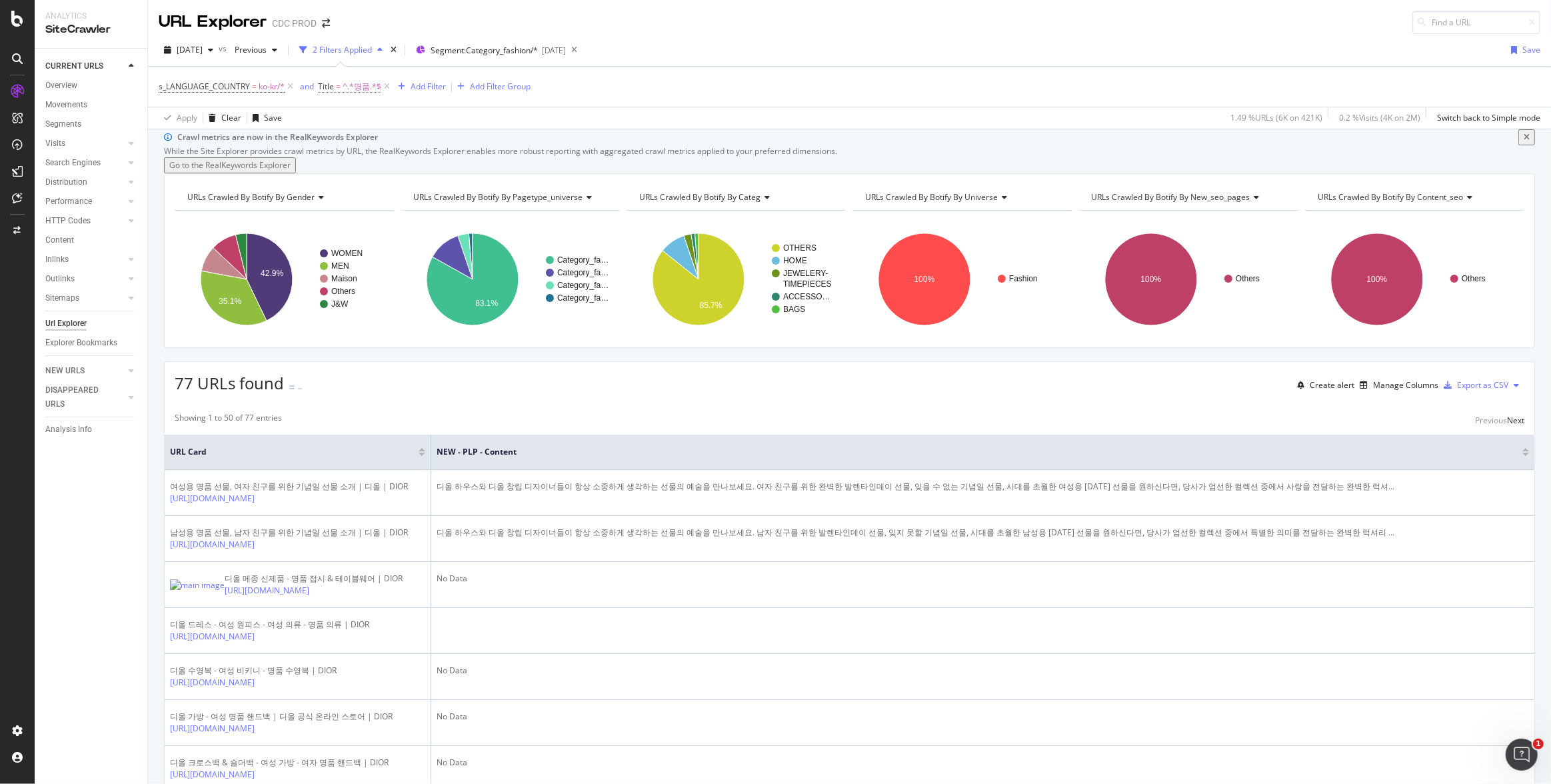
click at [337, 87] on span "=" at bounding box center [338, 86] width 5 height 11
click at [360, 138] on span "Contains" at bounding box center [345, 138] width 33 height 11
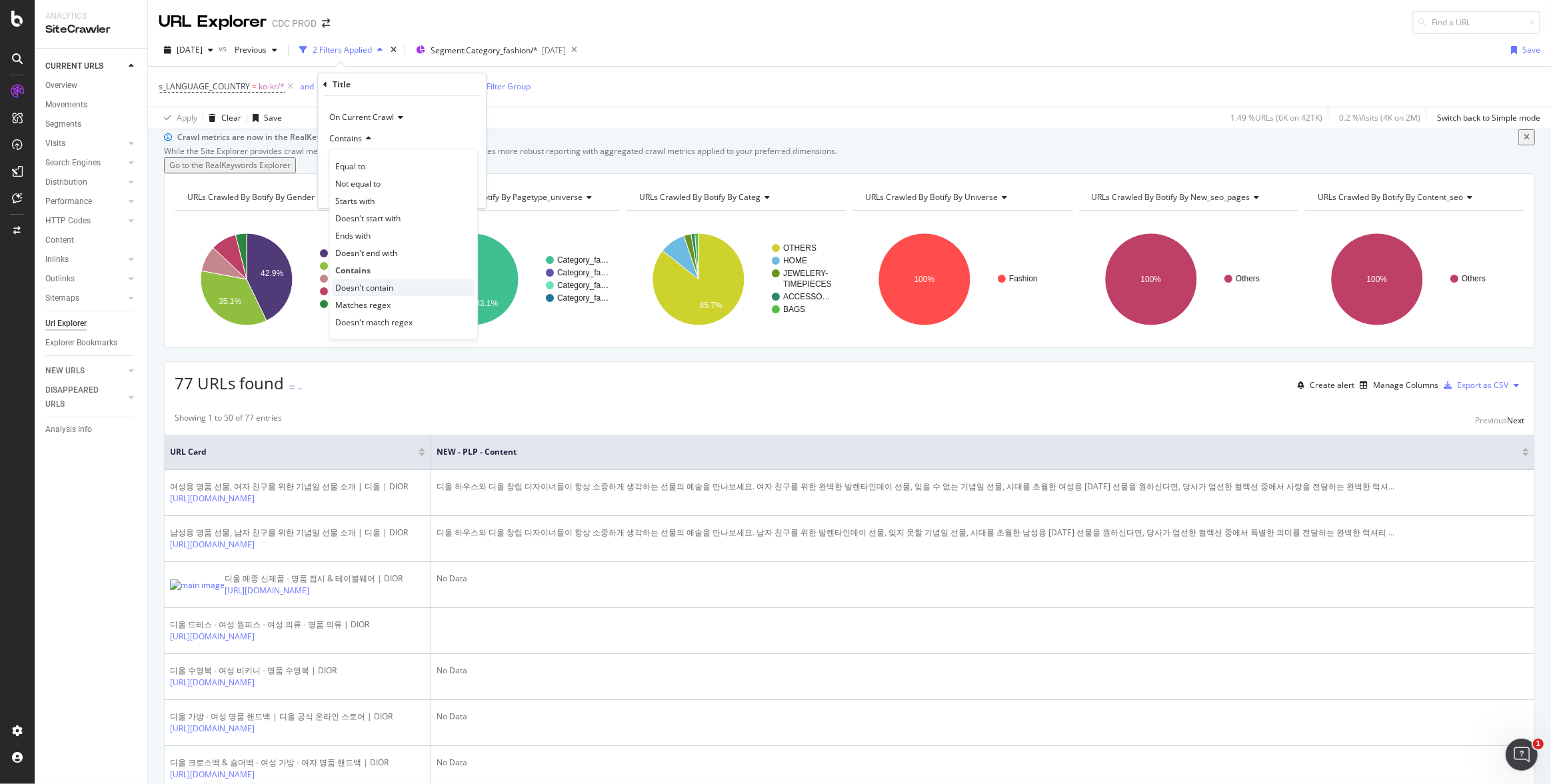
click at [395, 288] on div "Doesn't contain" at bounding box center [403, 287] width 143 height 17
click at [466, 188] on div "Apply" at bounding box center [465, 191] width 21 height 11
